Goal: Information Seeking & Learning: Learn about a topic

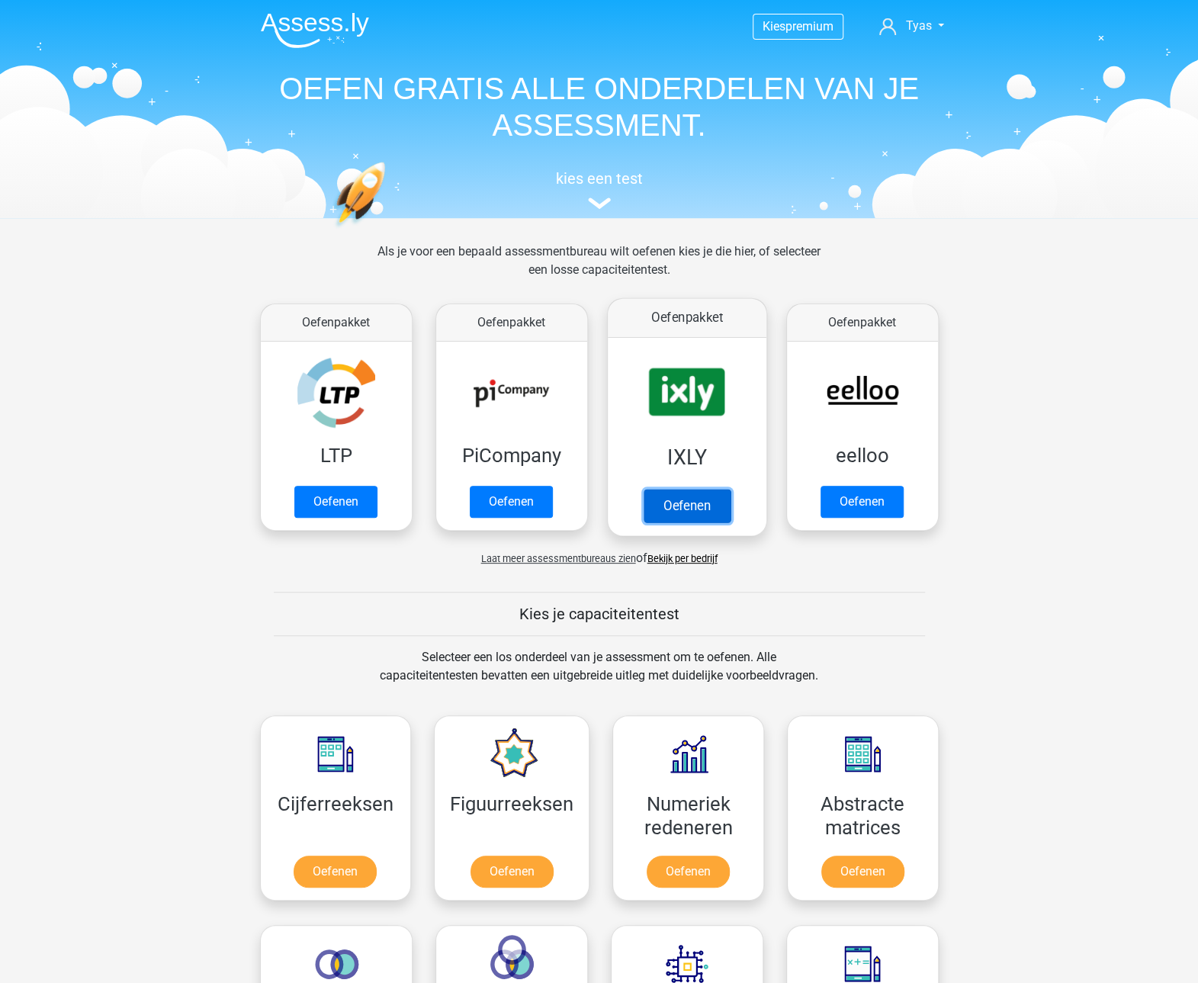
click at [675, 518] on link "Oefenen" at bounding box center [686, 506] width 87 height 34
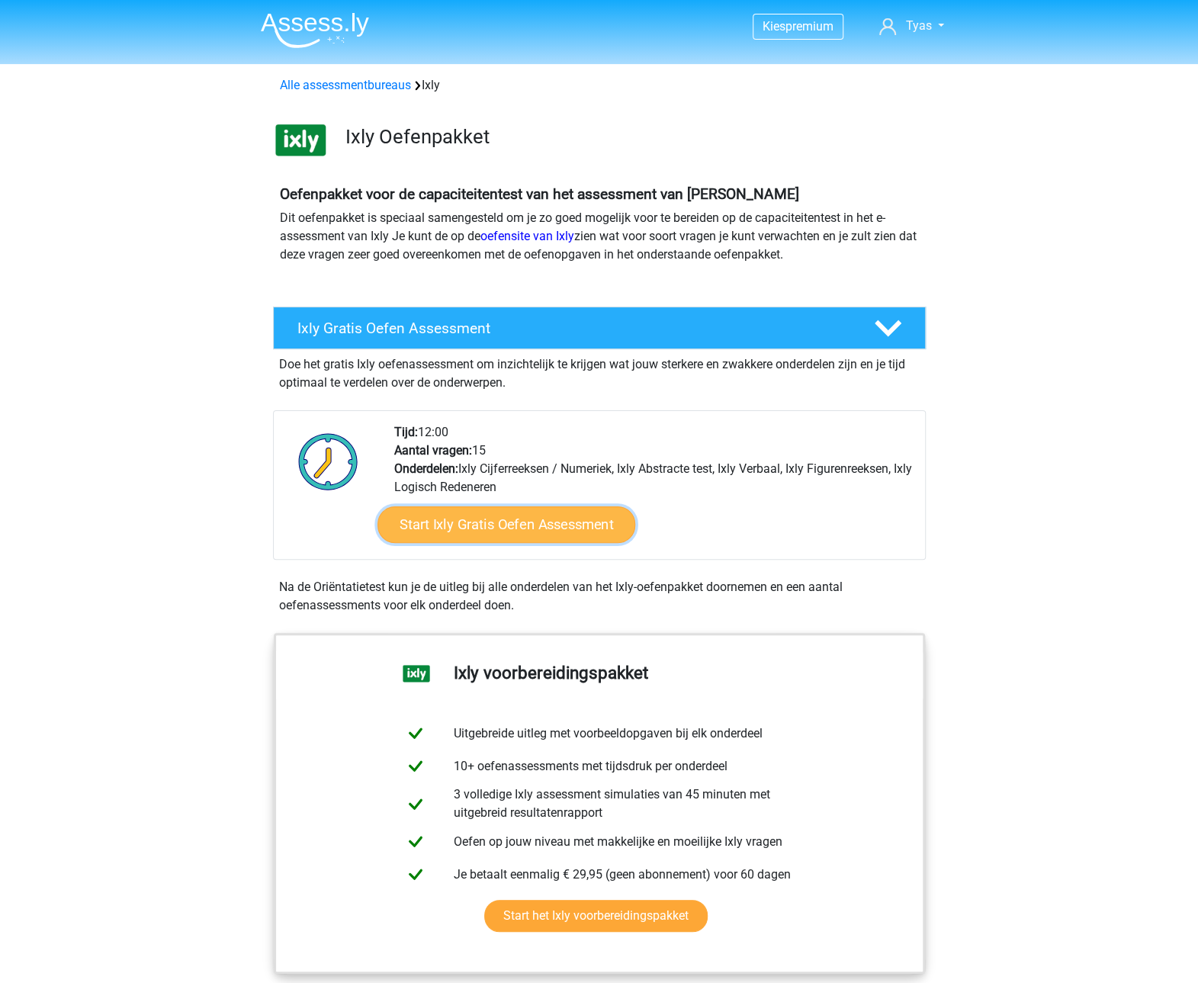
click at [599, 520] on link "Start Ixly Gratis Oefen Assessment" at bounding box center [506, 524] width 258 height 37
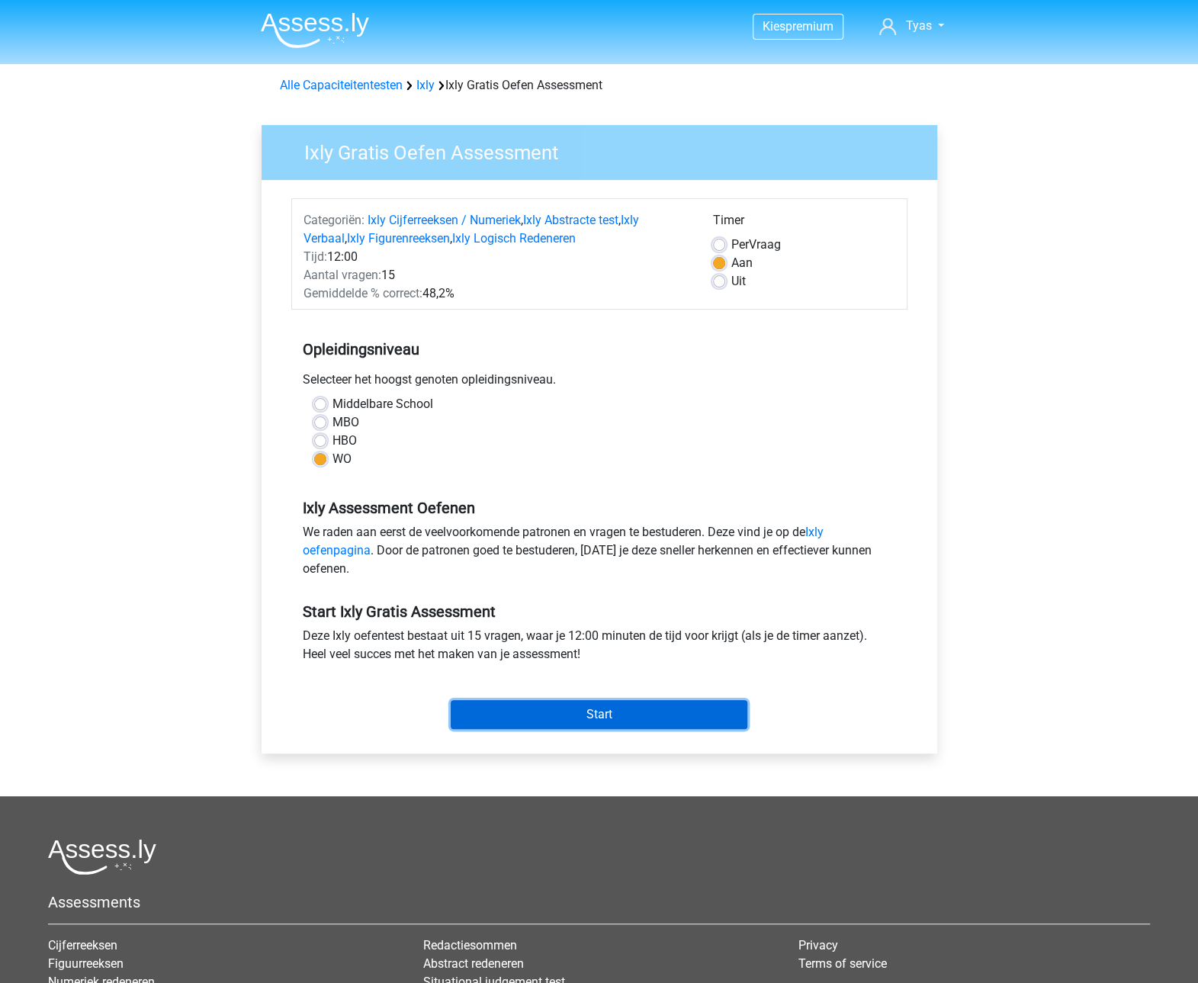
click at [522, 704] on input "Start" at bounding box center [599, 714] width 297 height 29
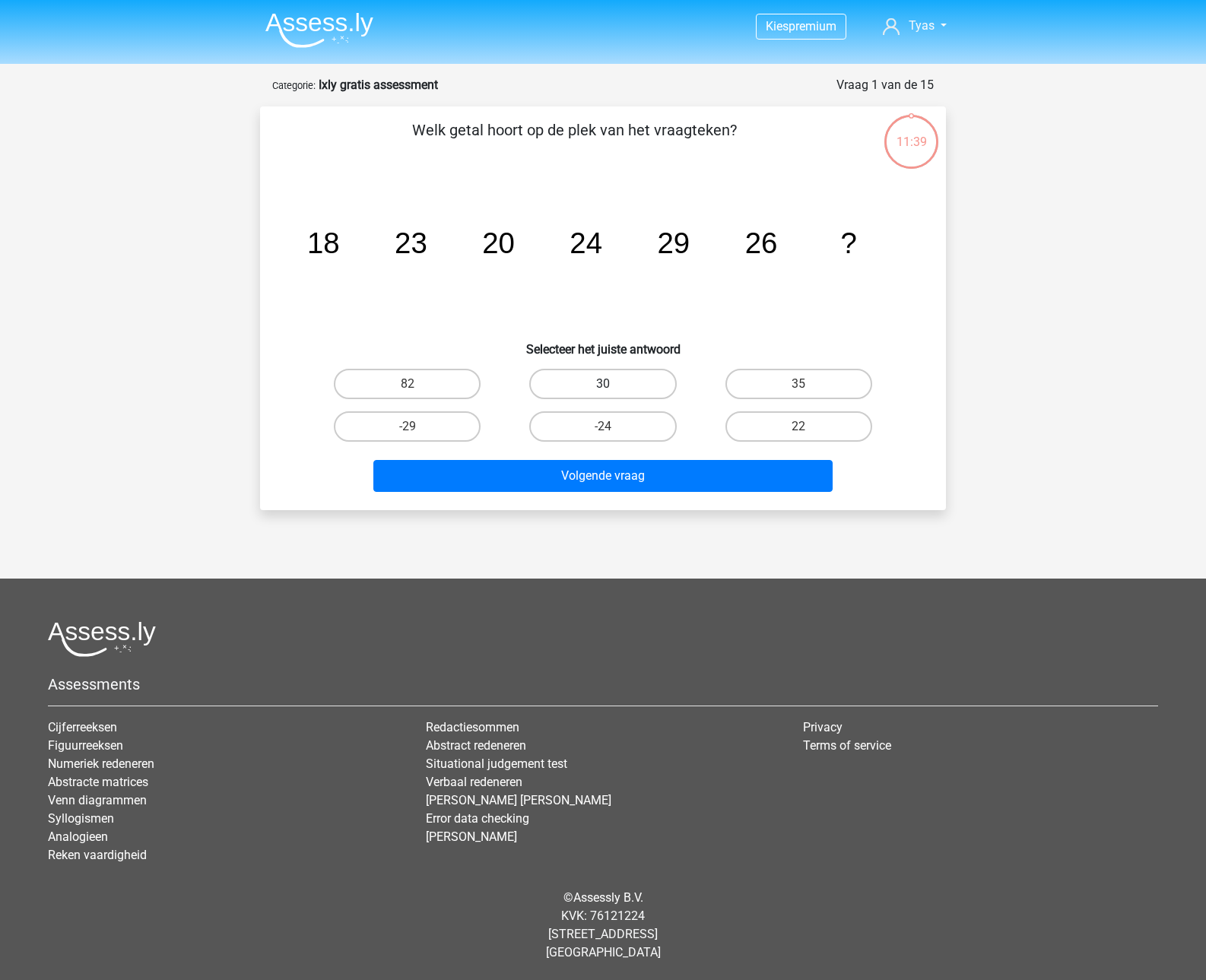
click at [666, 386] on label "30" at bounding box center [602, 384] width 147 height 31
click at [613, 386] on input "30" at bounding box center [608, 389] width 10 height 10
radio input "true"
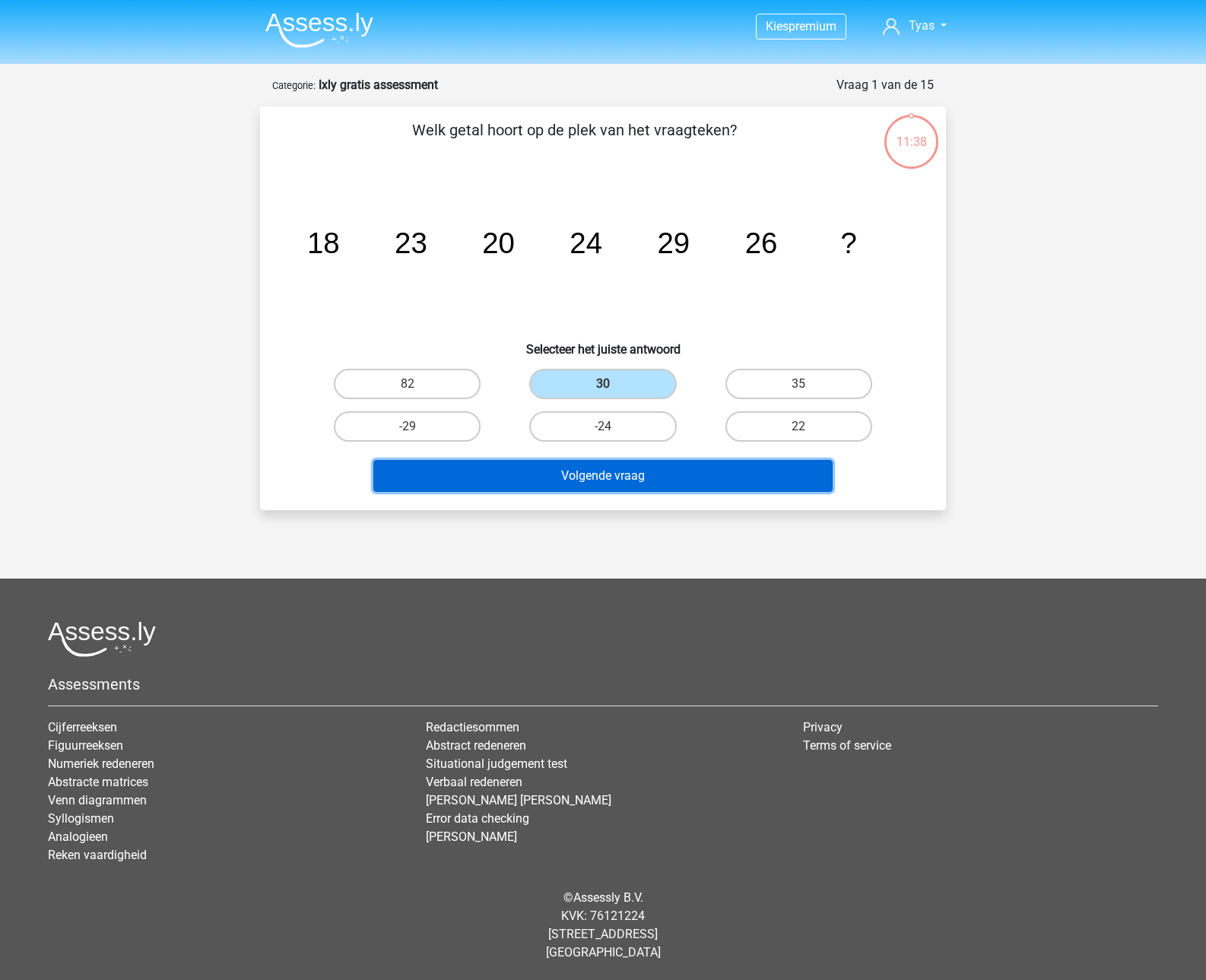
click at [654, 474] on button "Volgende vraag" at bounding box center [602, 476] width 459 height 32
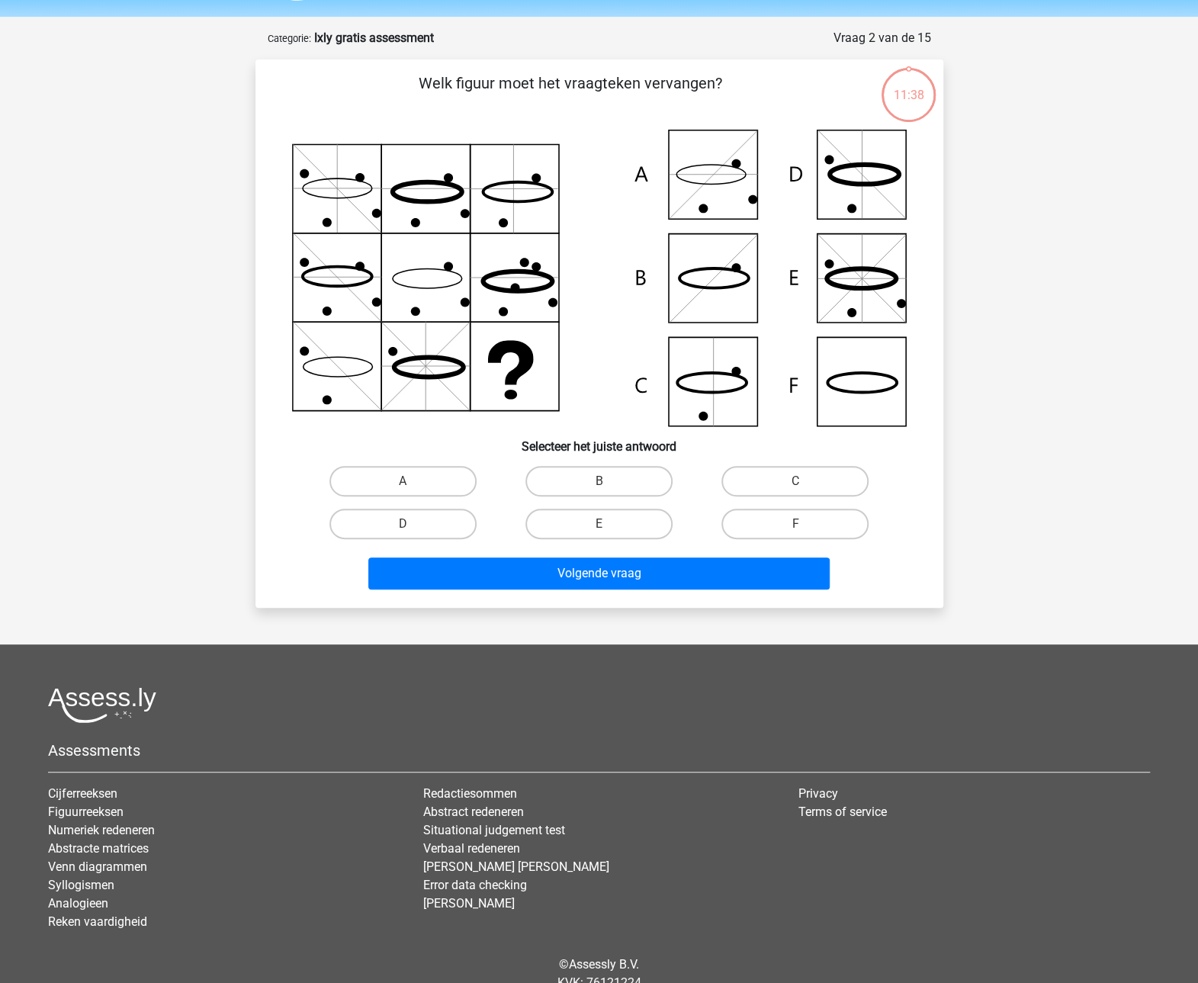
scroll to position [76, 0]
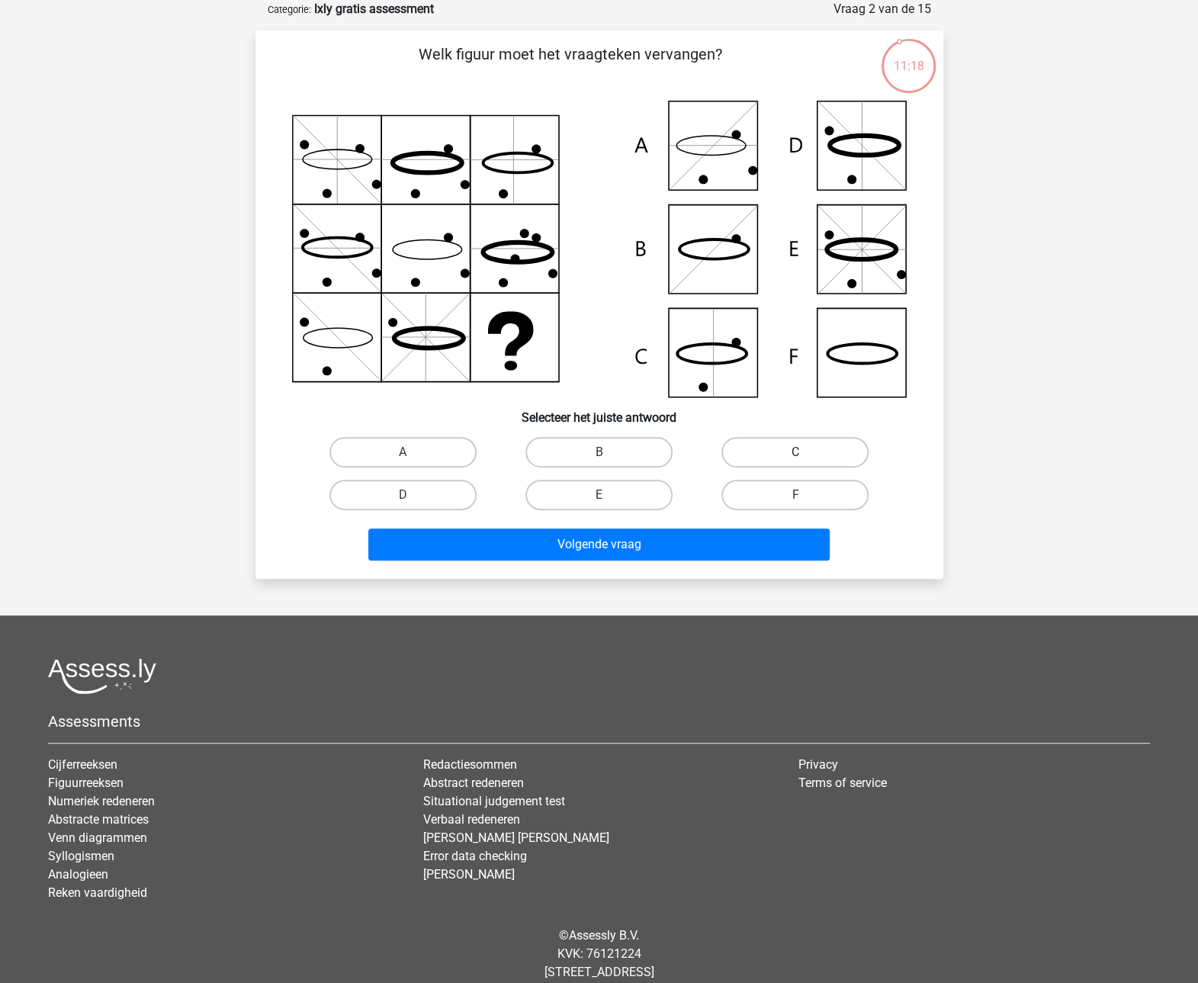
click at [774, 452] on label "C" at bounding box center [794, 452] width 147 height 31
click at [795, 452] on input "C" at bounding box center [800, 457] width 10 height 10
radio input "true"
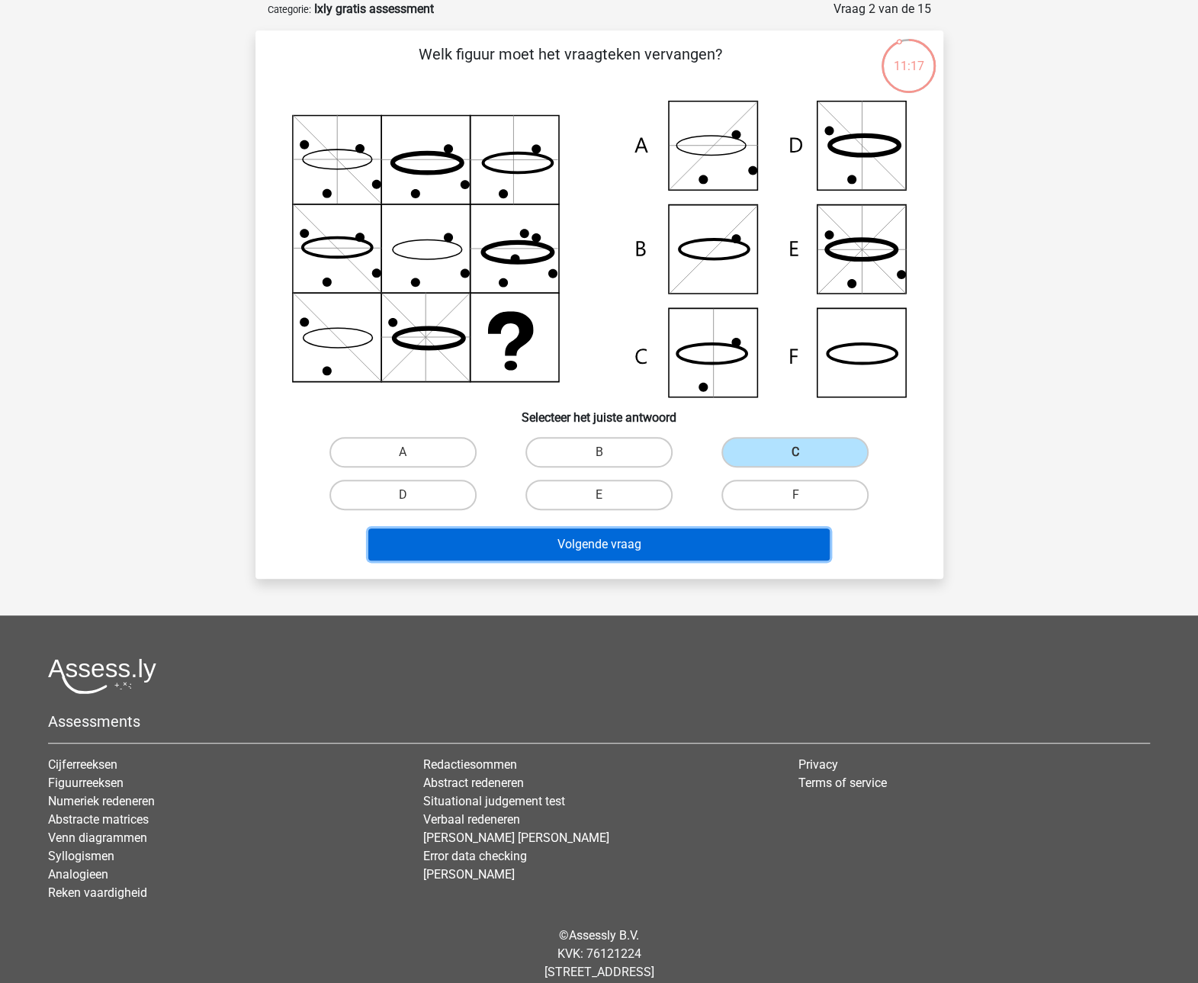
click at [641, 553] on button "Volgende vraag" at bounding box center [598, 545] width 461 height 32
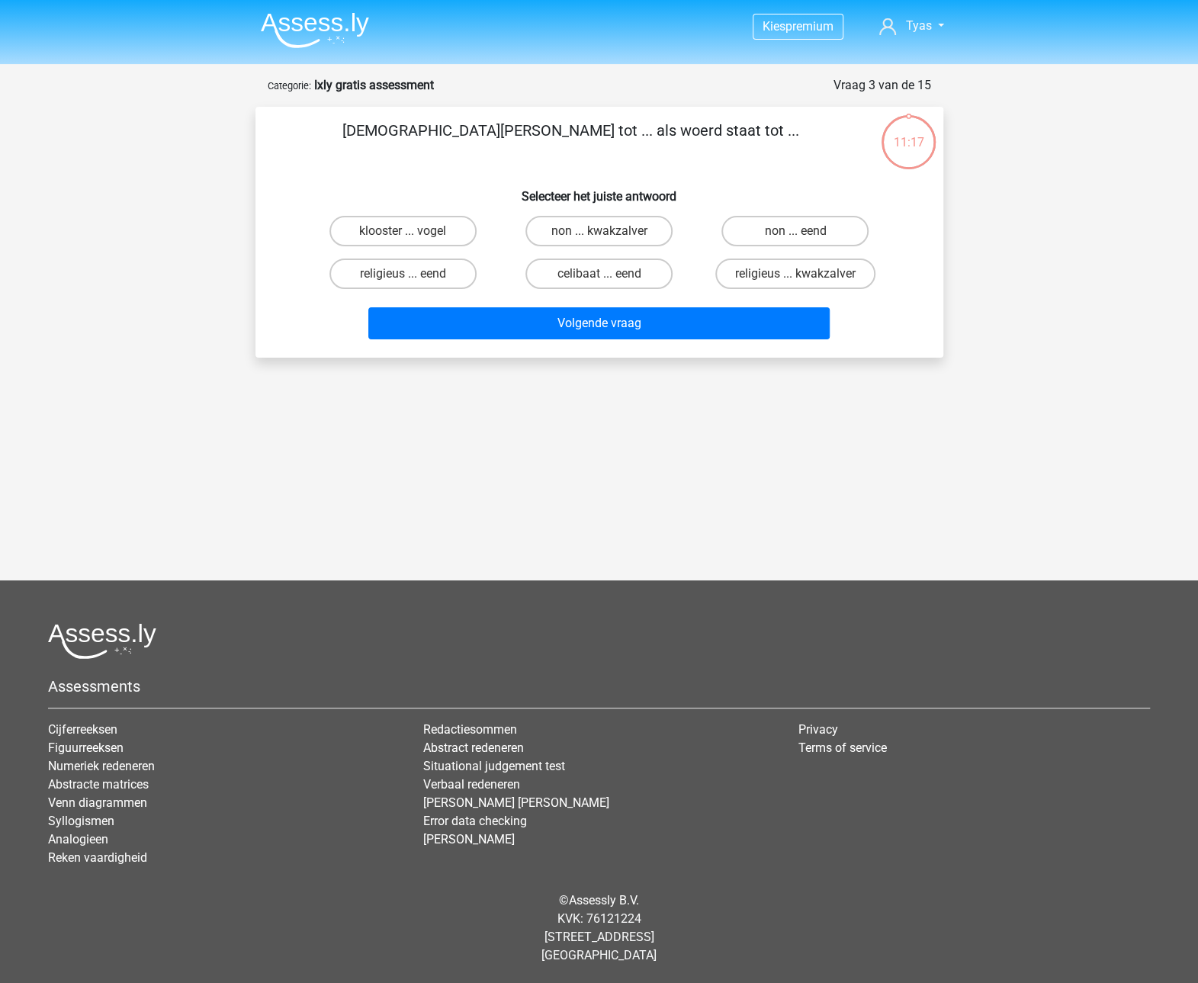
scroll to position [0, 0]
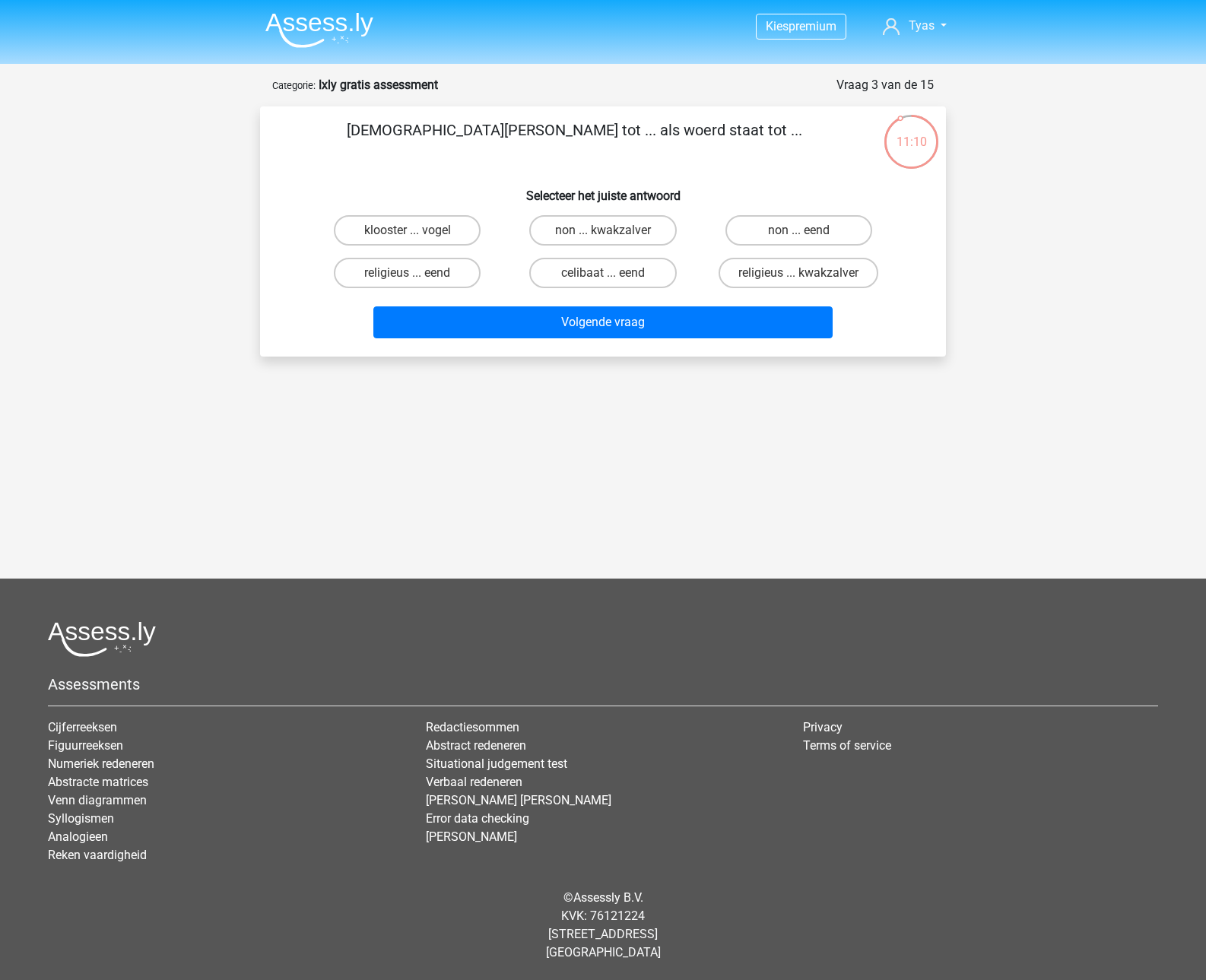
click at [802, 232] on input "non ... eend" at bounding box center [803, 235] width 10 height 10
radio input "true"
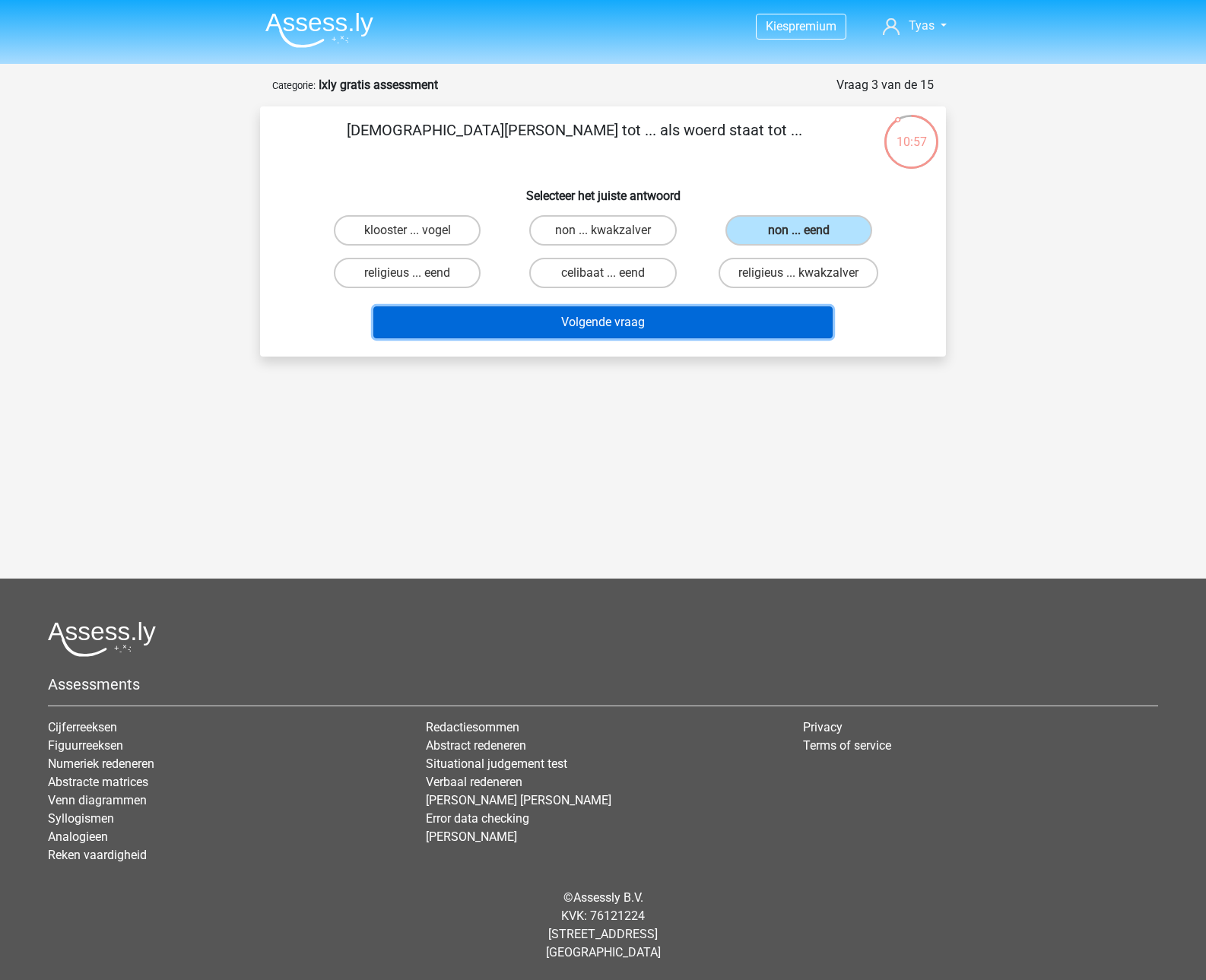
click at [447, 320] on button "Volgende vraag" at bounding box center [602, 322] width 459 height 32
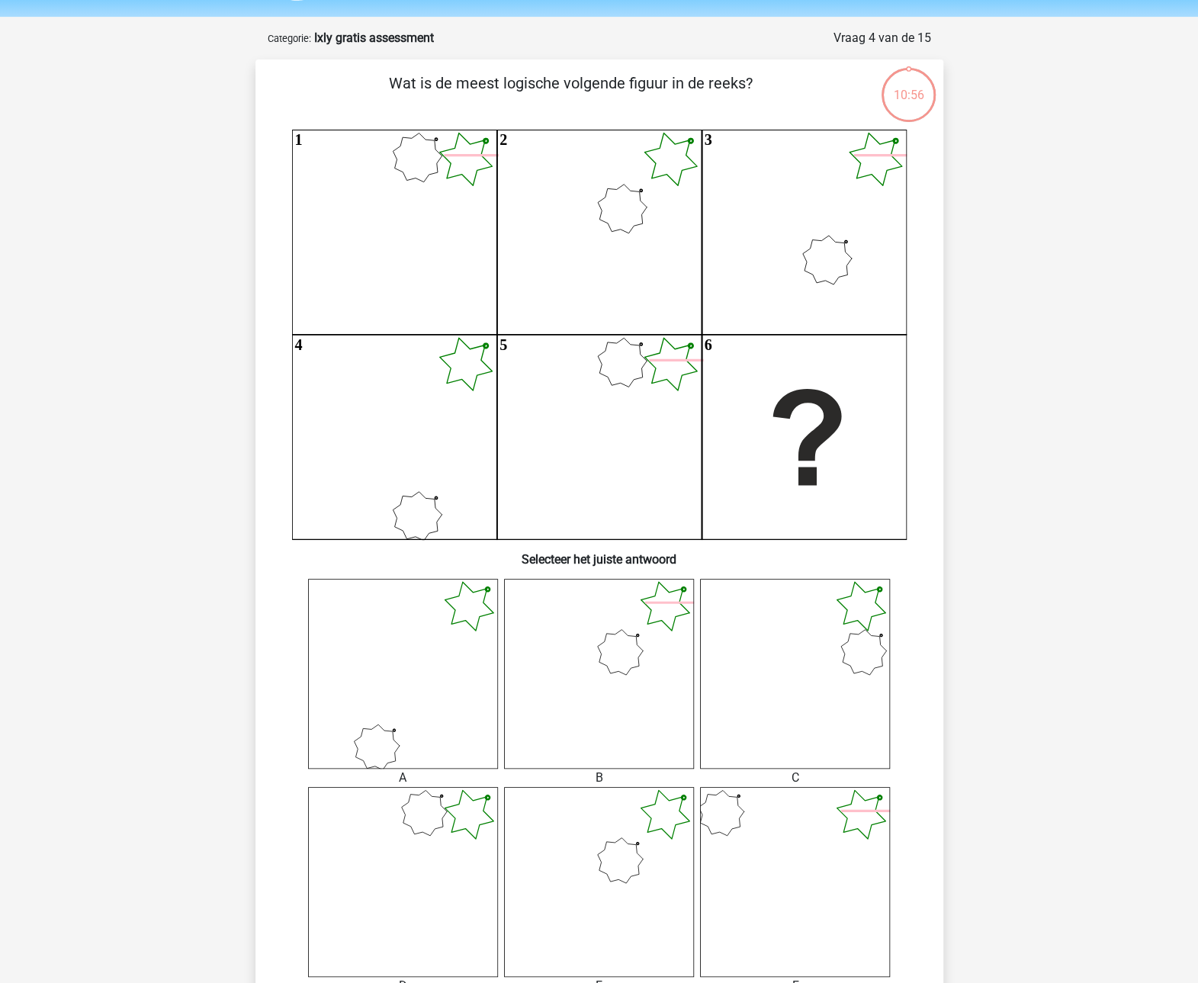
scroll to position [76, 0]
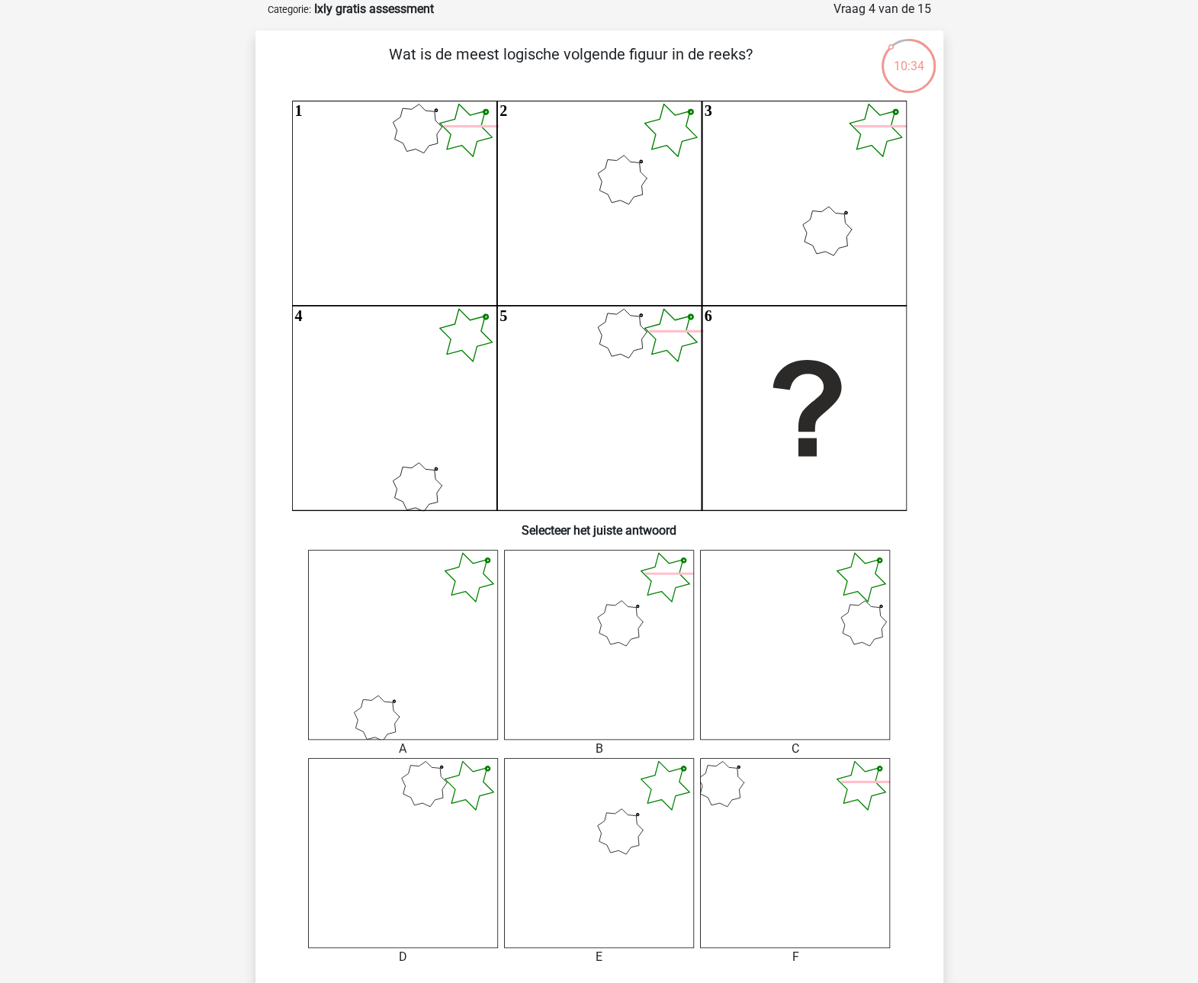
click at [638, 850] on icon at bounding box center [599, 853] width 190 height 190
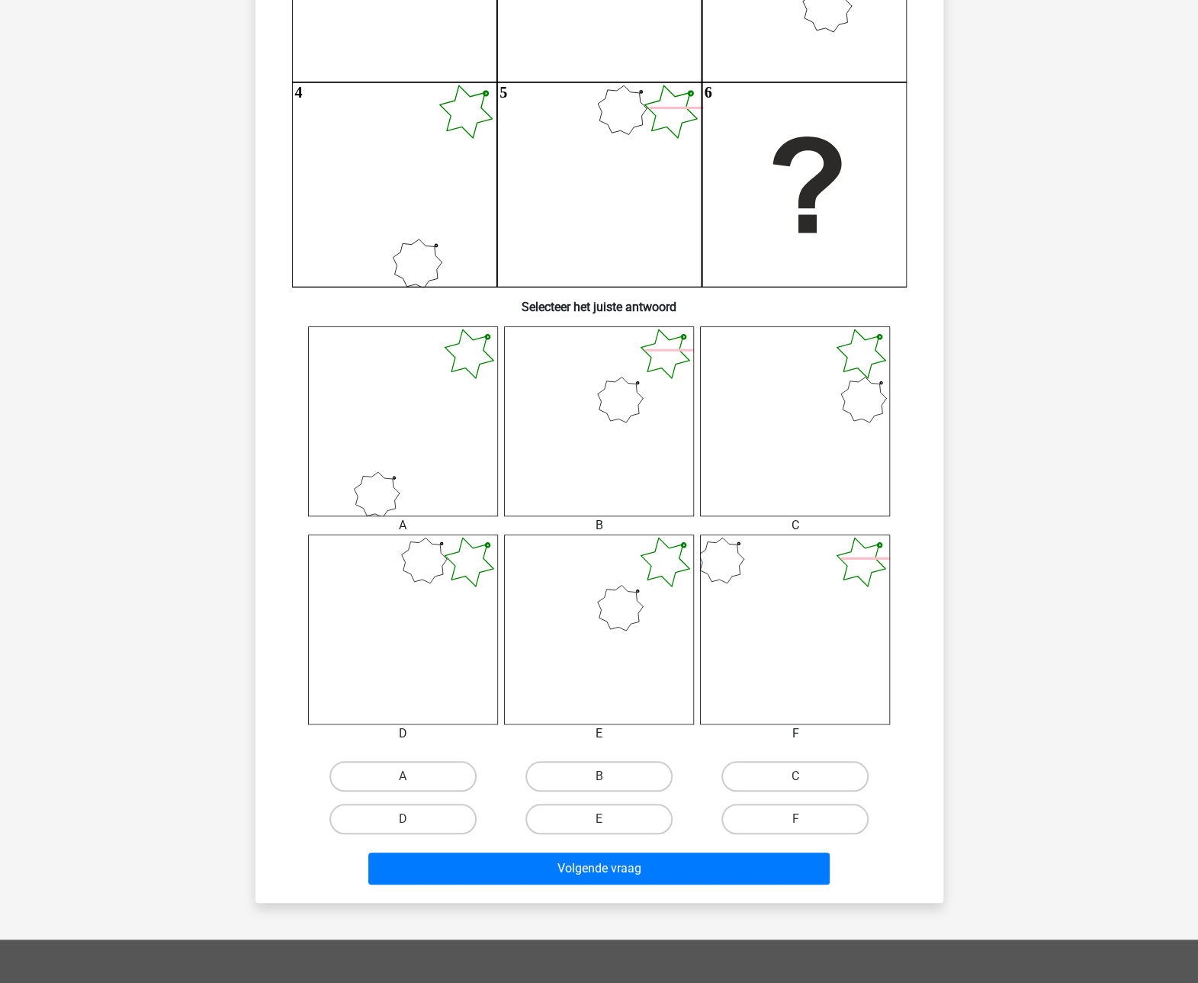
scroll to position [305, 0]
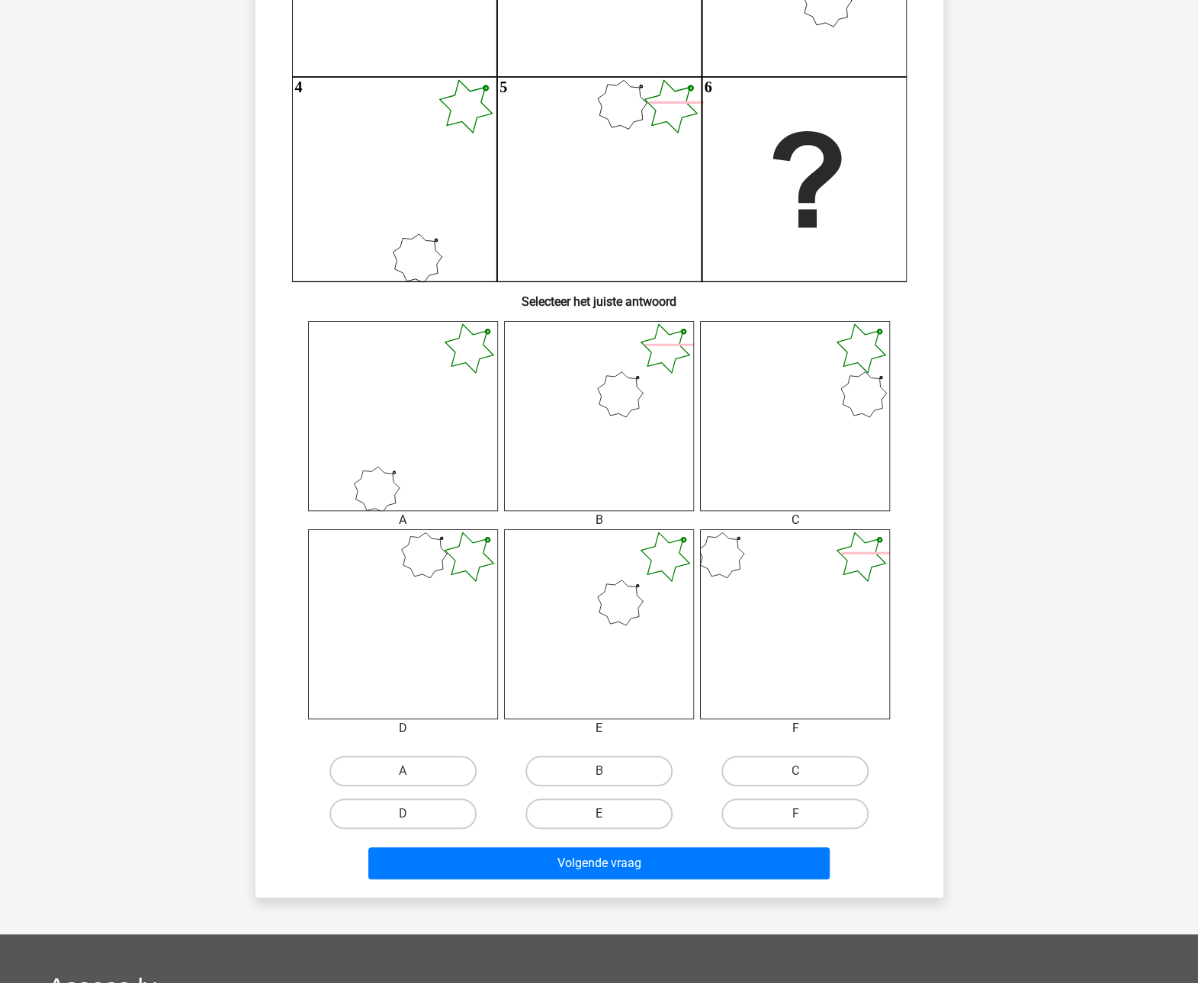
click at [612, 815] on label "E" at bounding box center [598, 814] width 147 height 31
click at [609, 815] on input "E" at bounding box center [604, 819] width 10 height 10
radio input "true"
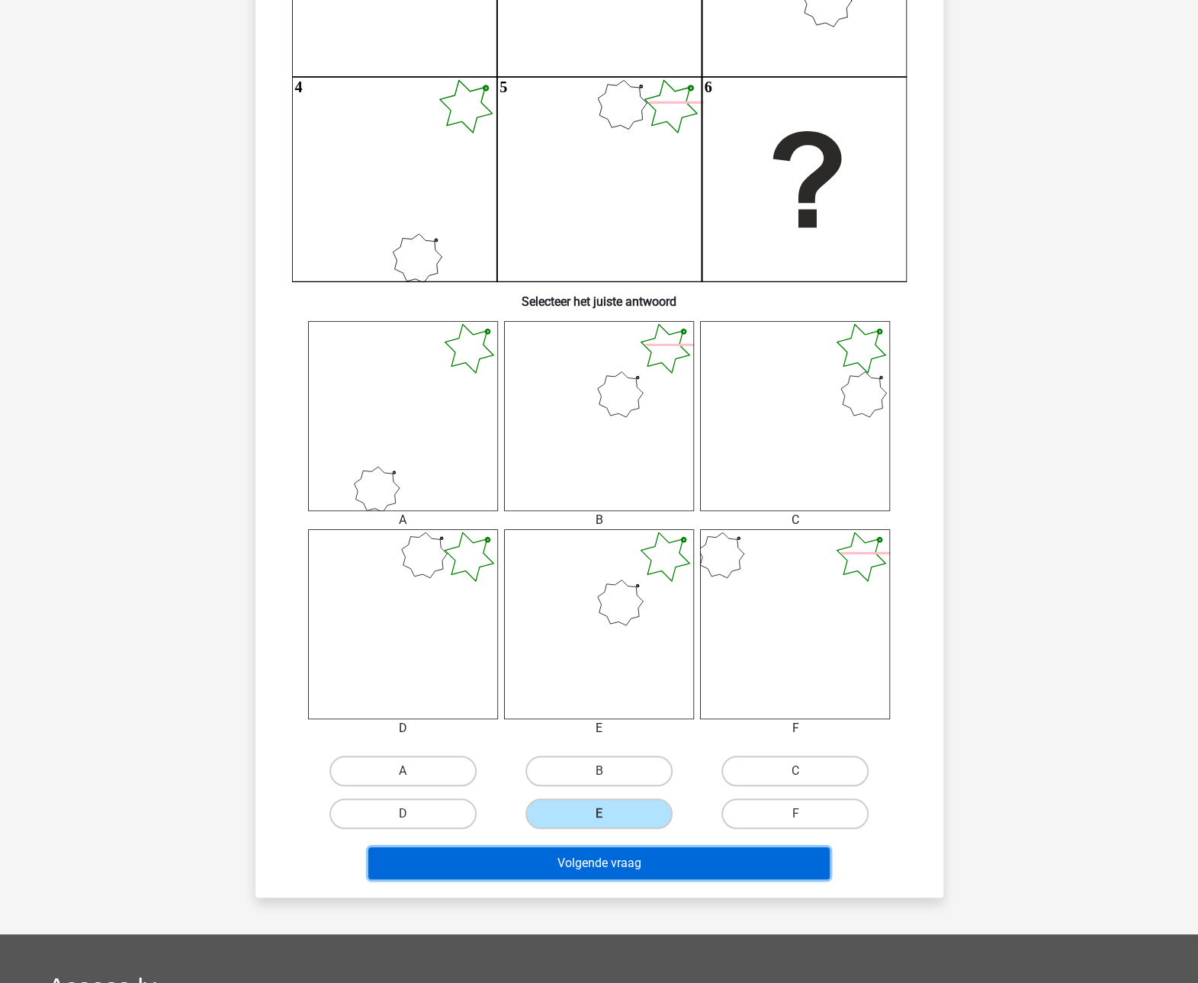
click at [623, 869] on button "Volgende vraag" at bounding box center [598, 863] width 461 height 32
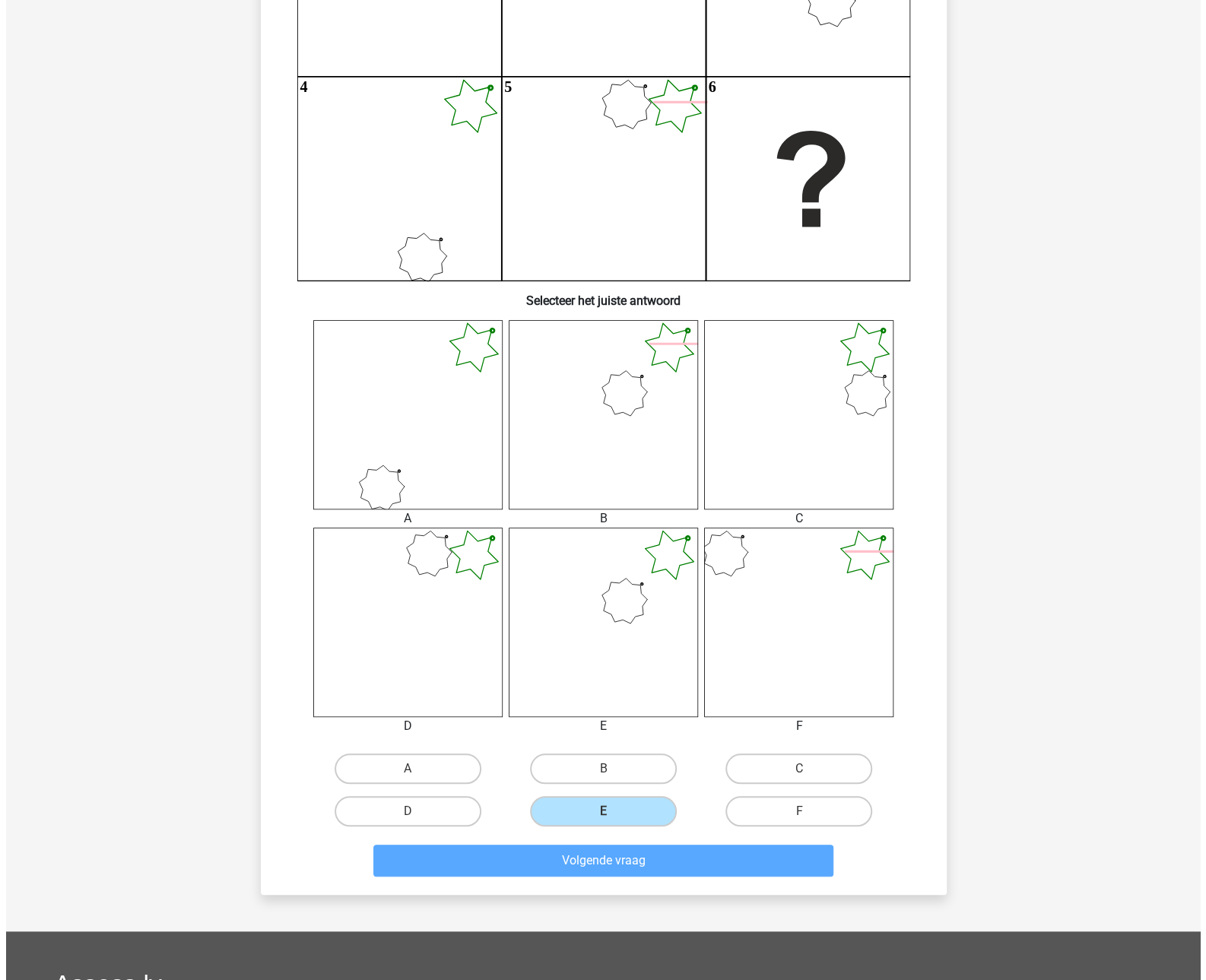
scroll to position [0, 0]
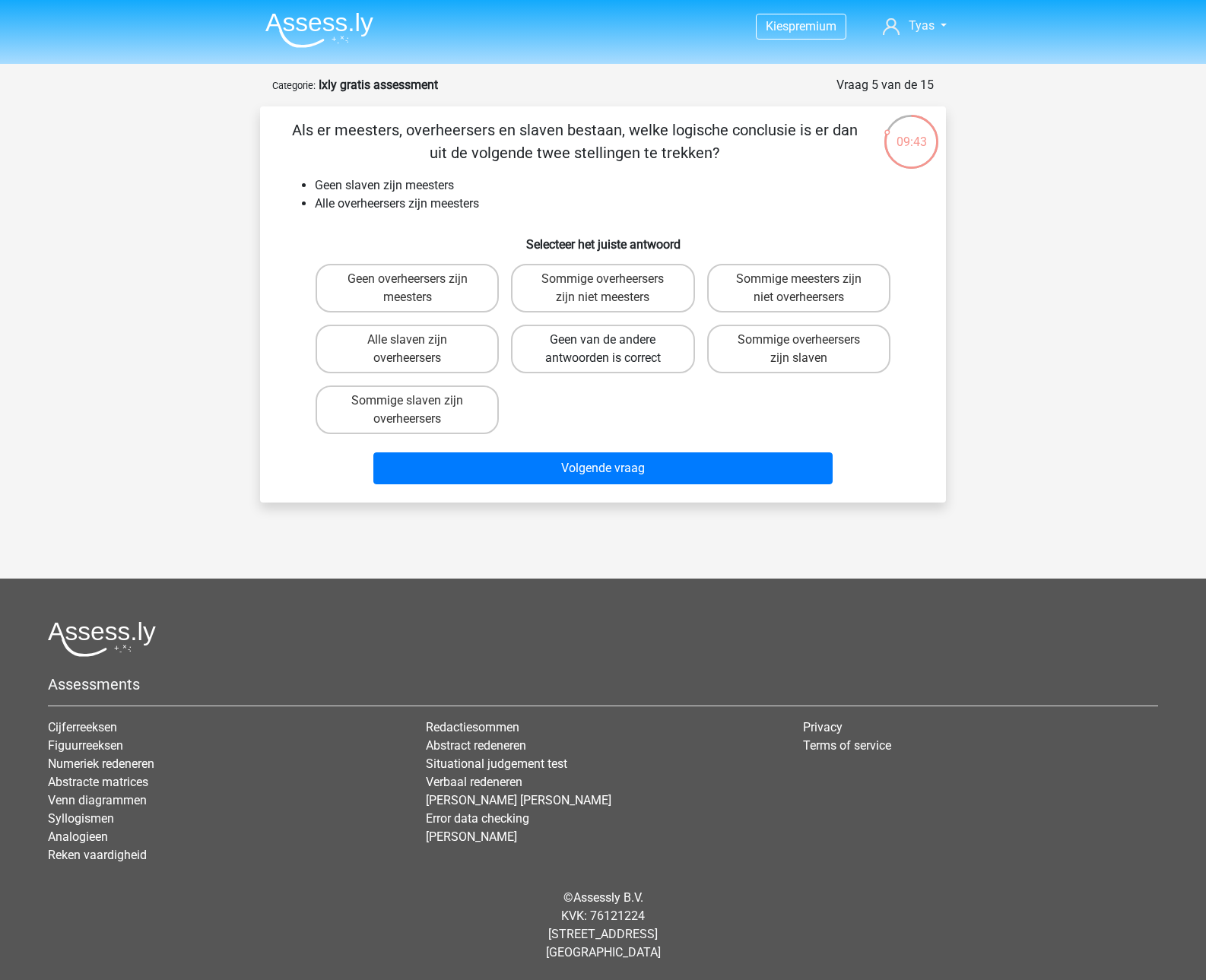
click at [562, 364] on label "Geen van de andere antwoorden is correct" at bounding box center [603, 349] width 183 height 49
click at [603, 350] on input "Geen van de andere antwoorden is correct" at bounding box center [608, 345] width 10 height 10
radio input "true"
click at [805, 284] on input "Sommige meesters zijn niet overheersers" at bounding box center [803, 284] width 10 height 10
radio input "true"
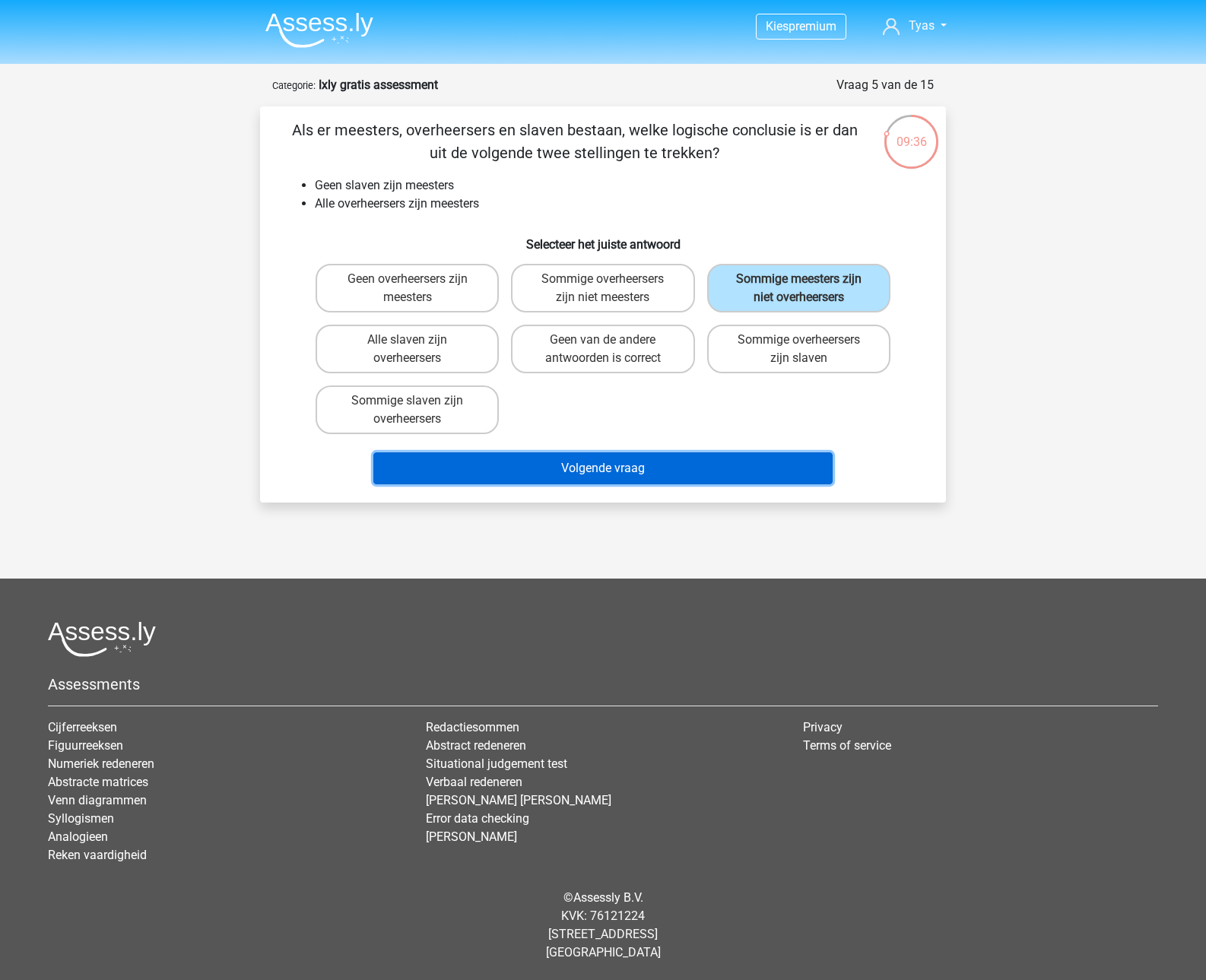
drag, startPoint x: 668, startPoint y: 470, endPoint x: 665, endPoint y: 670, distance: 200.0
click at [665, 670] on div "Kies premium [GEOGRAPHIC_DATA] [PERSON_NAME][EMAIL_ADDRESS][DOMAIN_NAME]" at bounding box center [603, 490] width 1206 height 980
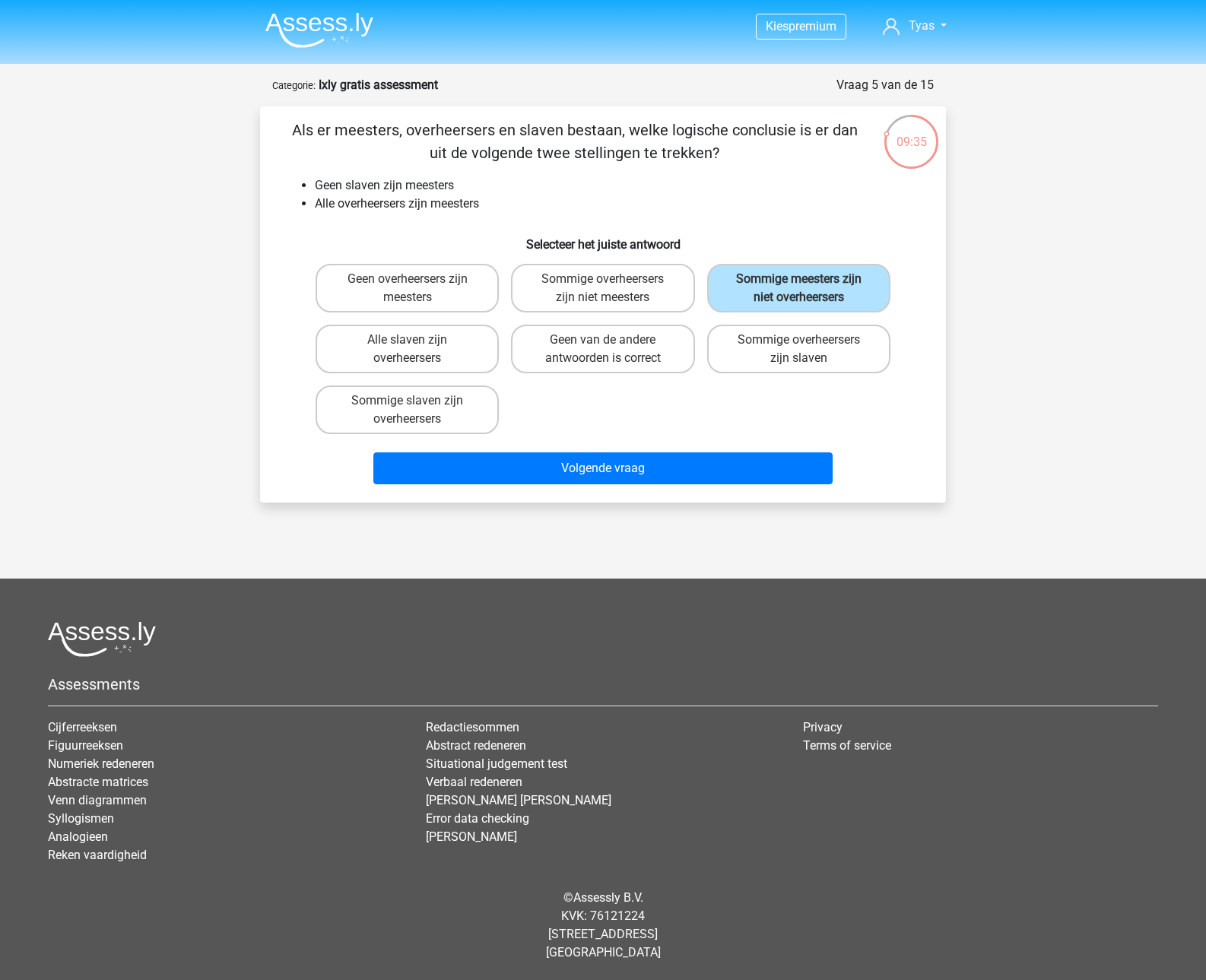
click at [685, 574] on div "Kies premium [GEOGRAPHIC_DATA] [PERSON_NAME][EMAIL_ADDRESS][DOMAIN_NAME]" at bounding box center [603, 470] width 1206 height 940
click at [588, 357] on label "Geen van de andere antwoorden is correct" at bounding box center [603, 349] width 183 height 49
click at [603, 350] on input "Geen van de andere antwoorden is correct" at bounding box center [608, 345] width 10 height 10
radio input "true"
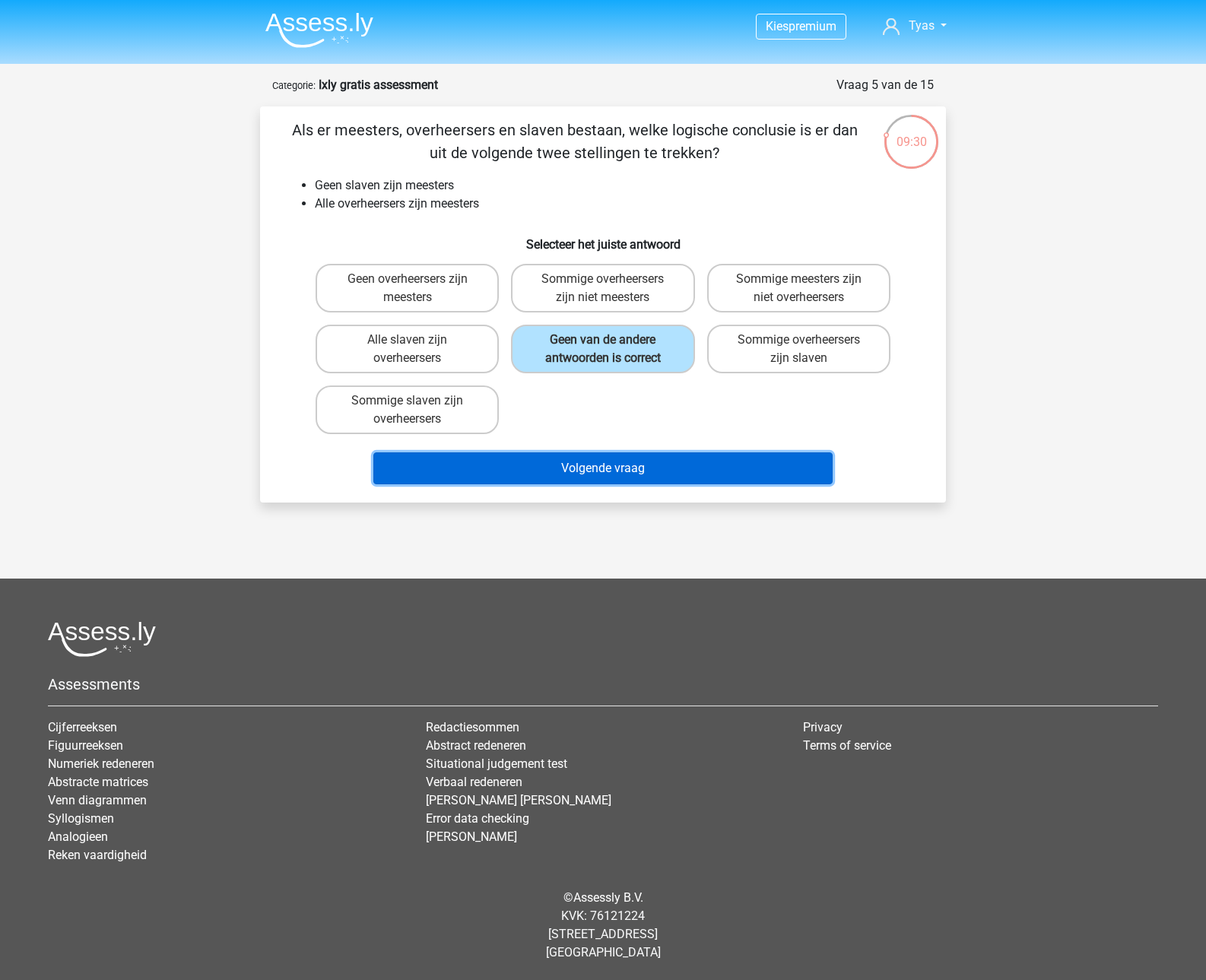
click at [575, 483] on button "Volgende vraag" at bounding box center [602, 469] width 459 height 32
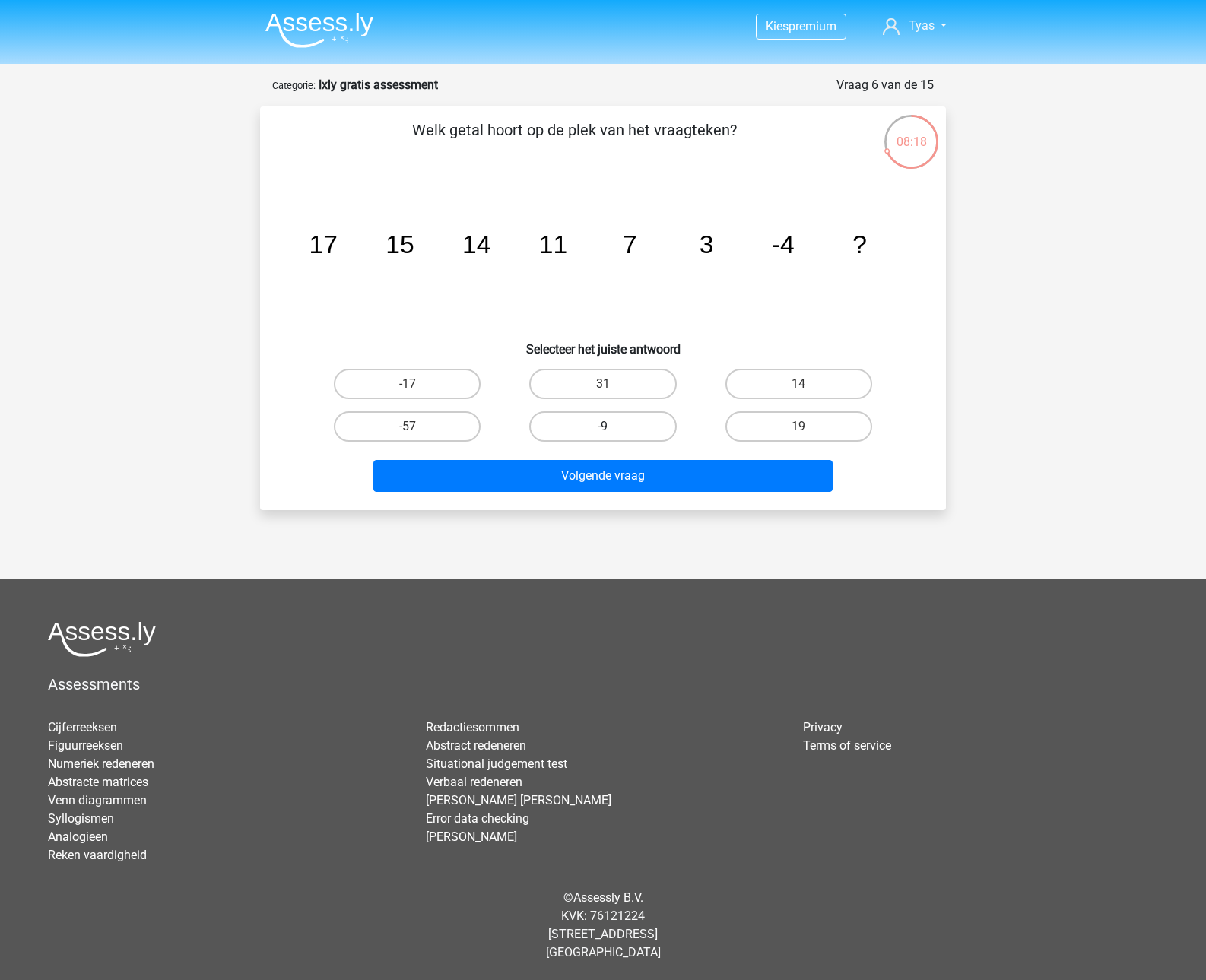
click at [576, 423] on label "-9" at bounding box center [602, 427] width 147 height 31
click at [603, 427] on input "-9" at bounding box center [608, 432] width 10 height 10
radio input "true"
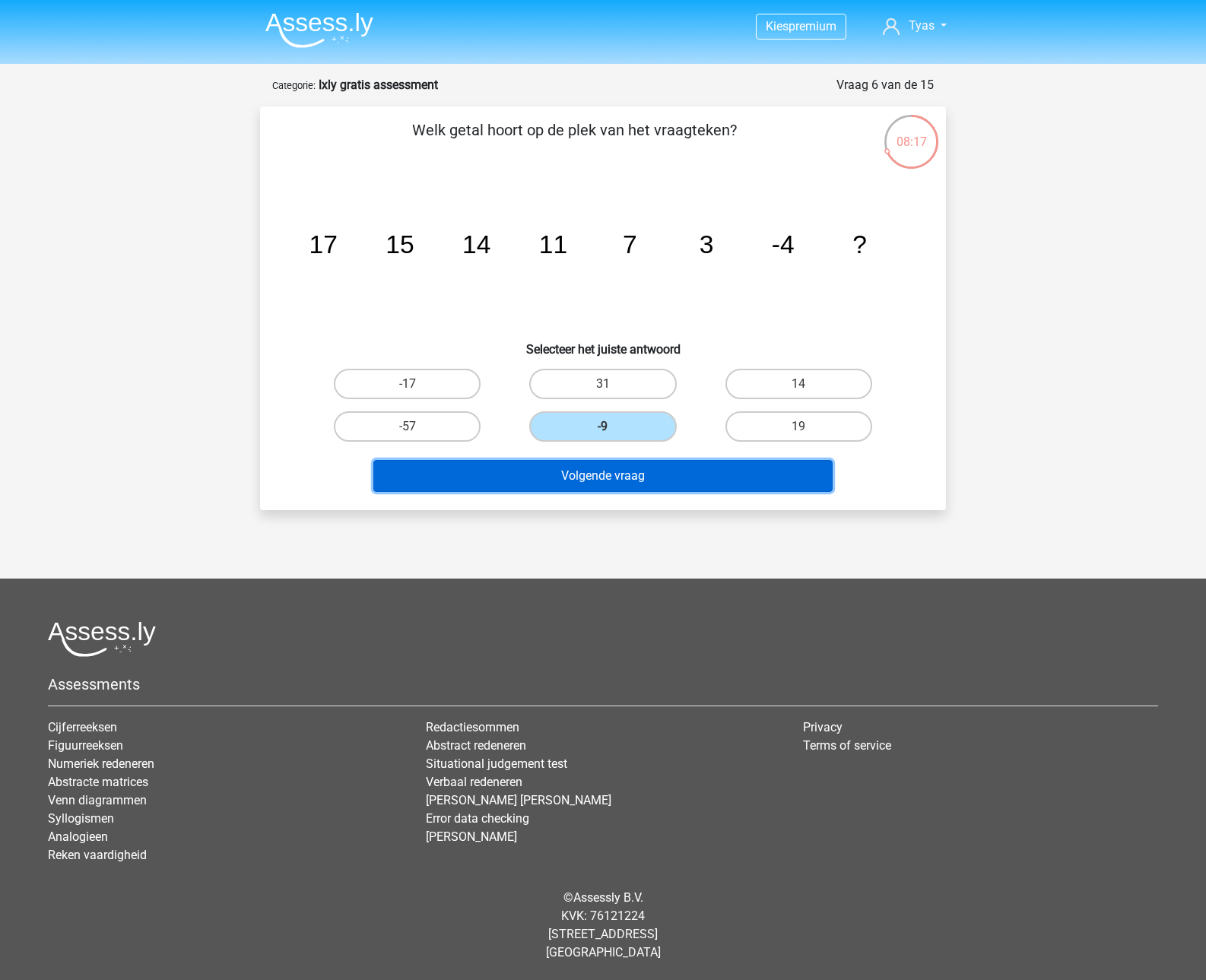
click at [581, 489] on button "Volgende vraag" at bounding box center [602, 476] width 459 height 32
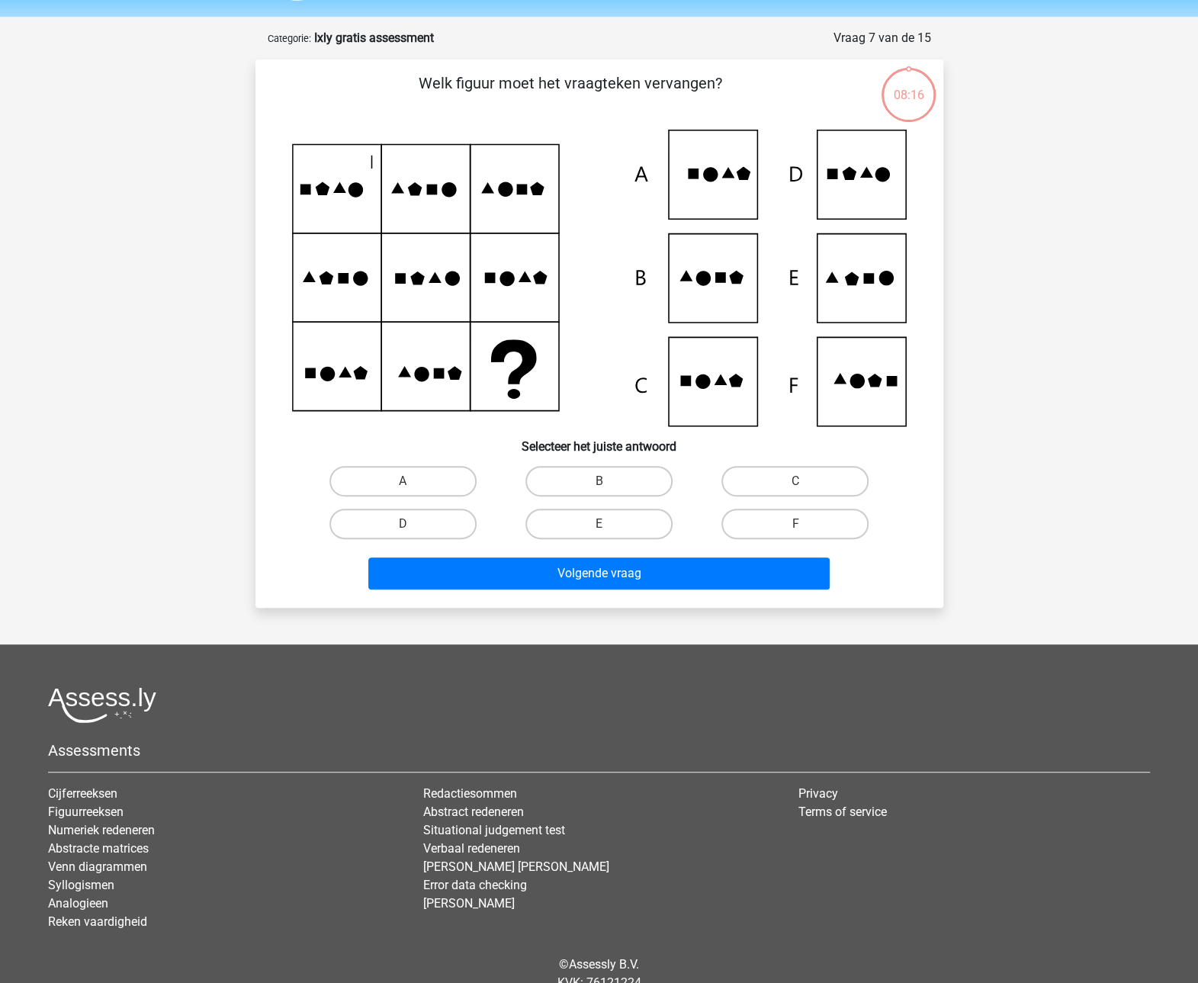
scroll to position [76, 0]
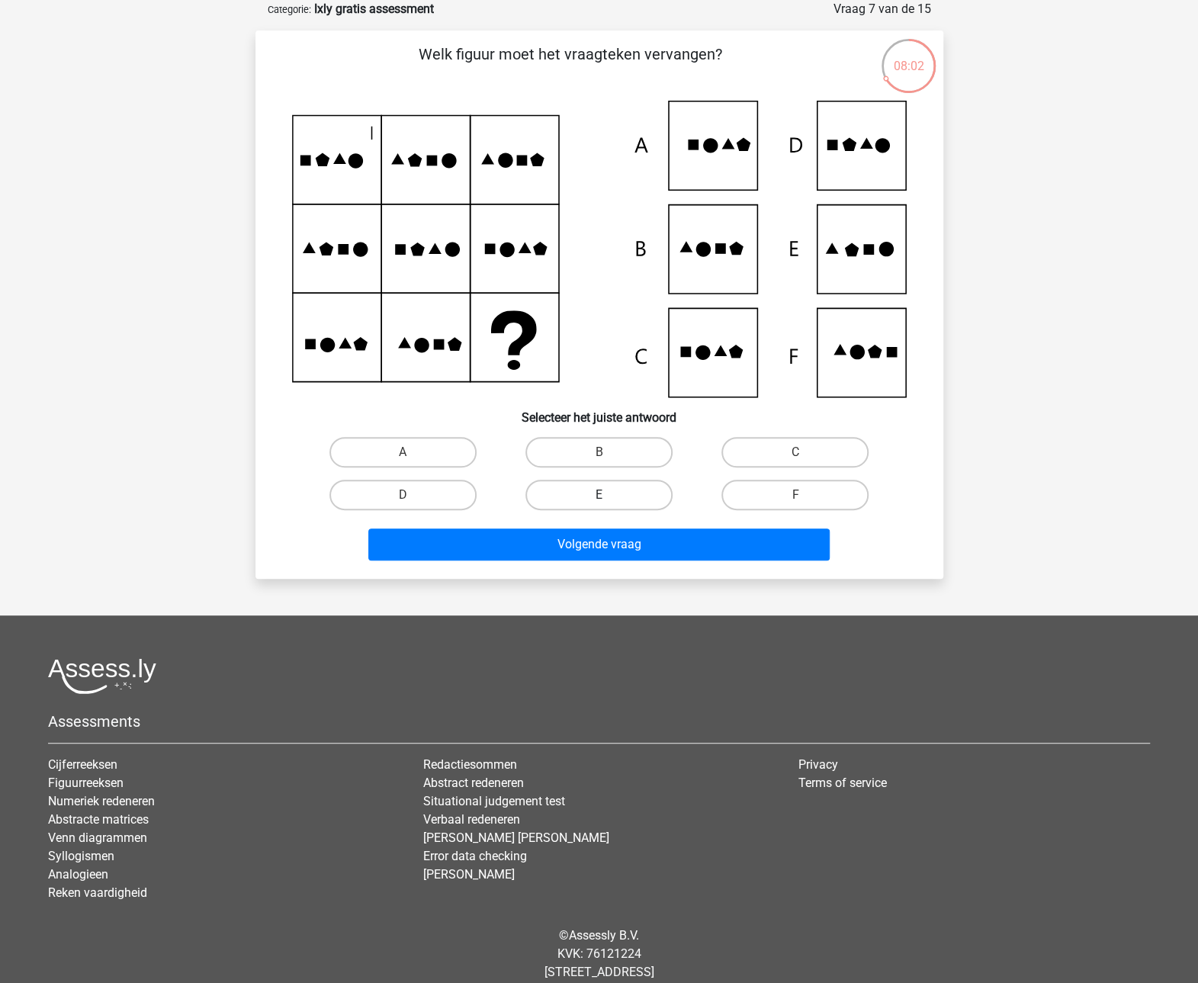
click at [613, 486] on label "E" at bounding box center [598, 495] width 147 height 31
click at [609, 495] on input "E" at bounding box center [604, 500] width 10 height 10
radio input "true"
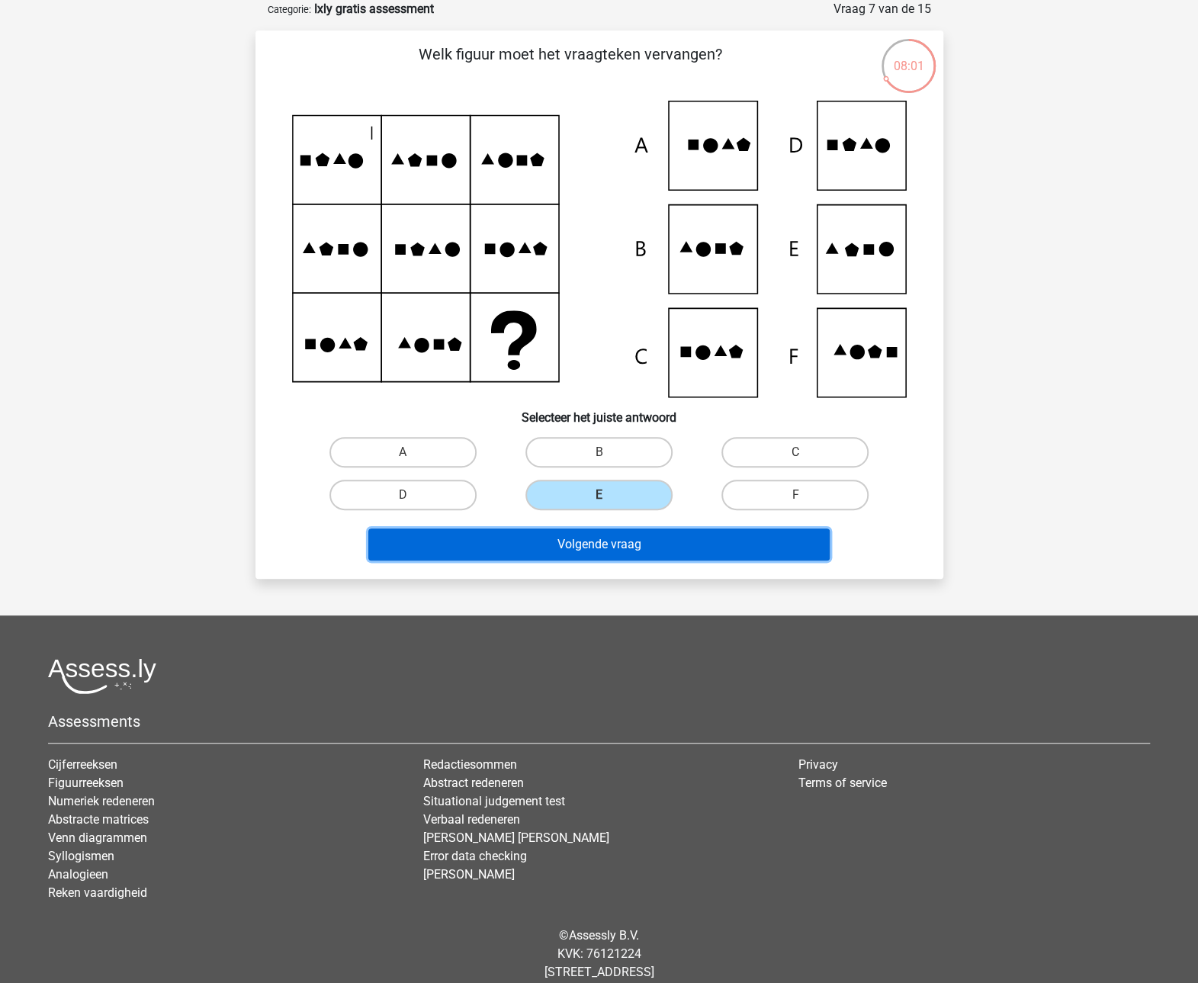
click at [607, 544] on button "Volgende vraag" at bounding box center [598, 545] width 461 height 32
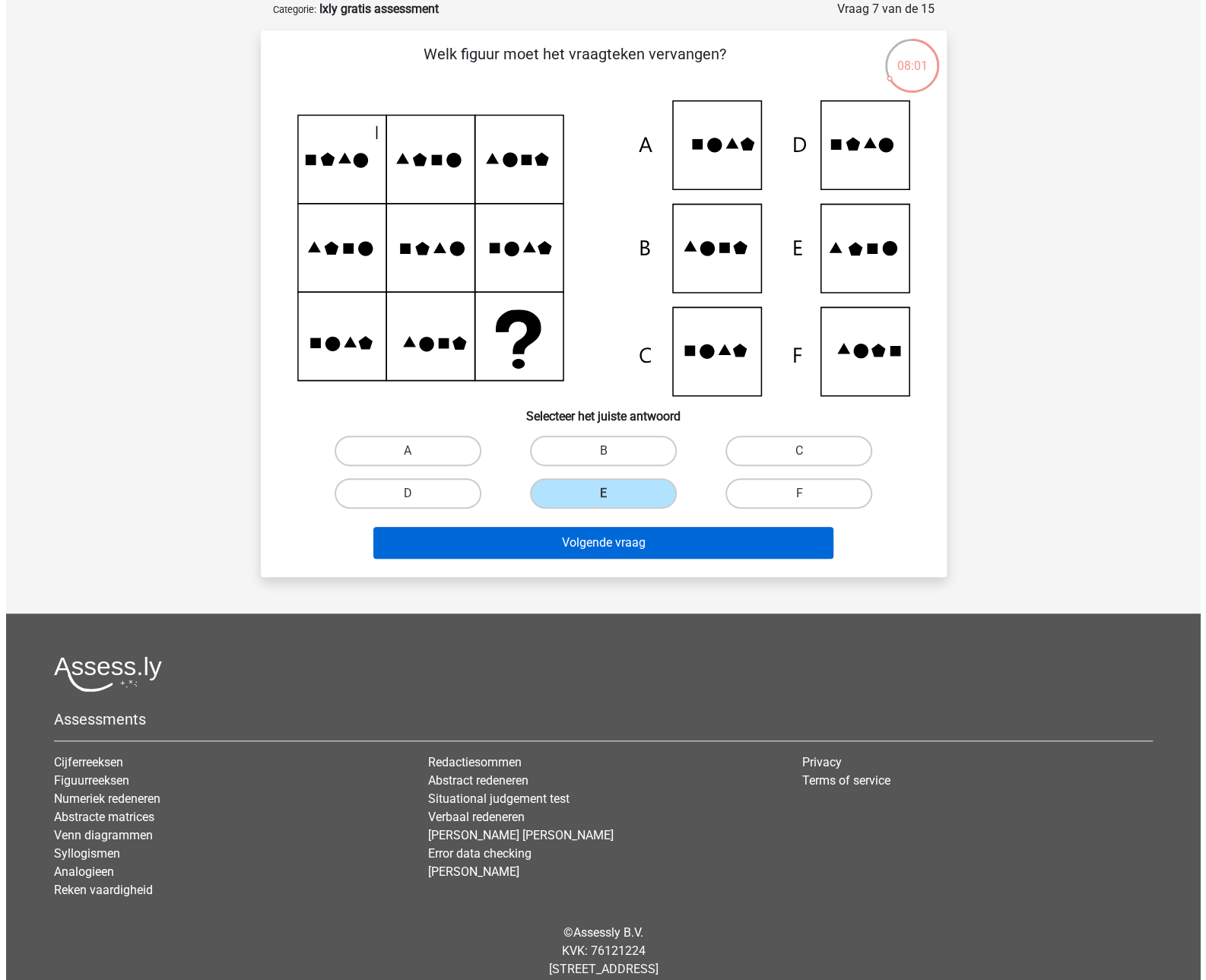
scroll to position [0, 0]
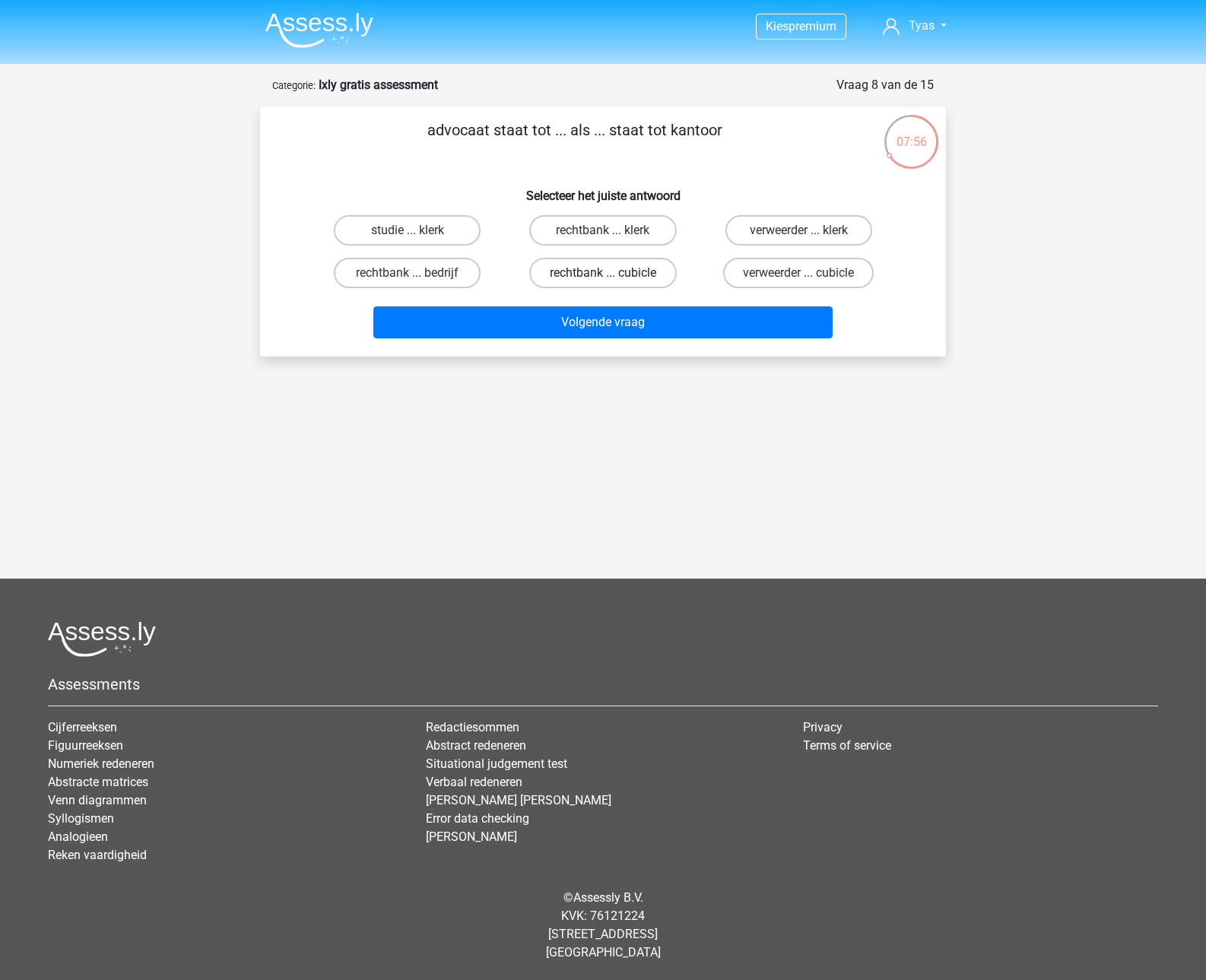
click at [582, 268] on label "rechtbank ... cubicle" at bounding box center [602, 273] width 147 height 31
click at [603, 273] on input "rechtbank ... cubicle" at bounding box center [608, 278] width 10 height 10
radio input "true"
drag, startPoint x: 735, startPoint y: 279, endPoint x: 720, endPoint y: 297, distance: 23.4
click at [735, 279] on label "verweerder ... cubicle" at bounding box center [797, 273] width 151 height 31
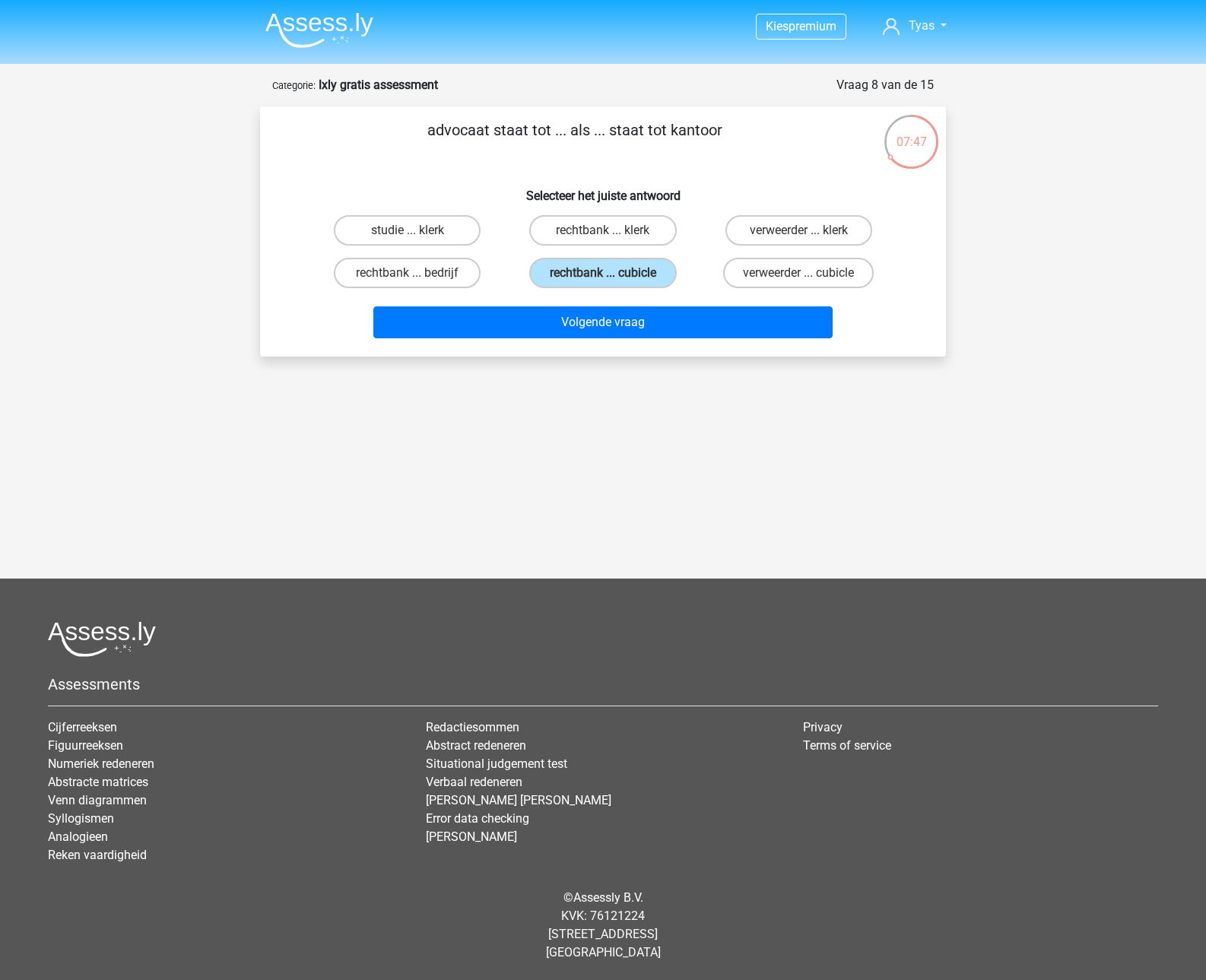
click at [798, 279] on input "verweerder ... cubicle" at bounding box center [803, 278] width 10 height 10
radio input "true"
click at [610, 271] on label "rechtbank ... cubicle" at bounding box center [602, 273] width 147 height 31
click at [610, 273] on input "rechtbank ... cubicle" at bounding box center [608, 278] width 10 height 10
radio input "true"
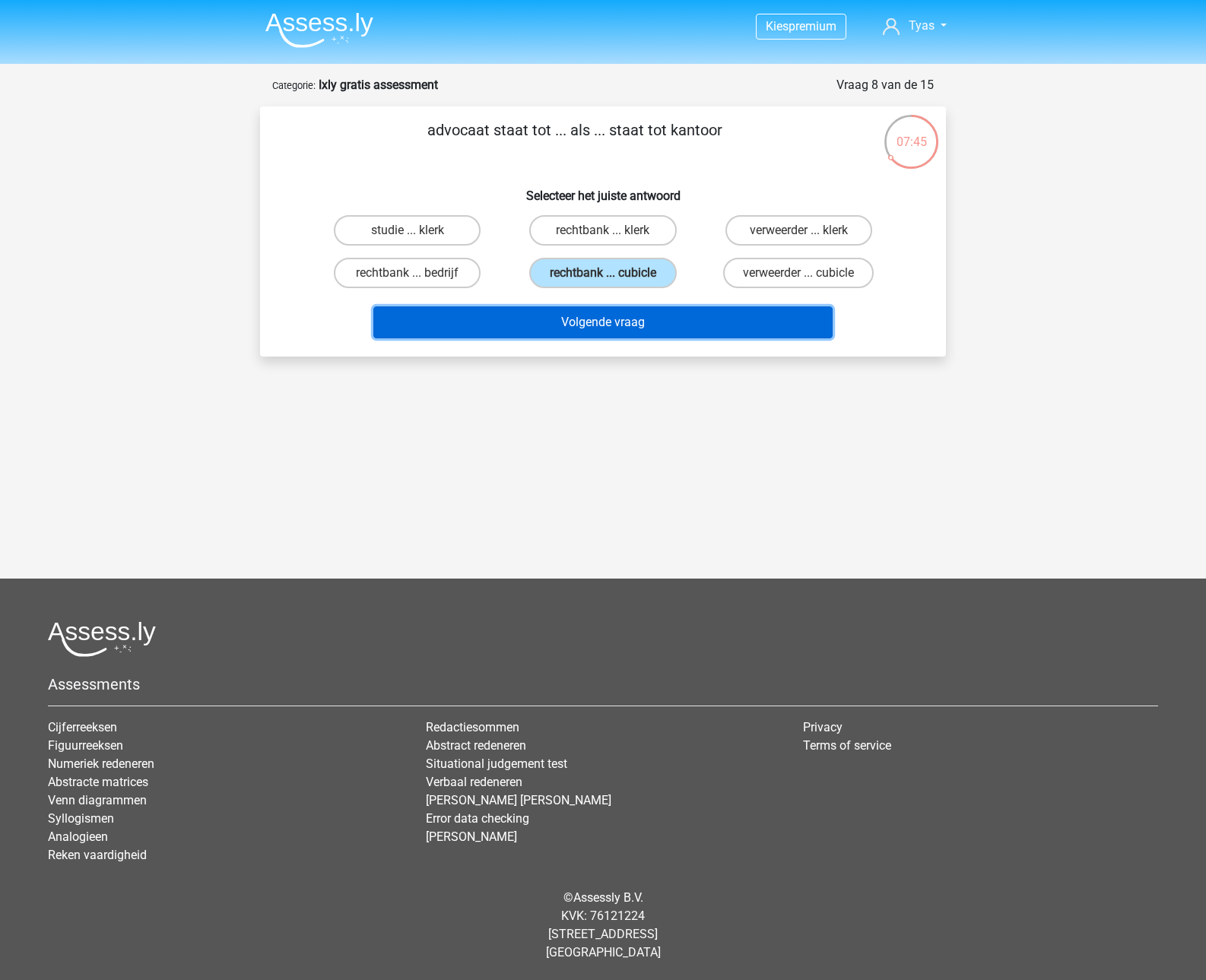
click at [577, 316] on button "Volgende vraag" at bounding box center [602, 322] width 459 height 32
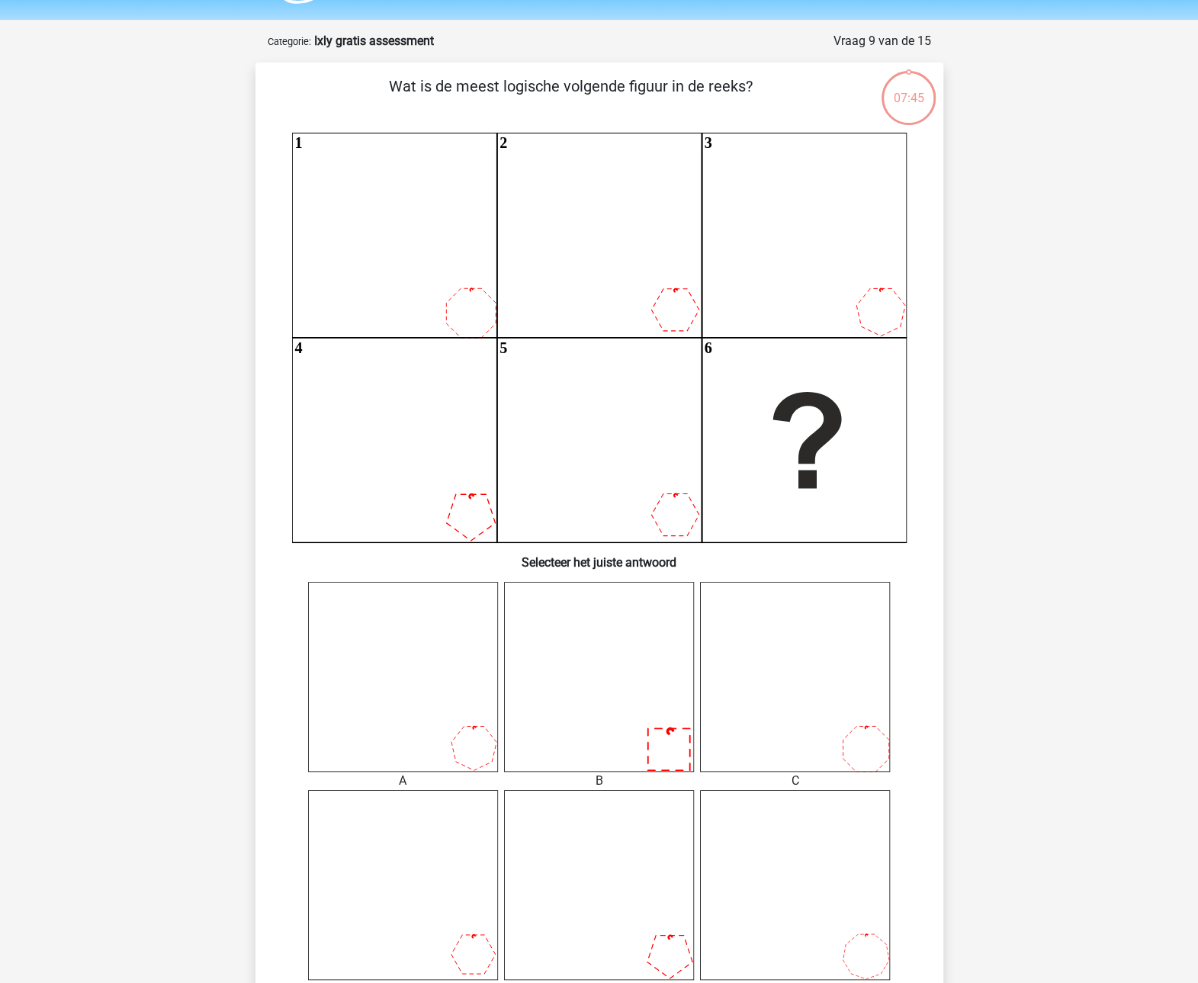
scroll to position [76, 0]
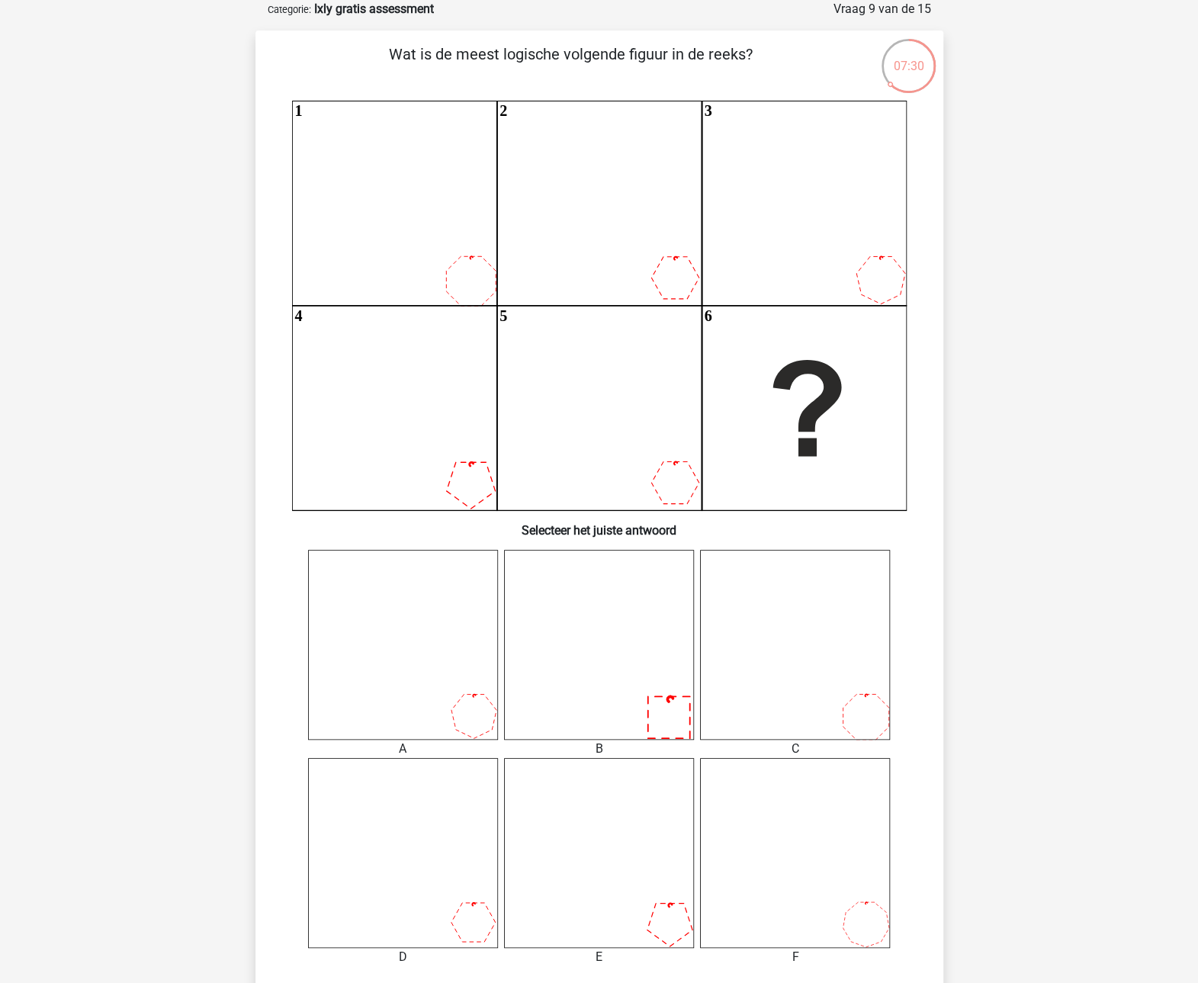
click at [644, 686] on icon at bounding box center [599, 645] width 190 height 190
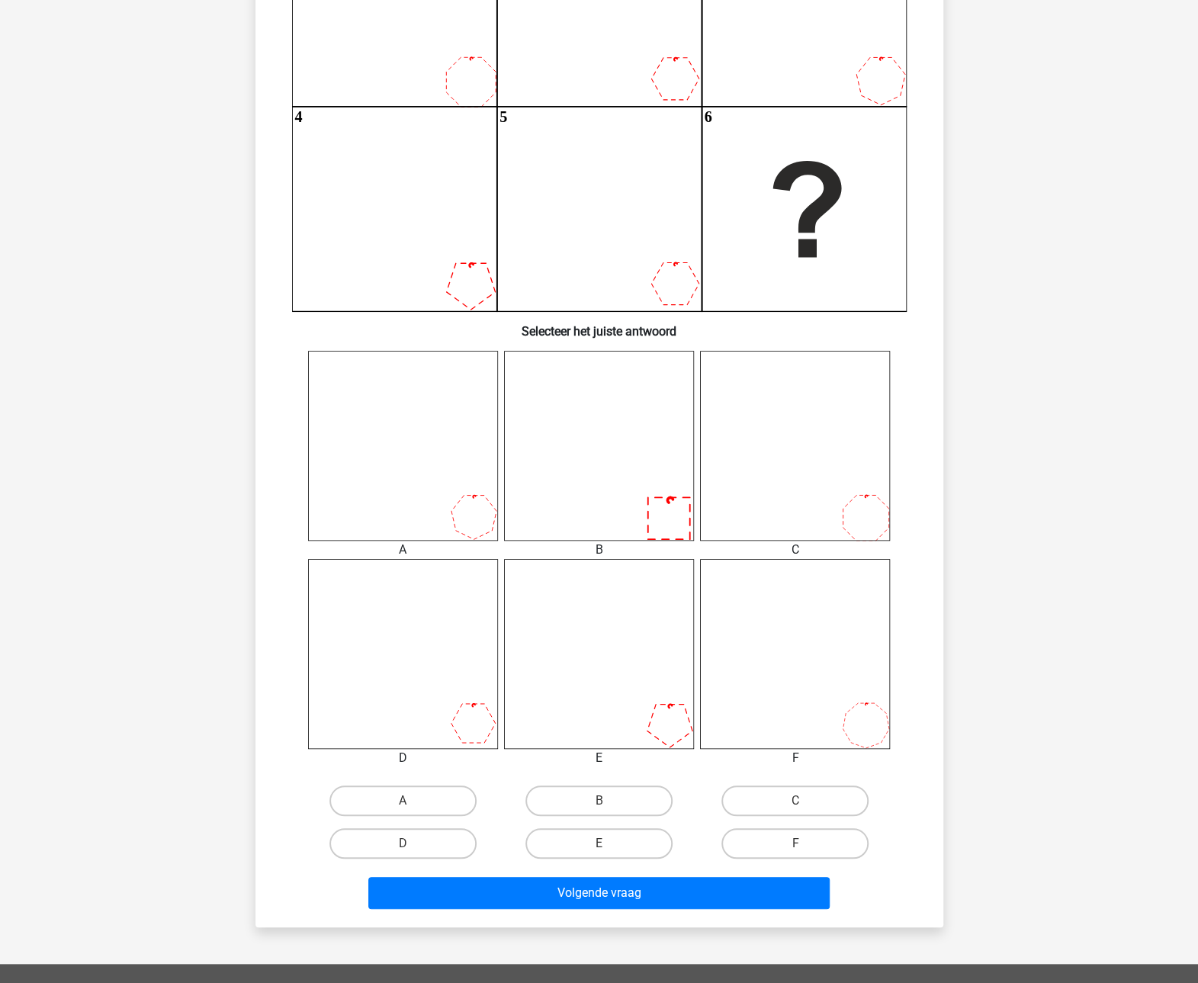
scroll to position [381, 0]
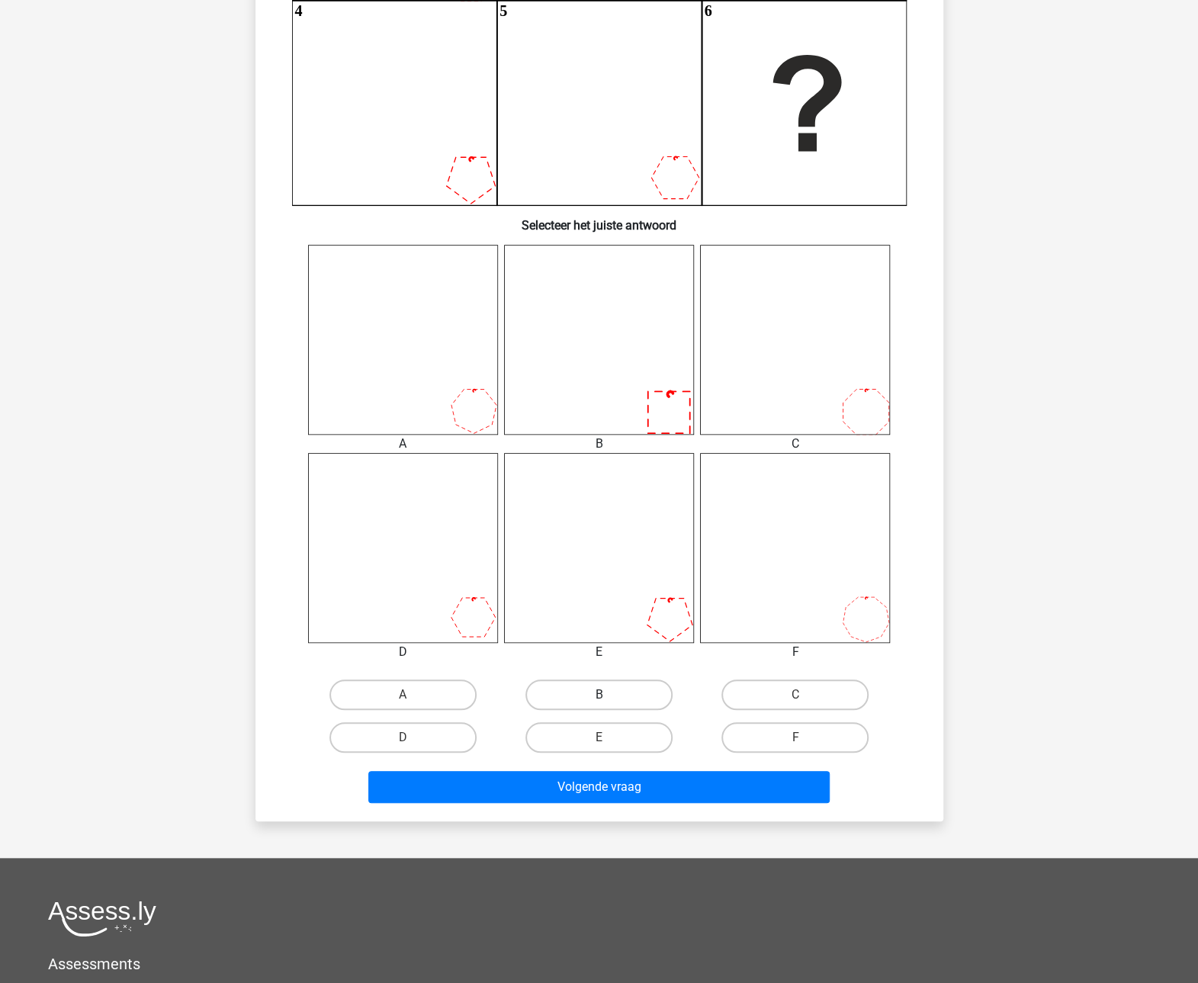
click at [624, 684] on label "B" at bounding box center [598, 695] width 147 height 31
click at [609, 695] on input "B" at bounding box center [604, 700] width 10 height 10
radio input "true"
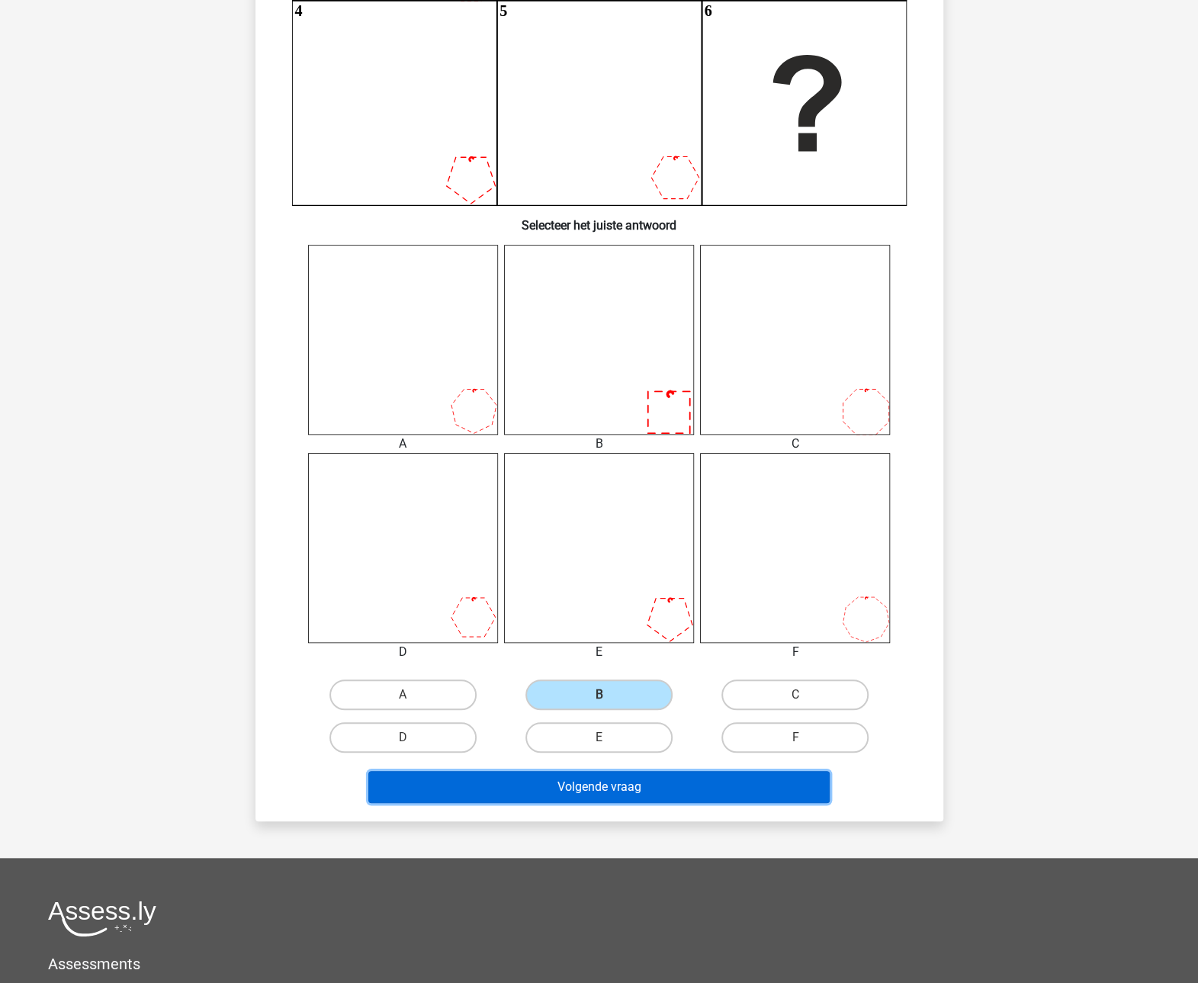
click at [596, 788] on button "Volgende vraag" at bounding box center [598, 787] width 461 height 32
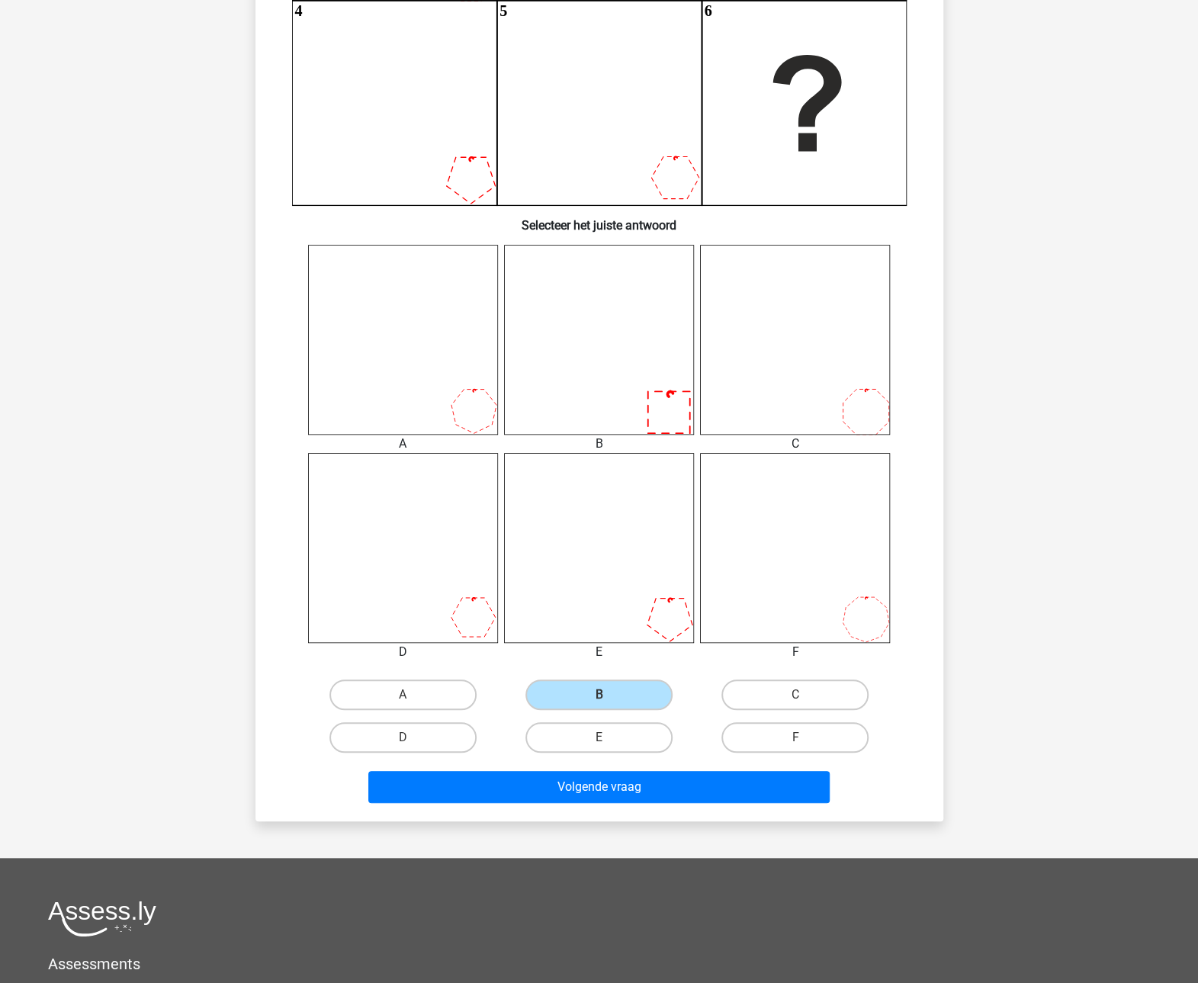
scroll to position [0, 0]
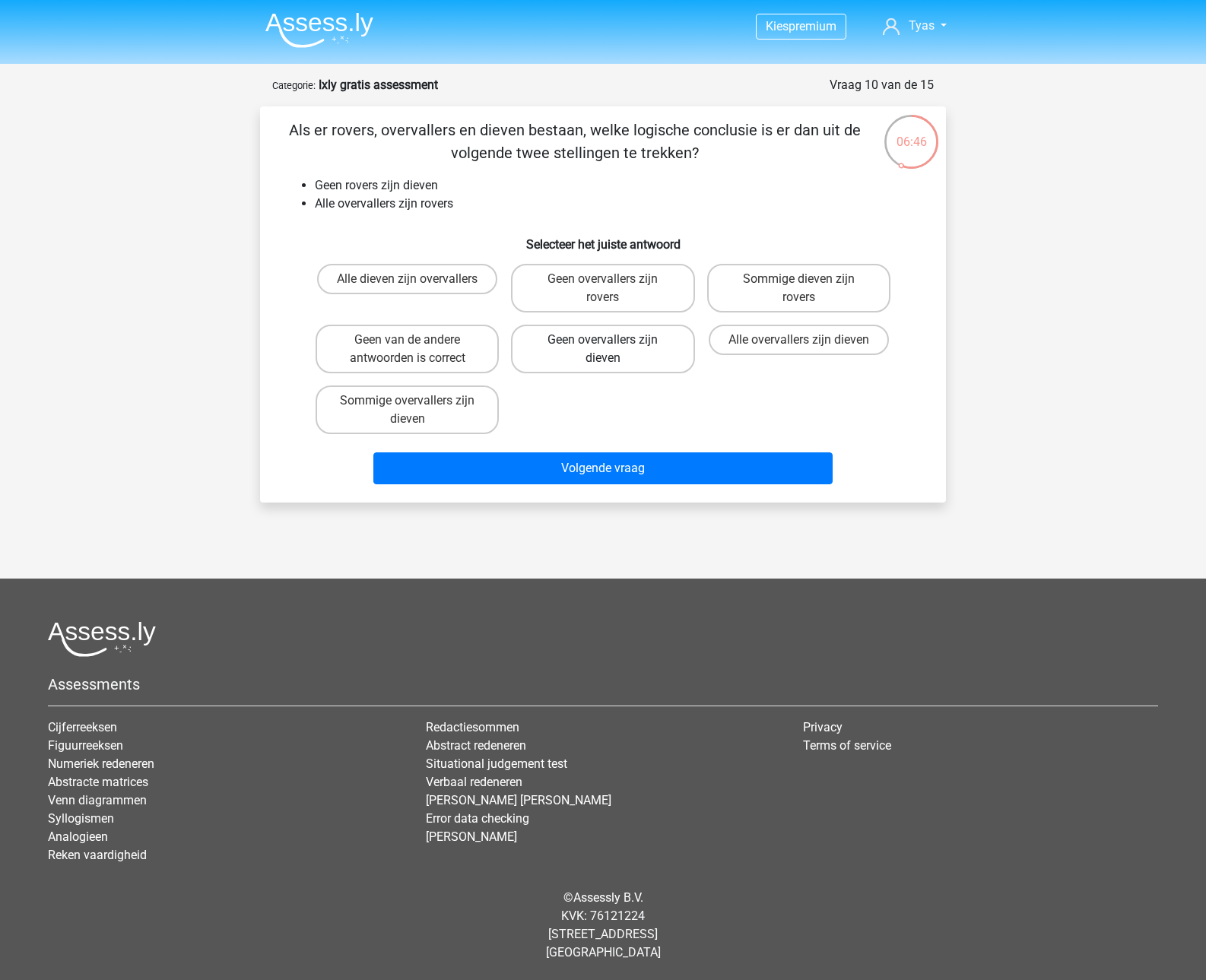
click at [549, 334] on label "Geen overvallers zijn dieven" at bounding box center [603, 349] width 183 height 49
click at [603, 340] on input "Geen overvallers zijn dieven" at bounding box center [608, 345] width 10 height 10
radio input "true"
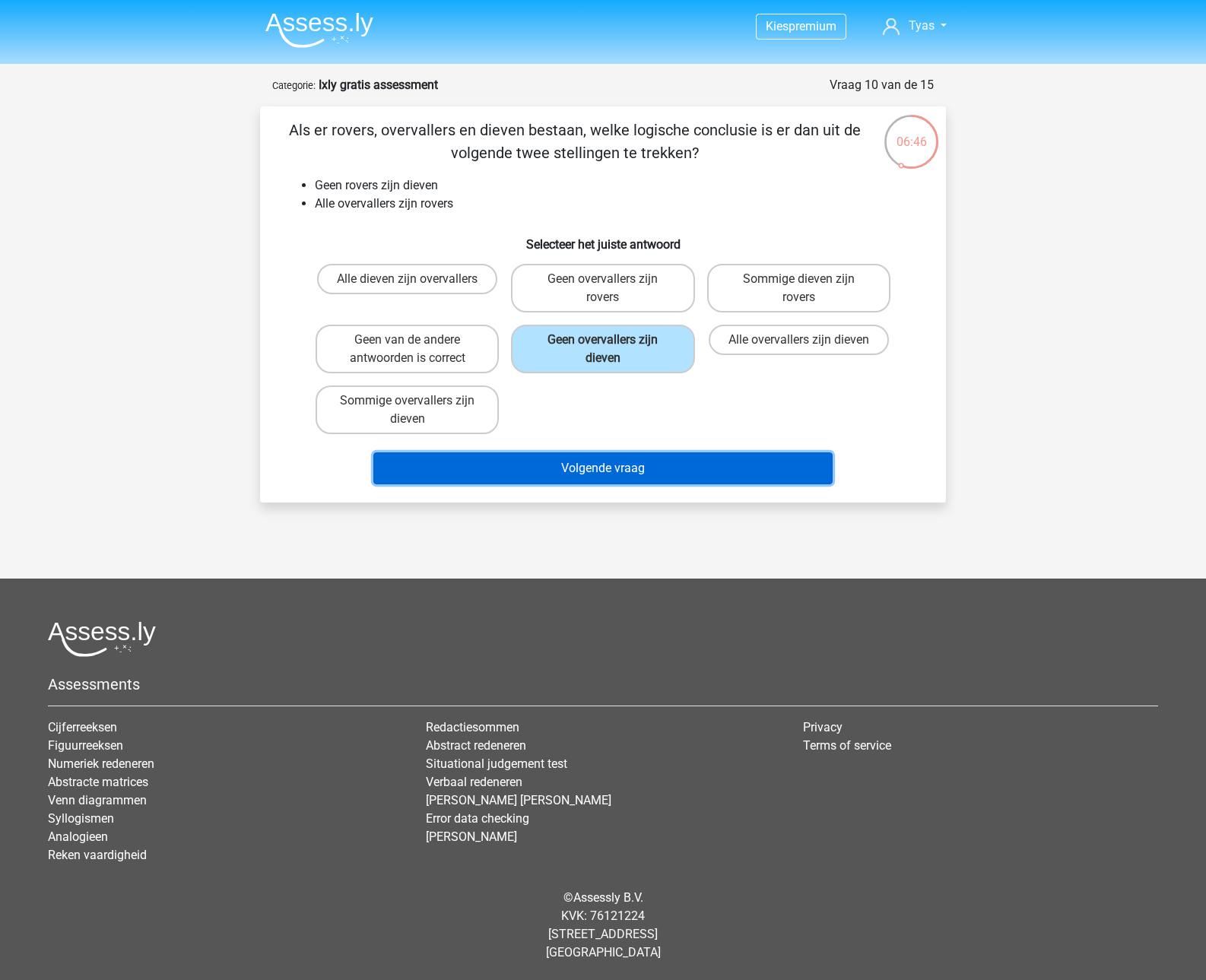
click at [588, 475] on button "Volgende vraag" at bounding box center [602, 469] width 459 height 32
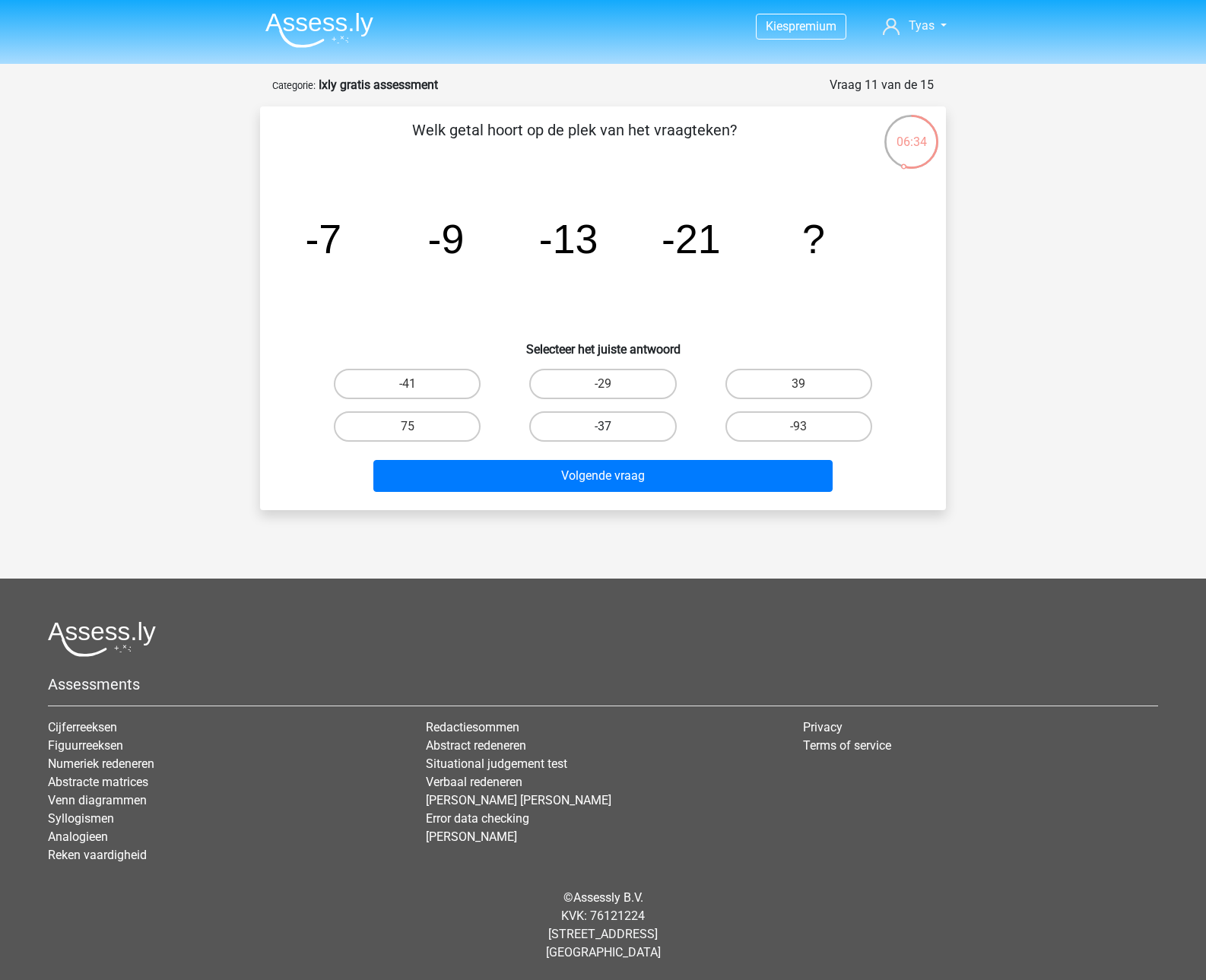
click at [608, 419] on label "-37" at bounding box center [602, 427] width 147 height 31
click at [608, 427] on input "-37" at bounding box center [608, 432] width 10 height 10
radio input "true"
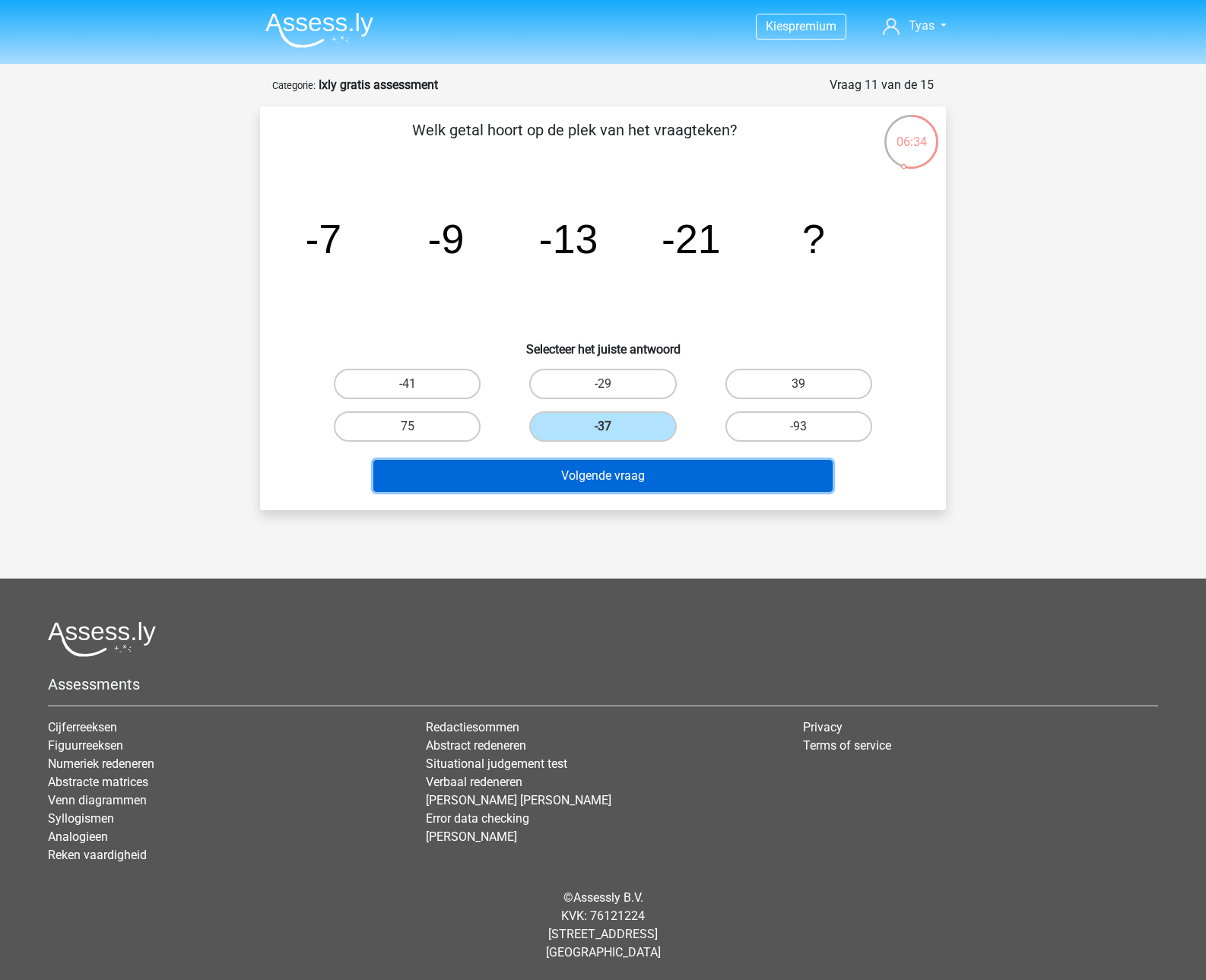
click at [604, 476] on button "Volgende vraag" at bounding box center [602, 476] width 459 height 32
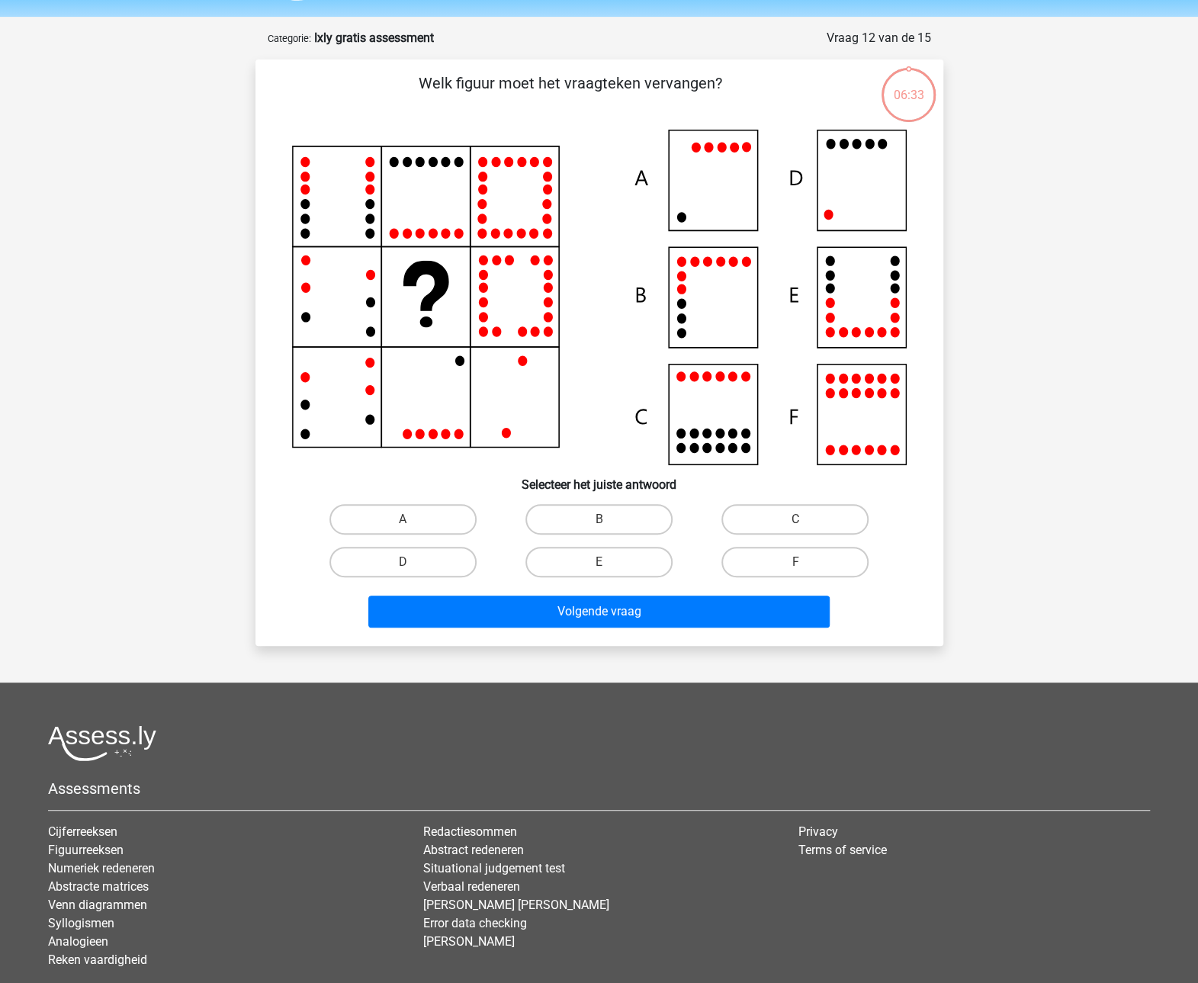
scroll to position [76, 0]
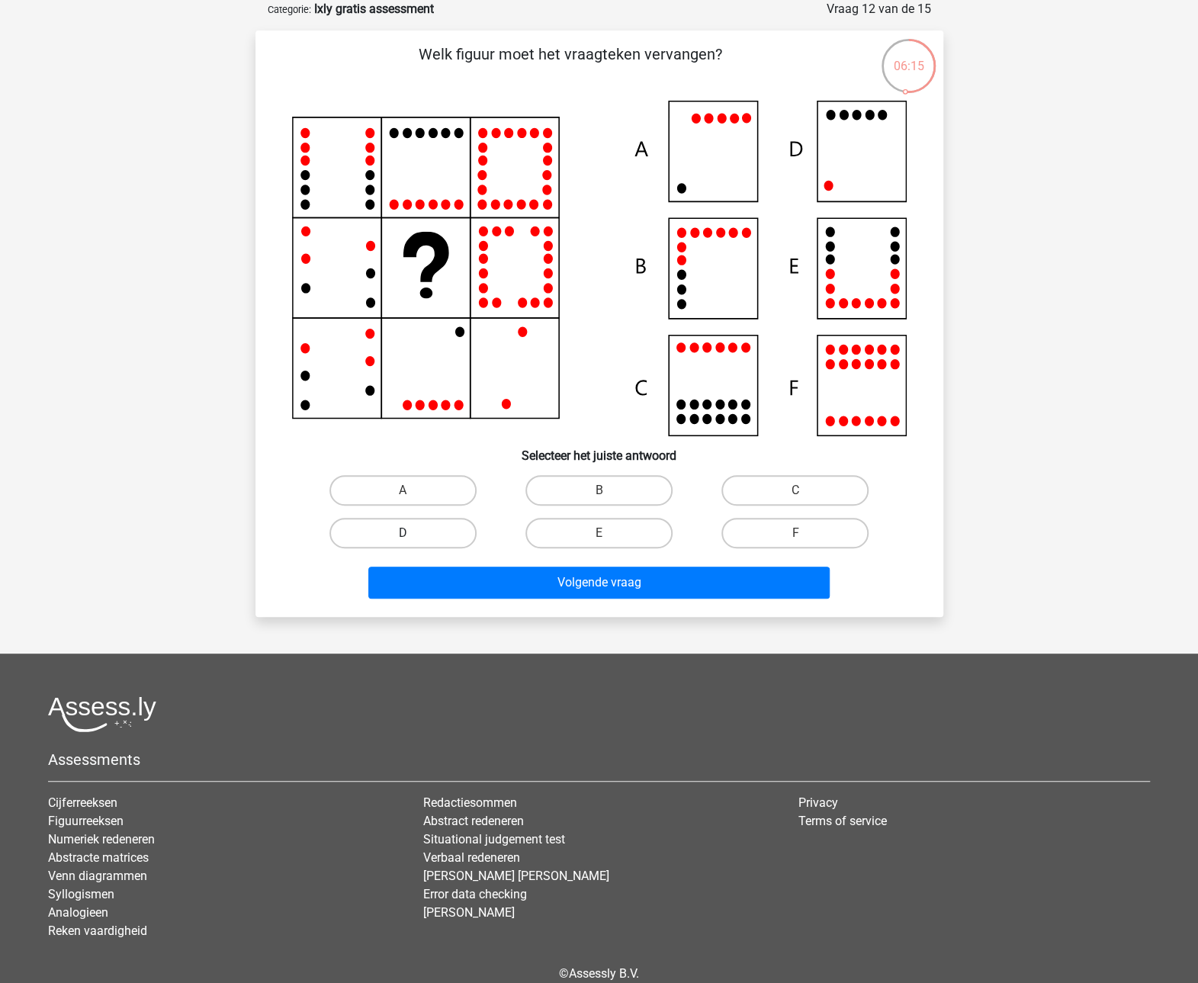
click at [383, 542] on label "D" at bounding box center [402, 533] width 147 height 31
click at [403, 542] on input "D" at bounding box center [408, 538] width 10 height 10
radio input "true"
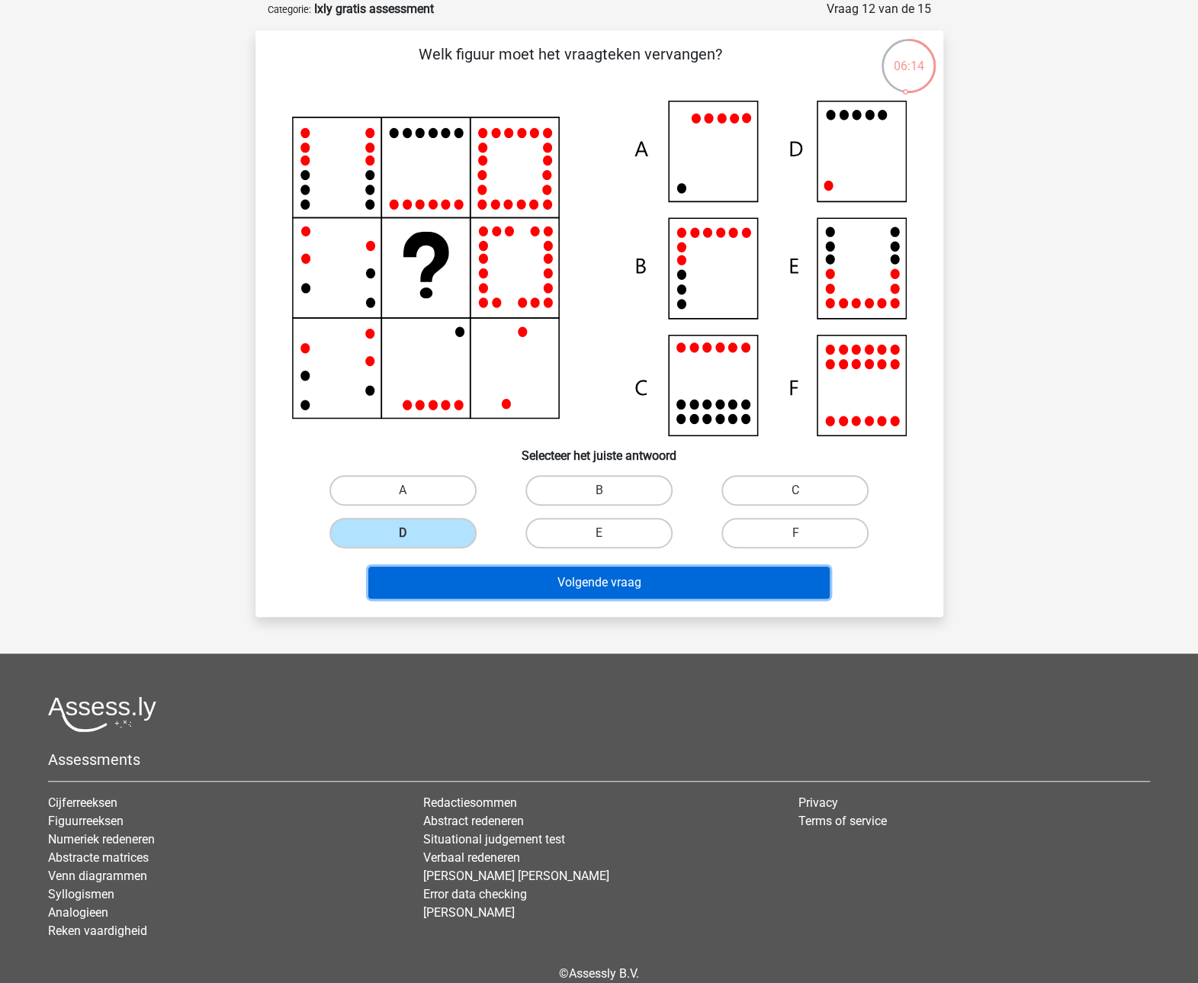
click at [459, 588] on button "Volgende vraag" at bounding box center [598, 583] width 461 height 32
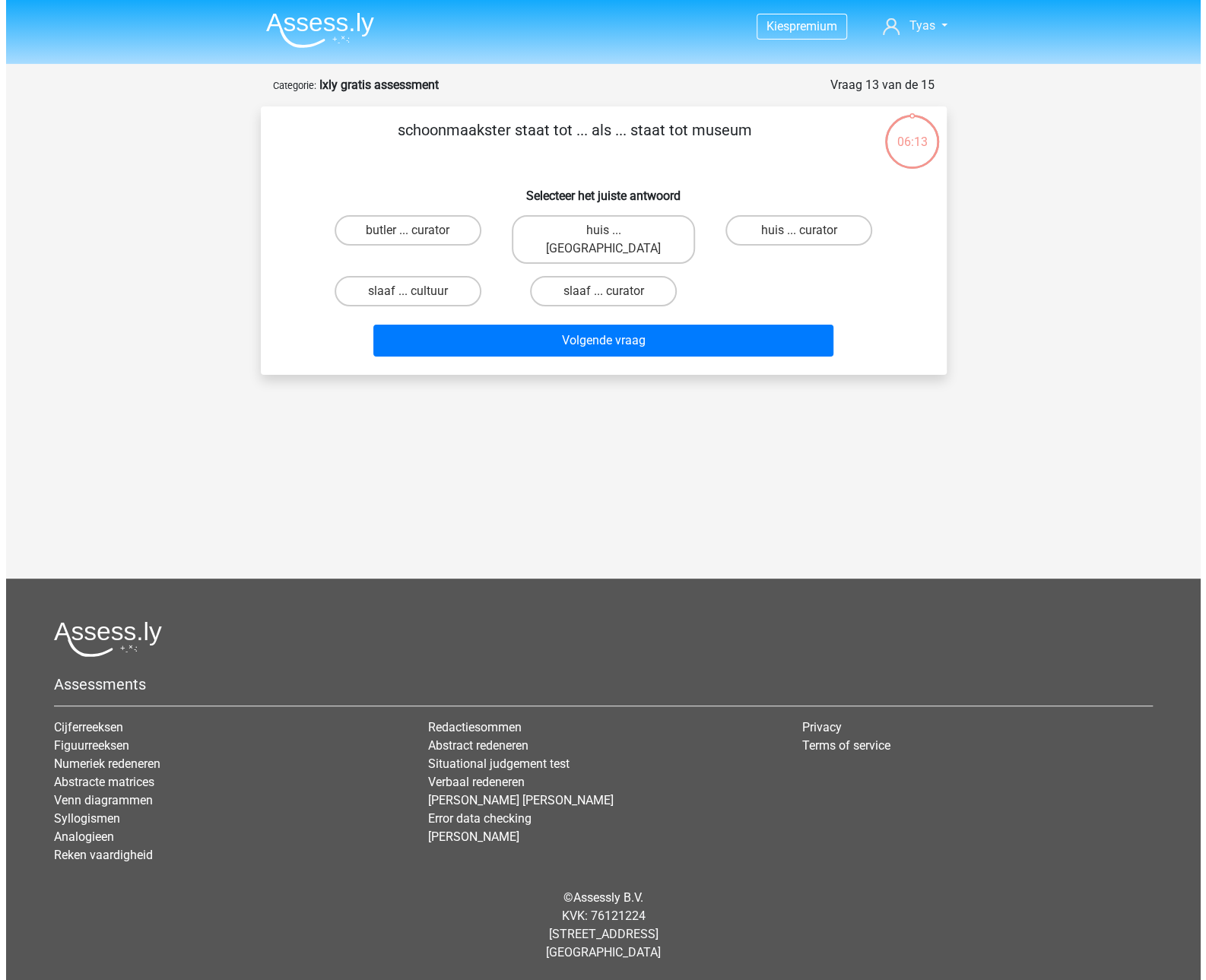
scroll to position [0, 0]
click at [848, 229] on label "huis ... curator" at bounding box center [798, 230] width 147 height 31
click at [808, 230] on input "huis ... curator" at bounding box center [803, 235] width 10 height 10
radio input "true"
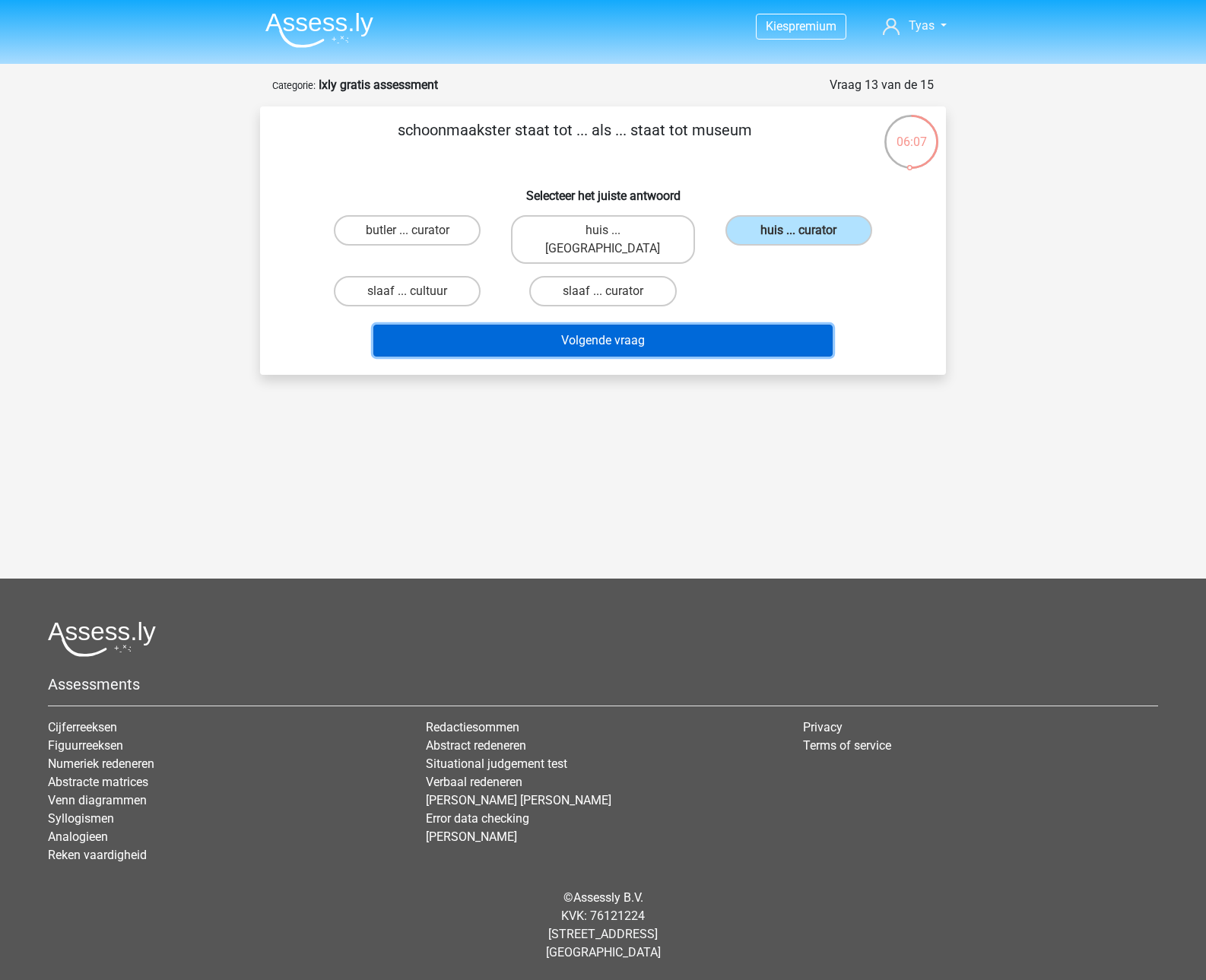
click at [741, 325] on button "Volgende vraag" at bounding box center [602, 341] width 459 height 32
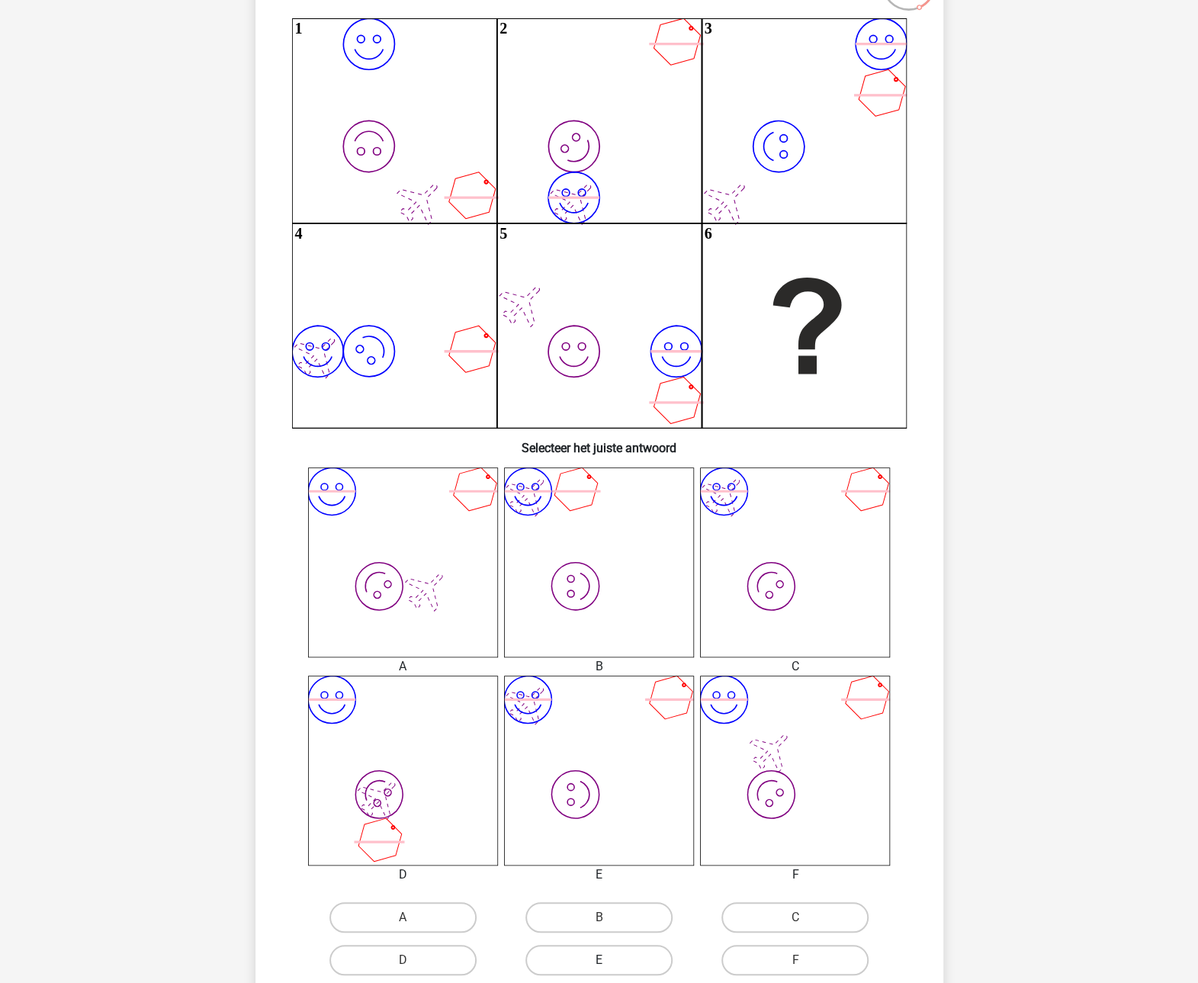
scroll to position [229, 0]
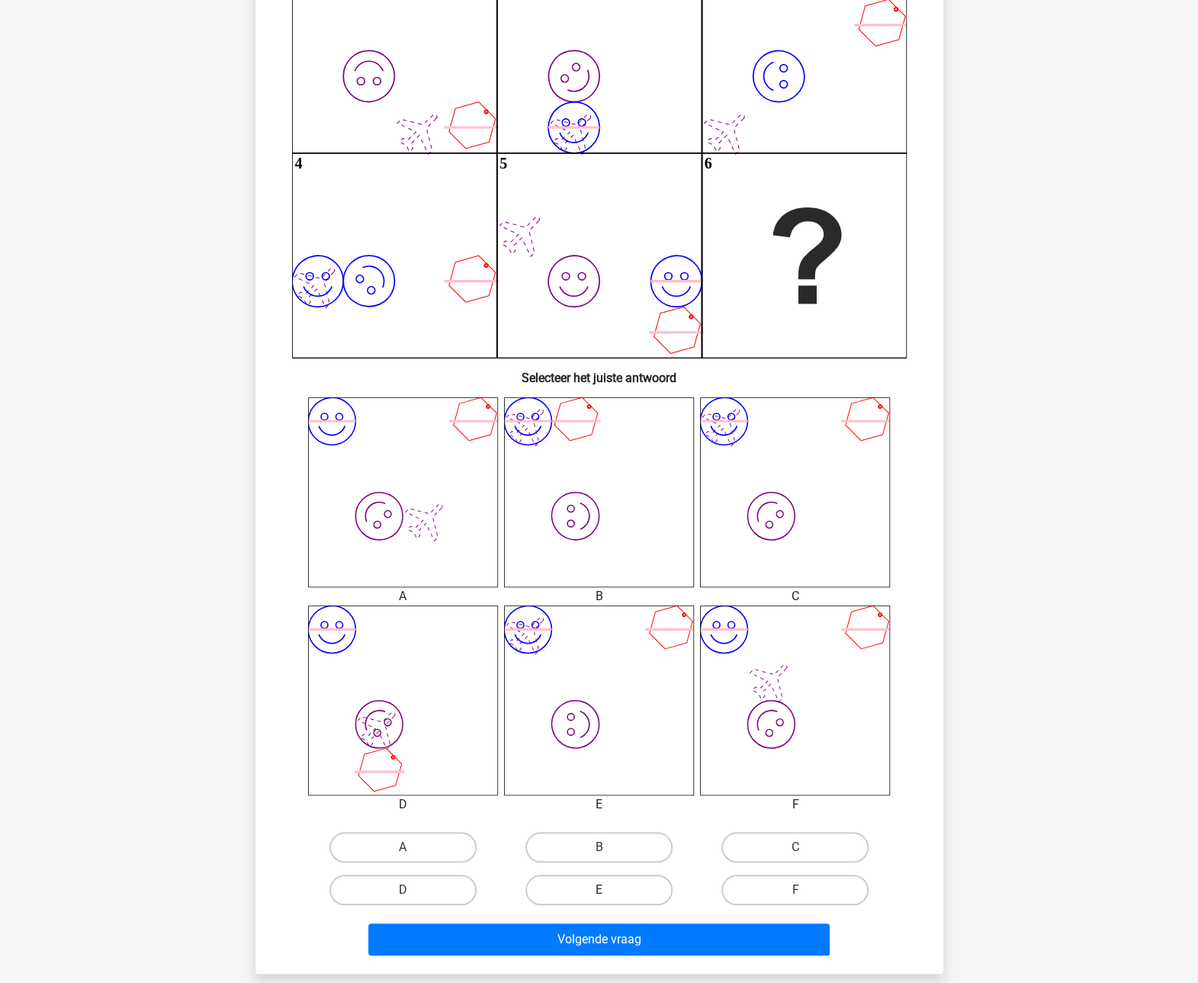
click at [625, 882] on label "E" at bounding box center [598, 890] width 147 height 31
click at [609, 890] on input "E" at bounding box center [604, 895] width 10 height 10
radio input "true"
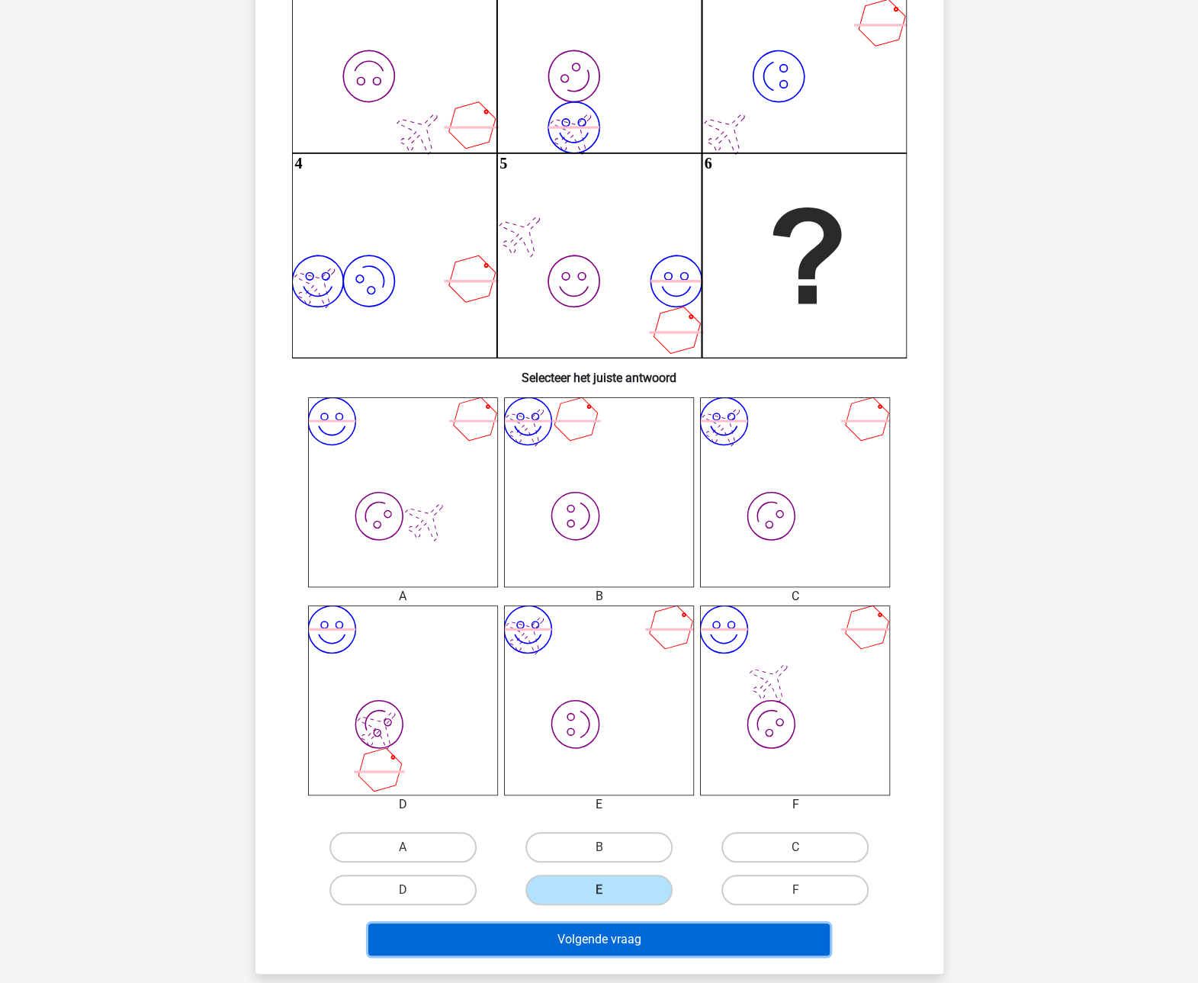
click at [642, 933] on button "Volgende vraag" at bounding box center [598, 940] width 461 height 32
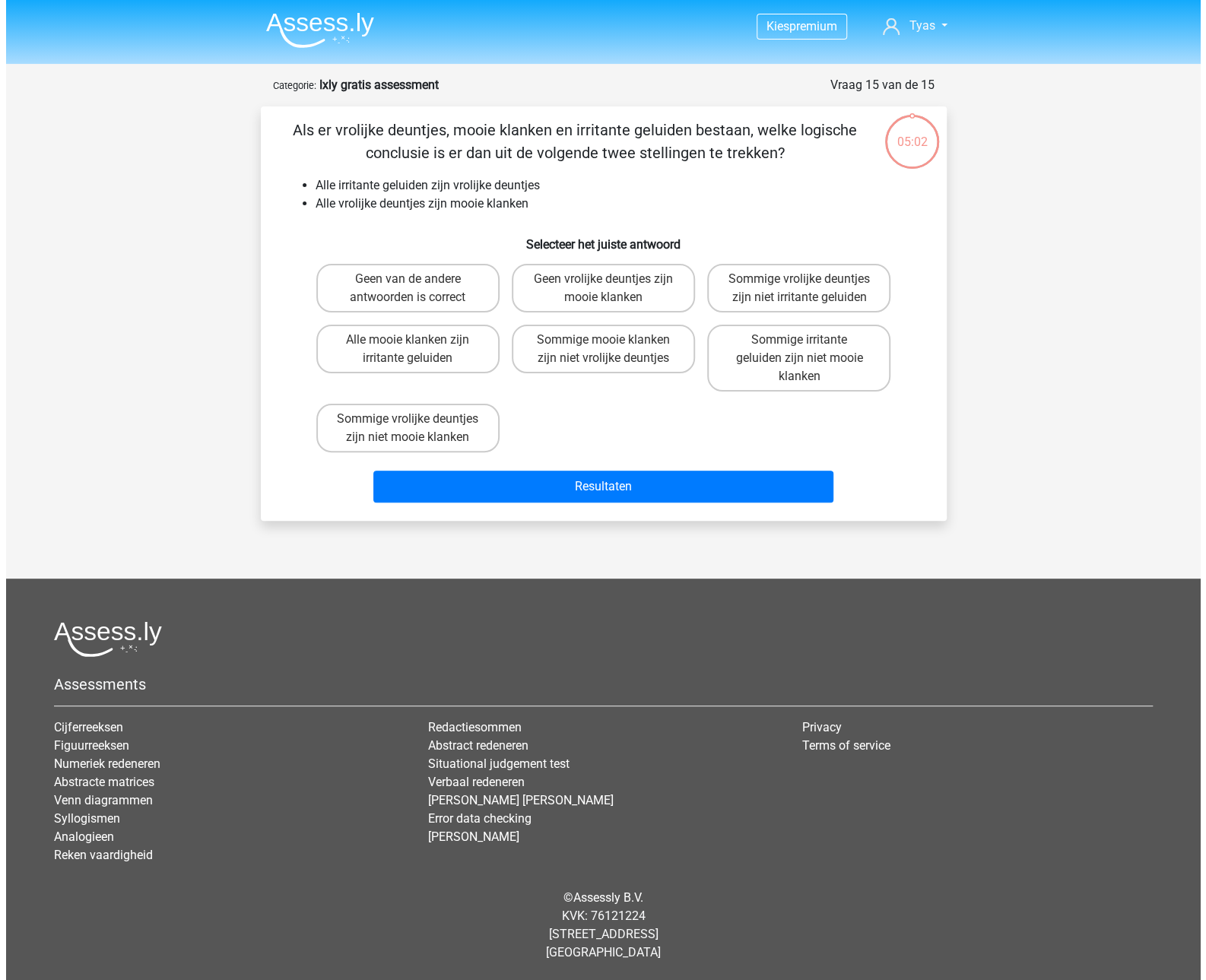
scroll to position [0, 0]
drag, startPoint x: 383, startPoint y: 283, endPoint x: 393, endPoint y: 299, distance: 18.9
click at [387, 283] on label "Geen van de andere antwoorden is correct" at bounding box center [408, 288] width 183 height 49
click at [408, 283] on input "Geen van de andere antwoorden is correct" at bounding box center [413, 284] width 10 height 10
radio input "true"
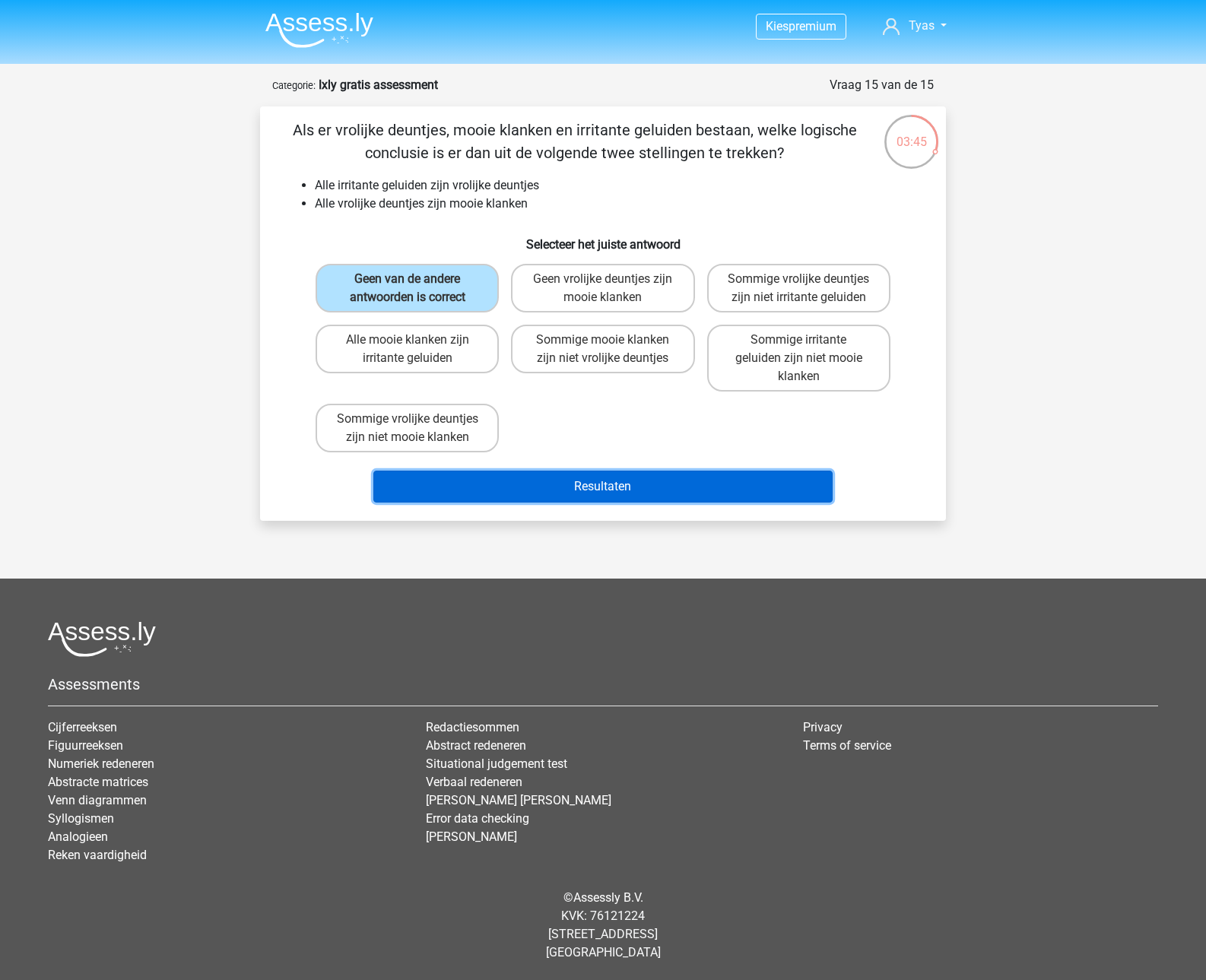
click at [552, 488] on button "Resultaten" at bounding box center [602, 487] width 459 height 32
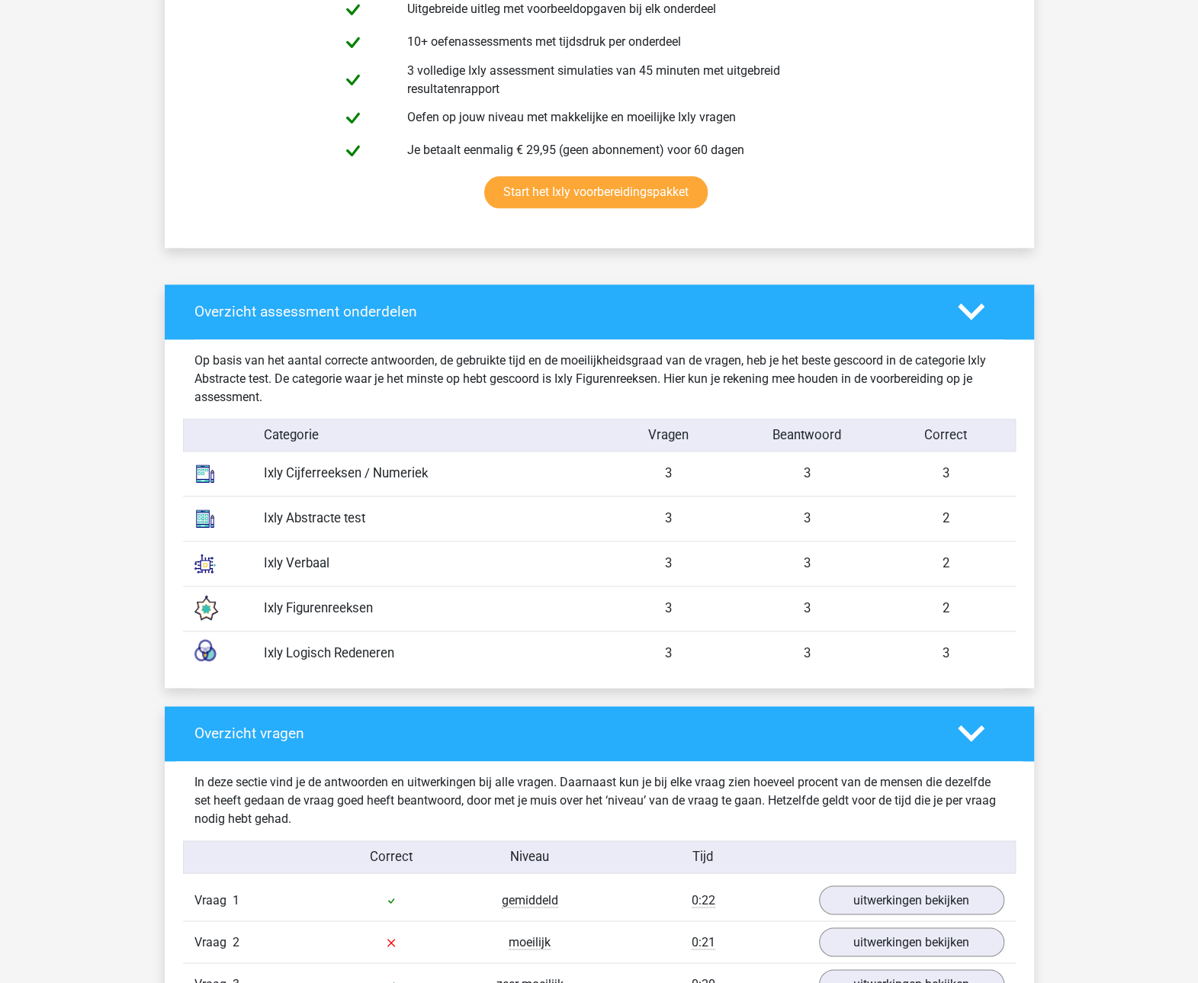
scroll to position [1144, 0]
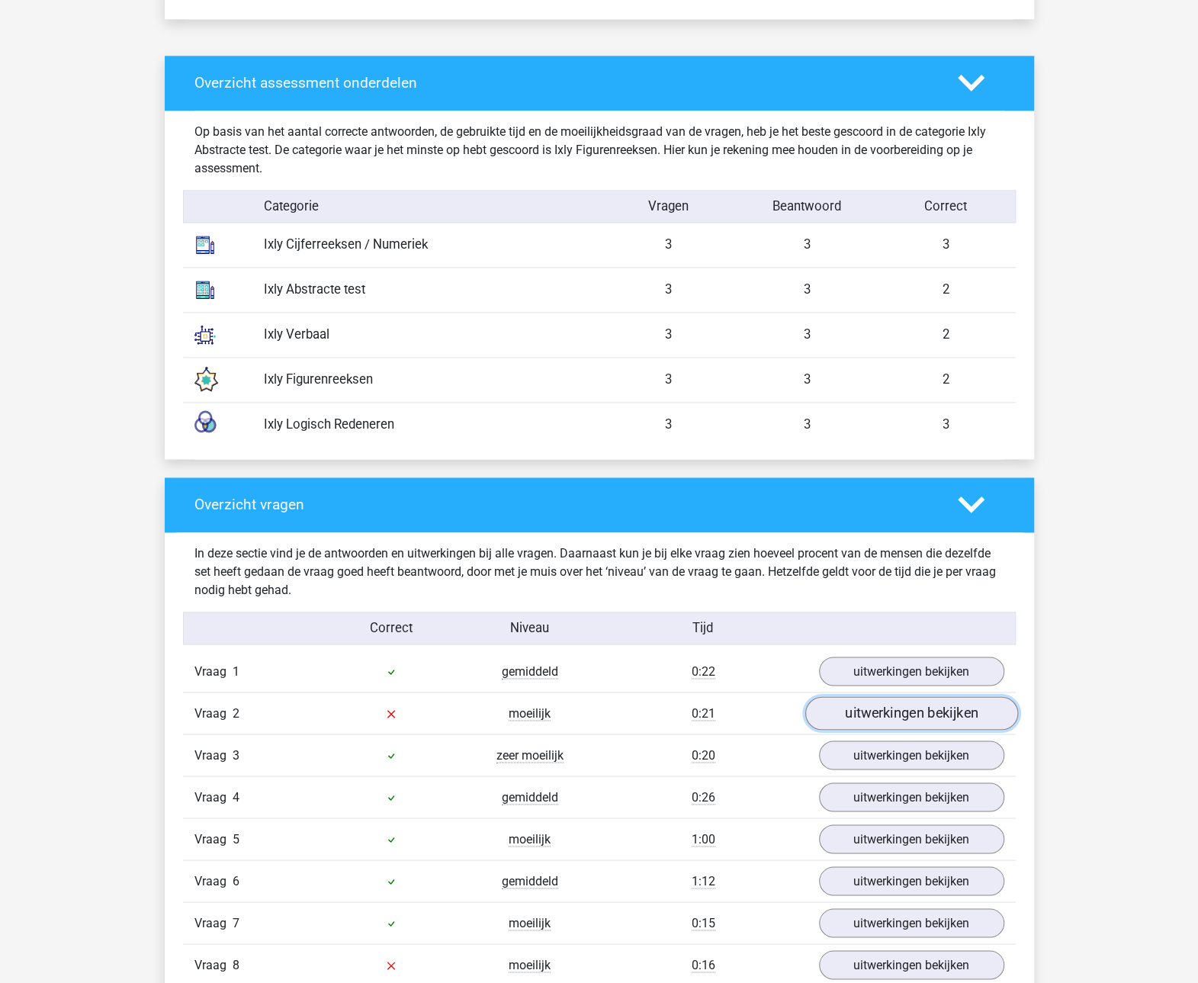
click at [931, 707] on link "uitwerkingen bekijken" at bounding box center [911, 713] width 213 height 34
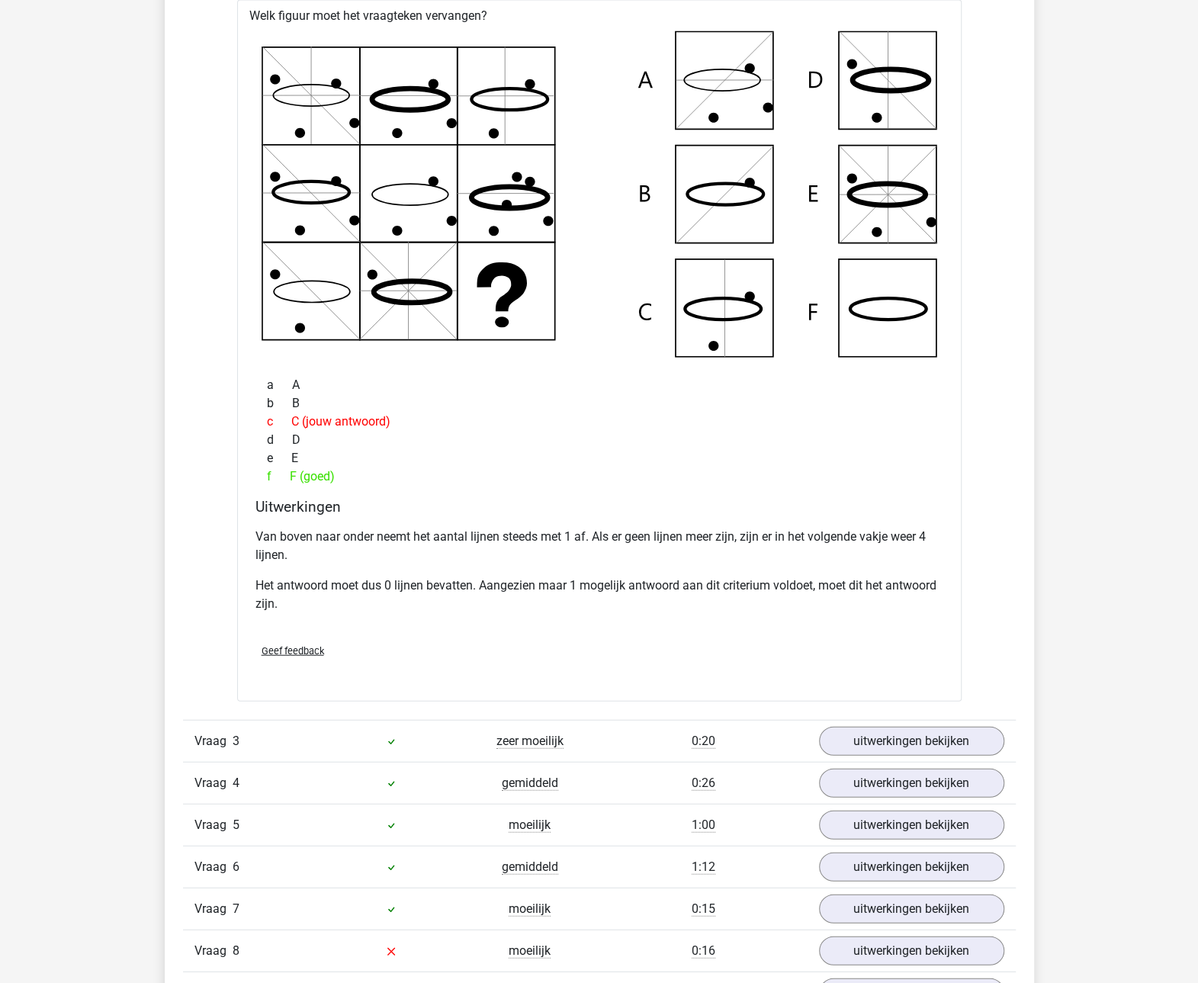
scroll to position [2059, 0]
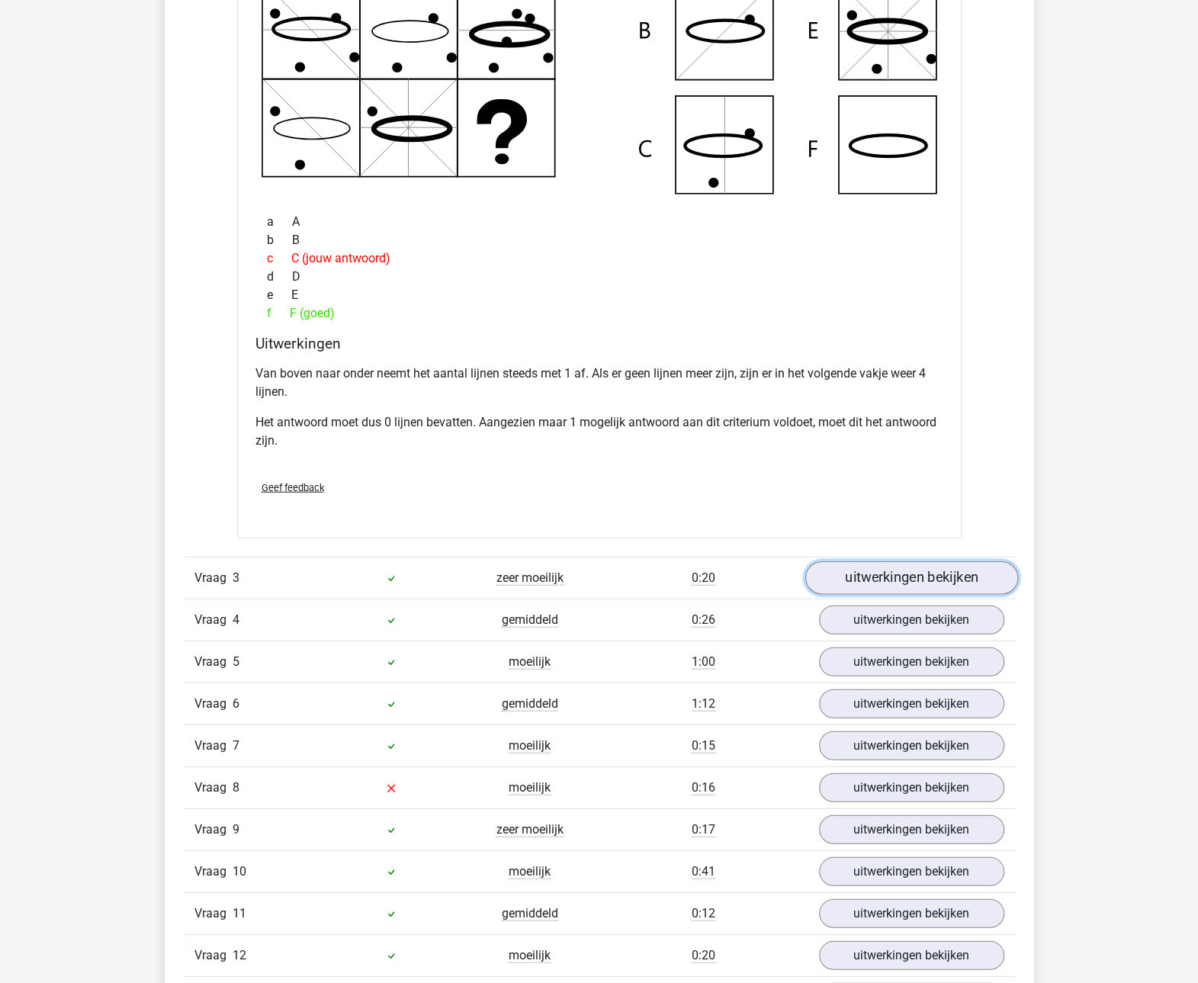
click at [957, 581] on link "uitwerkingen bekijken" at bounding box center [911, 578] width 213 height 34
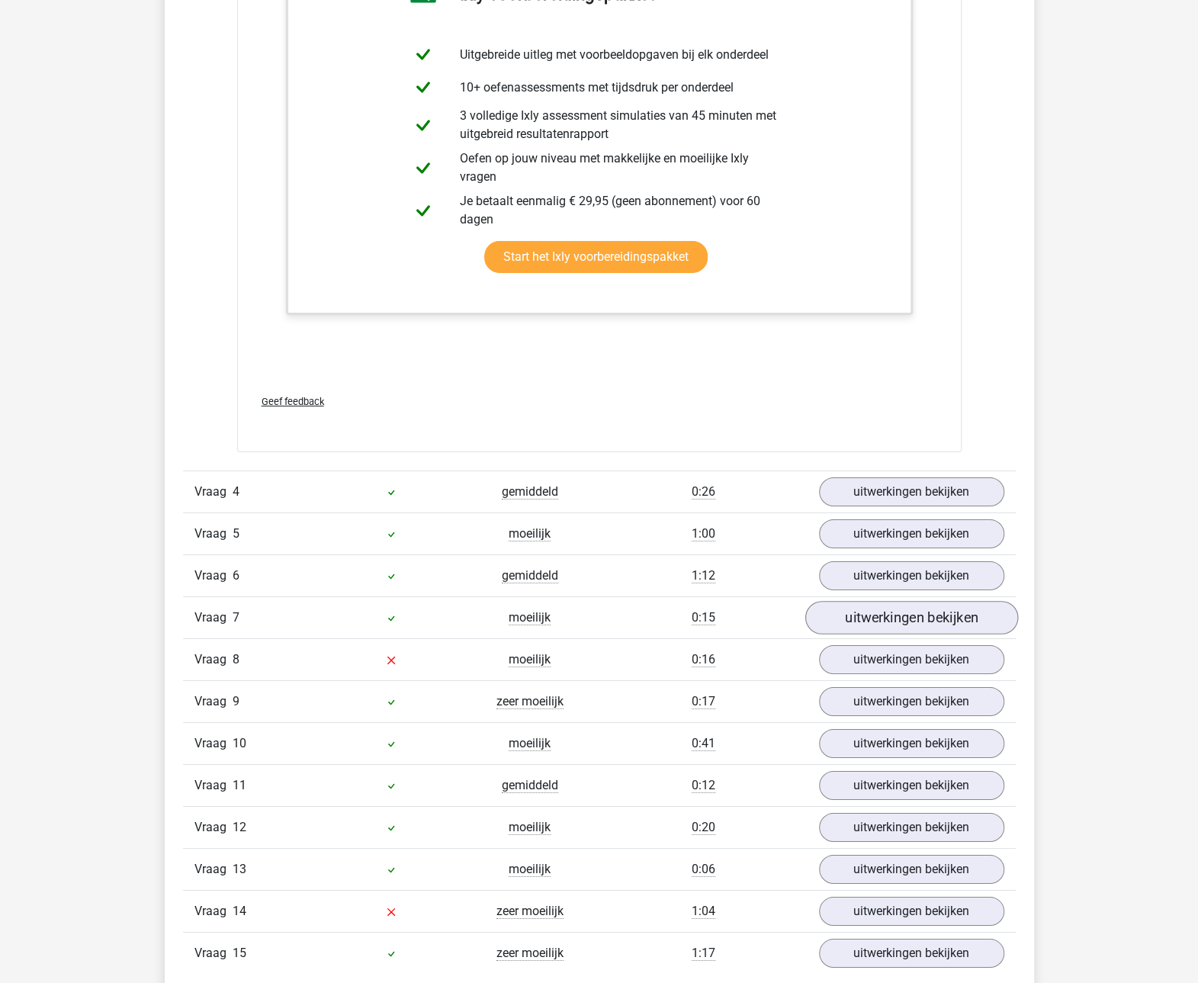
scroll to position [3051, 0]
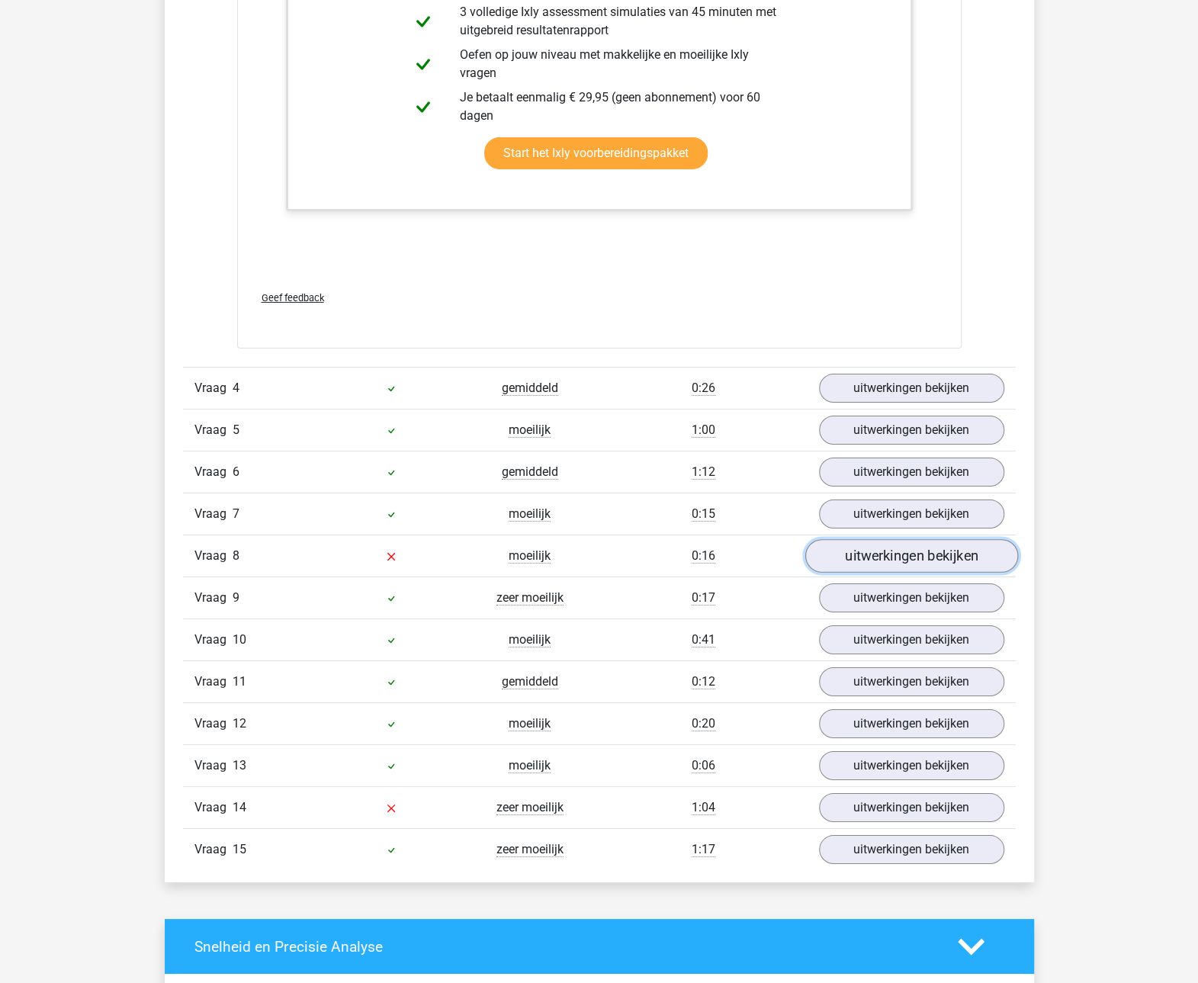
click at [946, 549] on link "uitwerkingen bekijken" at bounding box center [911, 557] width 213 height 34
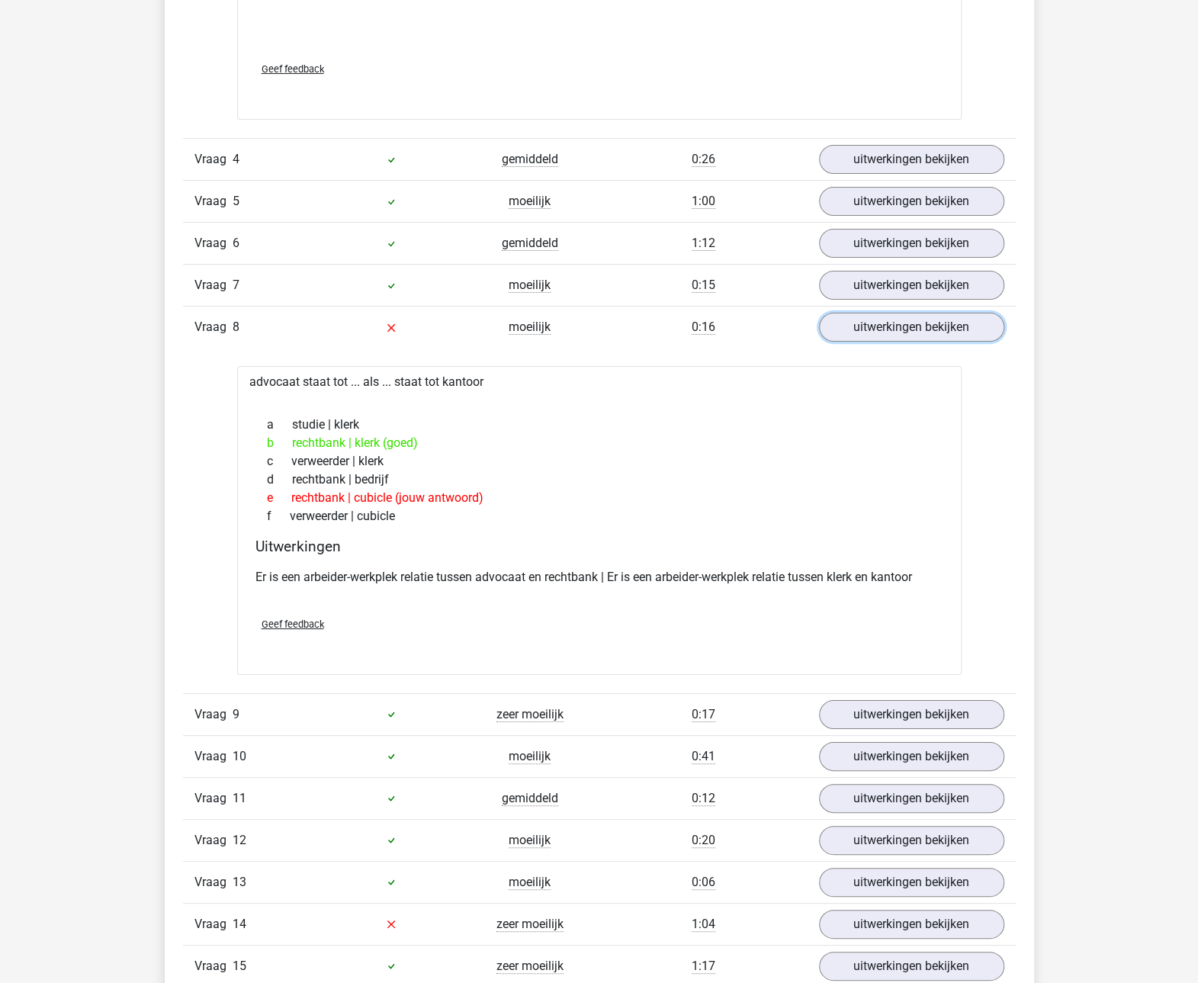
scroll to position [3508, 0]
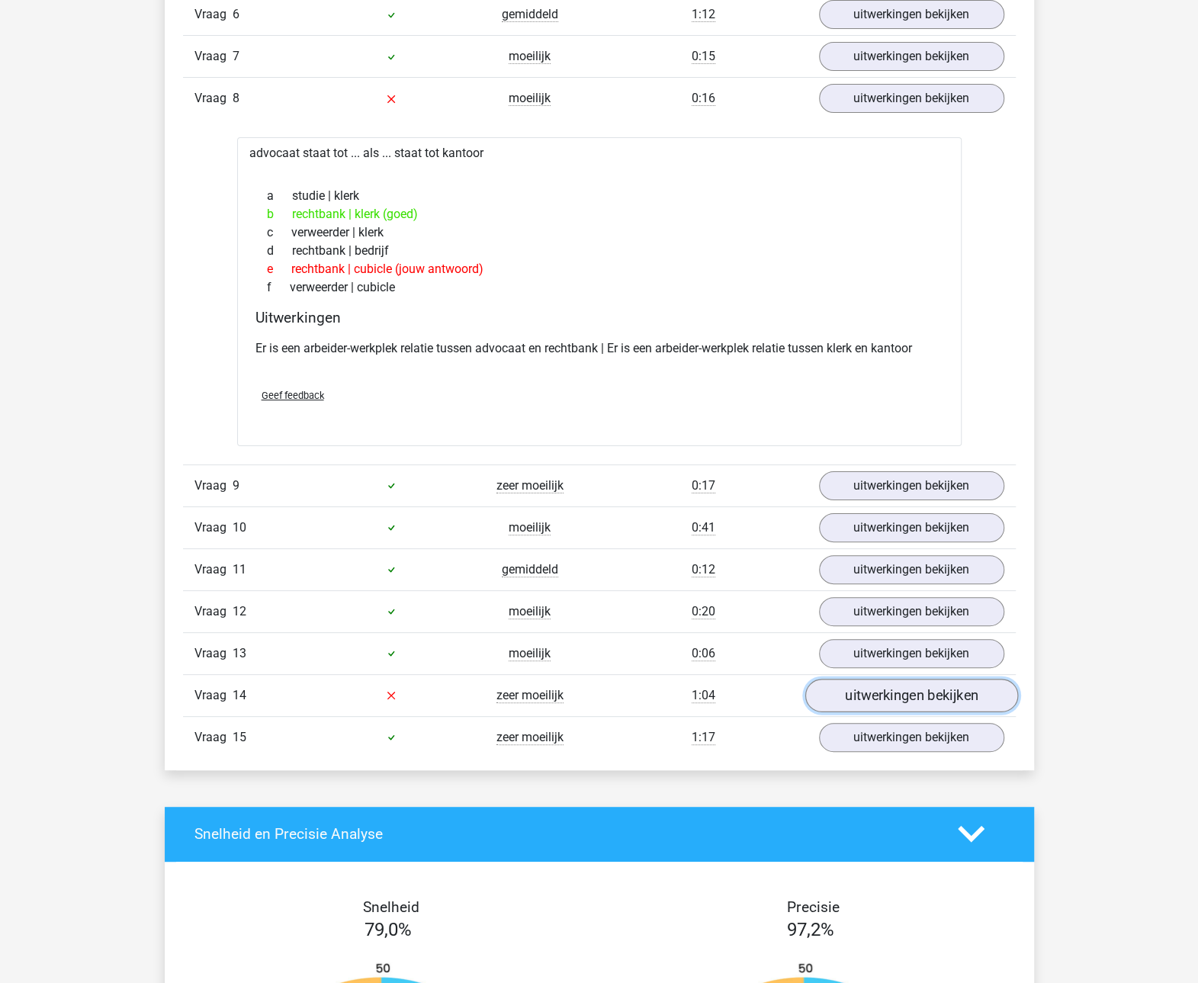
click at [868, 695] on link "uitwerkingen bekijken" at bounding box center [911, 696] width 213 height 34
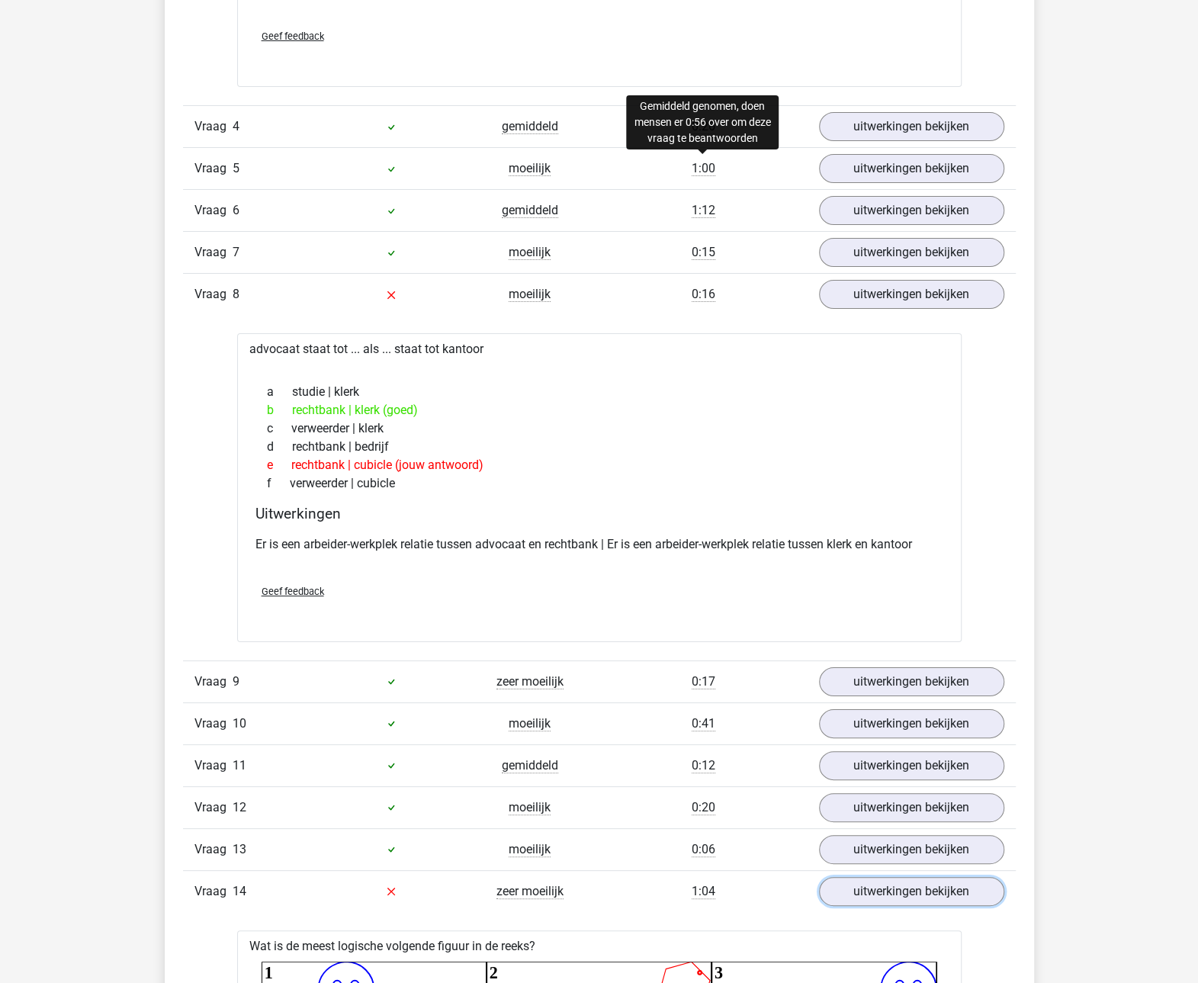
scroll to position [3279, 0]
